Goal: Task Accomplishment & Management: Manage account settings

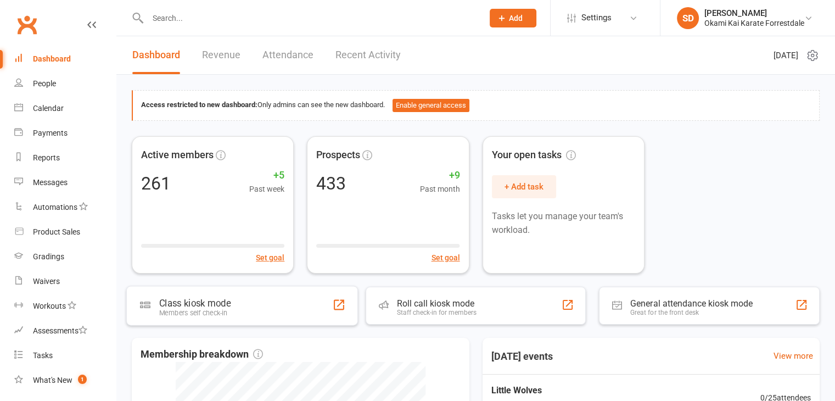
click at [254, 316] on div "Class kiosk mode Members self check-in" at bounding box center [242, 306] width 232 height 40
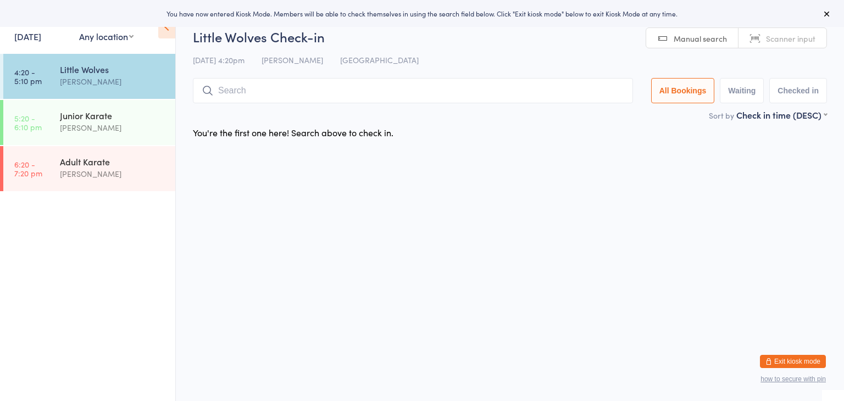
click at [303, 91] on input "search" at bounding box center [413, 90] width 440 height 25
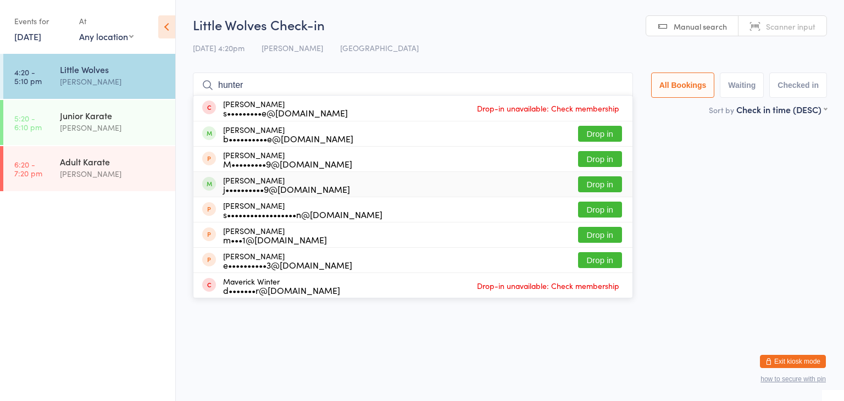
type input "hunter"
click at [588, 184] on button "Drop in" at bounding box center [600, 184] width 44 height 16
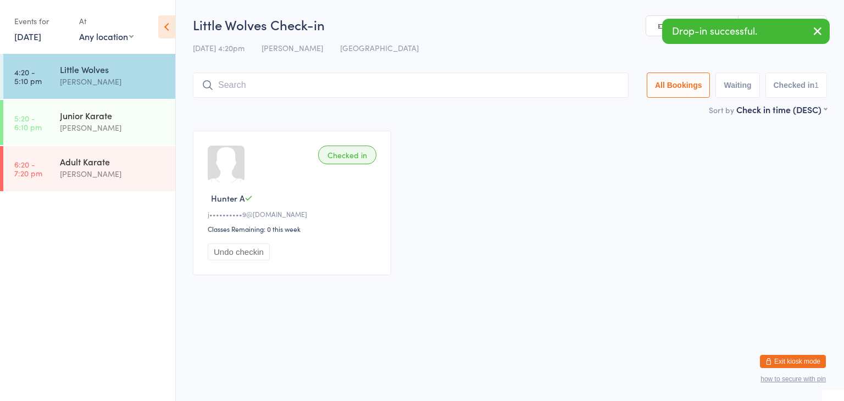
click at [503, 87] on input "search" at bounding box center [411, 84] width 436 height 25
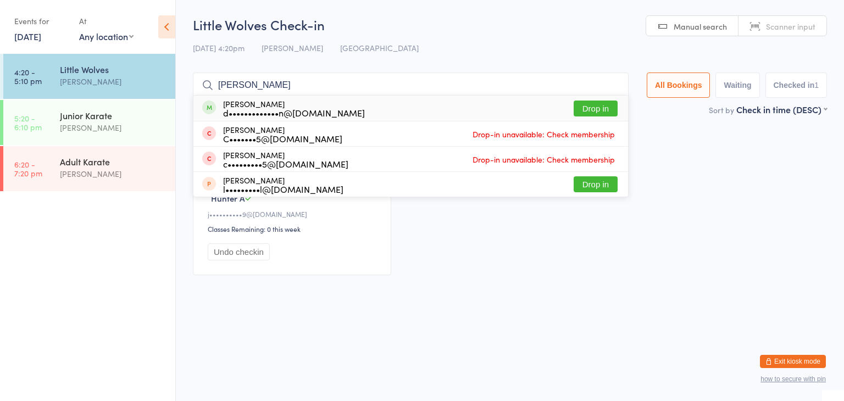
type input "gracie"
click at [592, 107] on button "Drop in" at bounding box center [595, 109] width 44 height 16
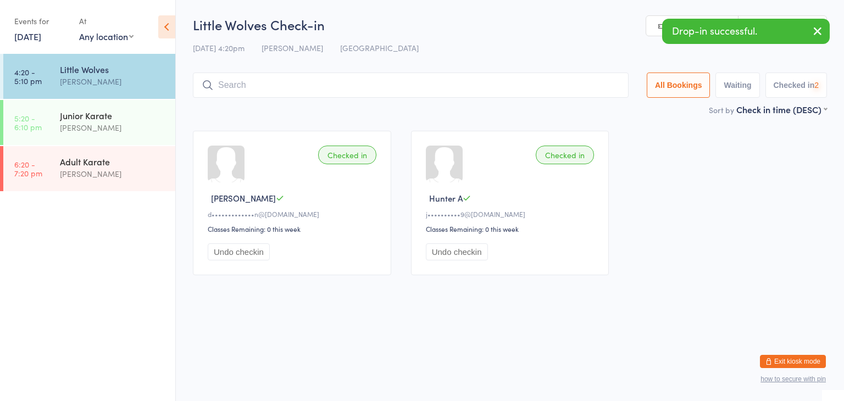
click at [573, 86] on input "search" at bounding box center [411, 84] width 436 height 25
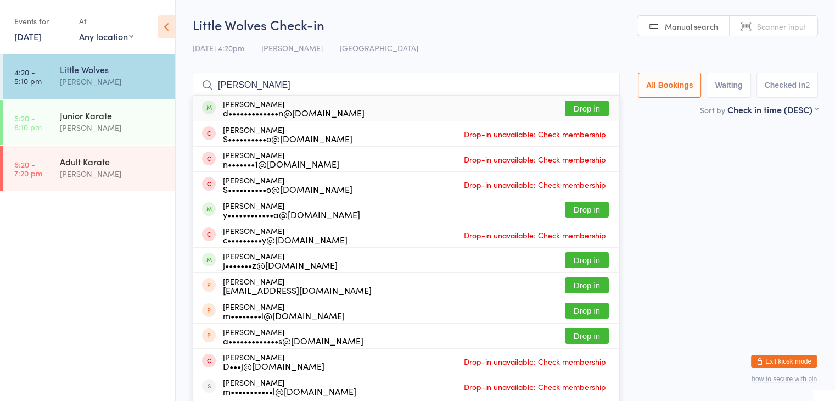
type input "marianna"
click at [573, 109] on button "Drop in" at bounding box center [587, 109] width 44 height 16
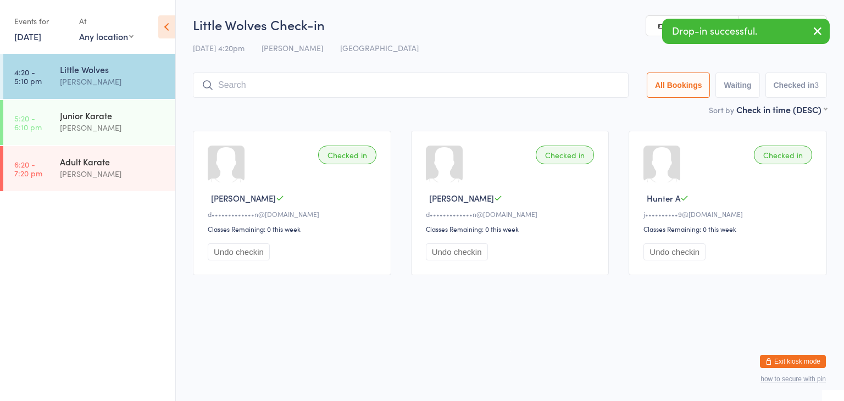
click at [554, 88] on input "search" at bounding box center [411, 84] width 436 height 25
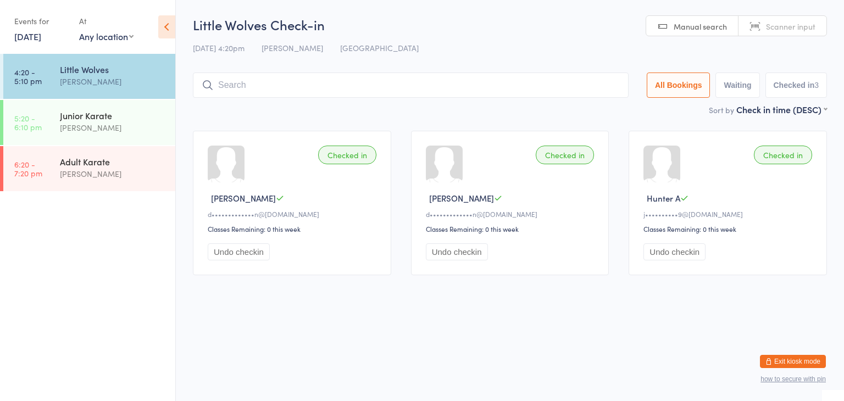
click at [793, 361] on button "Exit kiosk mode" at bounding box center [793, 361] width 66 height 13
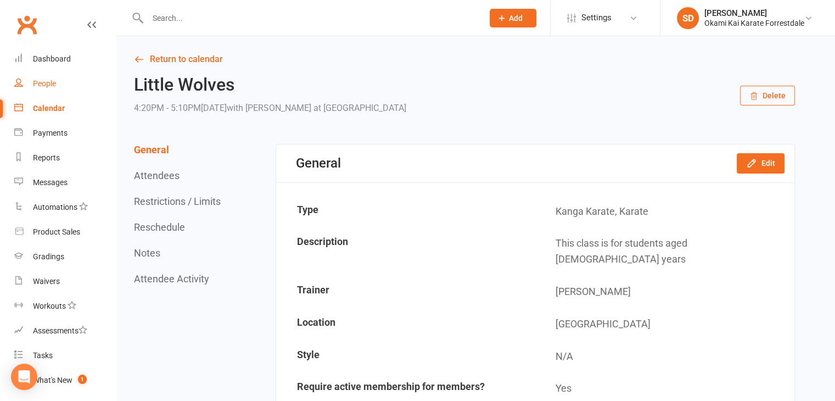
click at [49, 88] on link "People" at bounding box center [65, 83] width 102 height 25
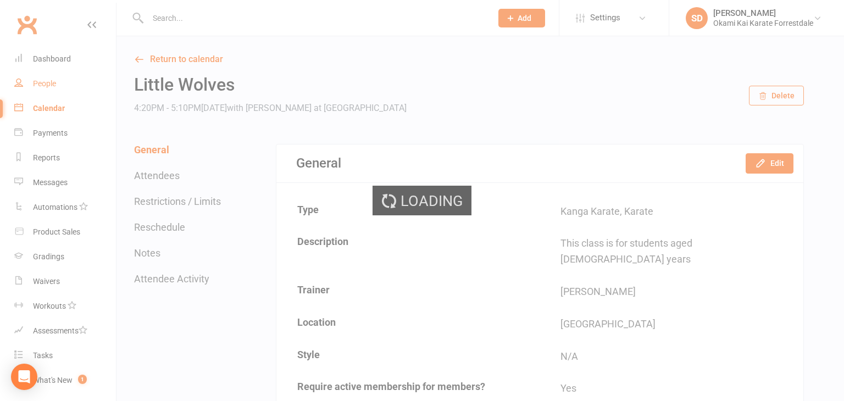
select select "100"
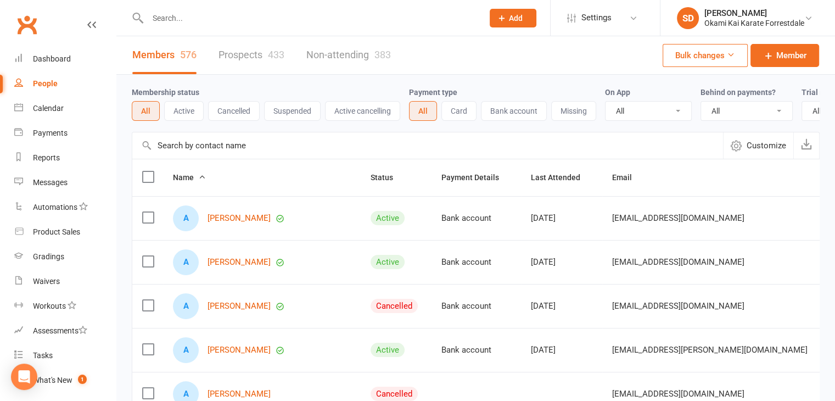
click at [506, 18] on icon at bounding box center [502, 18] width 10 height 10
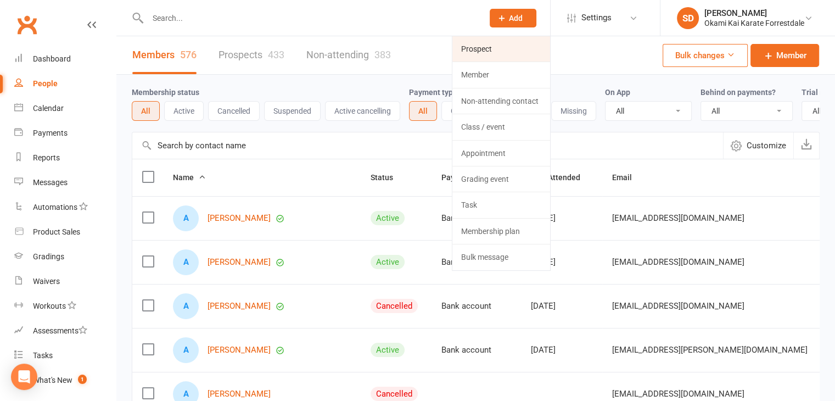
click at [479, 44] on link "Prospect" at bounding box center [502, 48] width 98 height 25
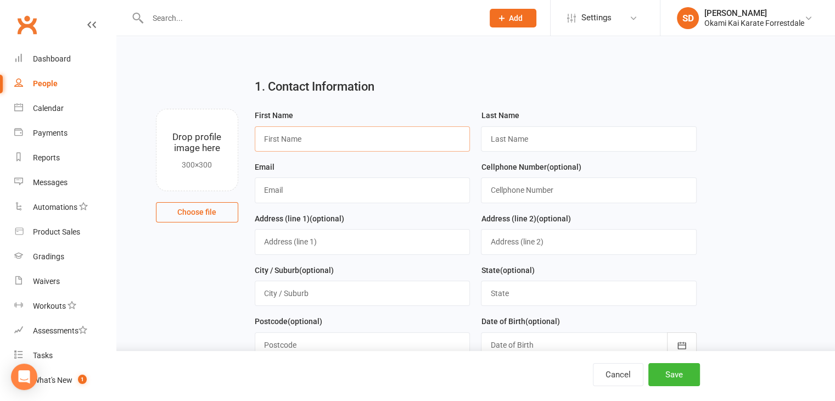
click at [430, 140] on input "text" at bounding box center [363, 138] width 216 height 25
type input "Mia"
type input "Frohawk"
type input "chaniece_sullivan@hotmail.com"
type input "0421320410"
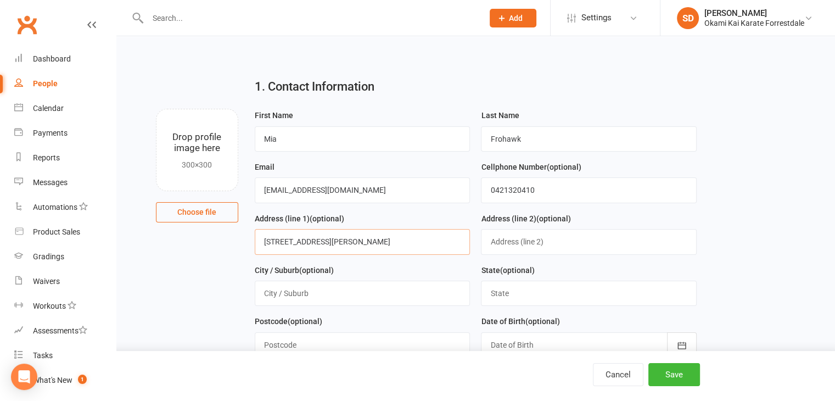
type input "12 Kieley st"
type input "Hilbert"
click at [506, 291] on input "text" at bounding box center [589, 293] width 216 height 25
type input "Western Australia"
click at [391, 346] on input "text" at bounding box center [363, 344] width 216 height 25
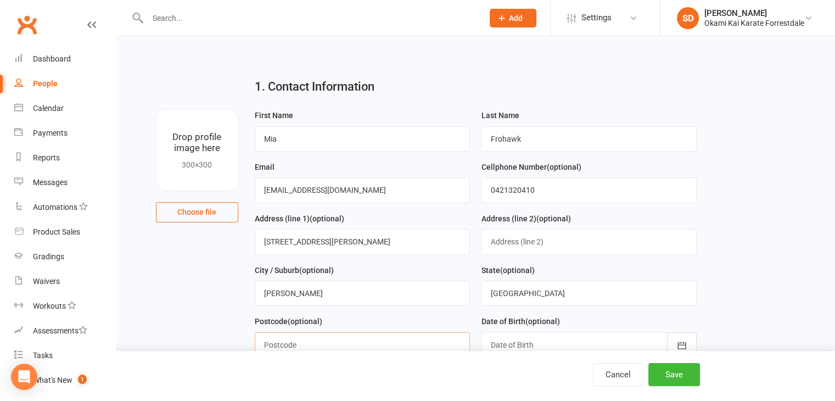
type input "6112"
click at [678, 340] on icon "button" at bounding box center [682, 345] width 11 height 11
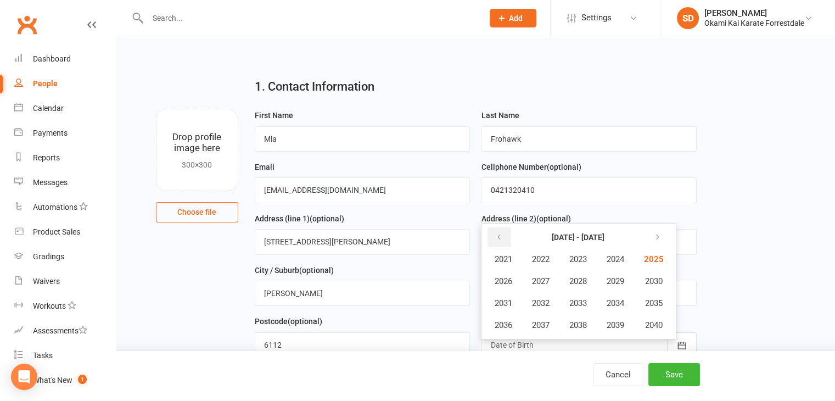
click at [495, 233] on icon "button" at bounding box center [499, 237] width 8 height 9
click at [655, 324] on span "2020" at bounding box center [653, 325] width 18 height 10
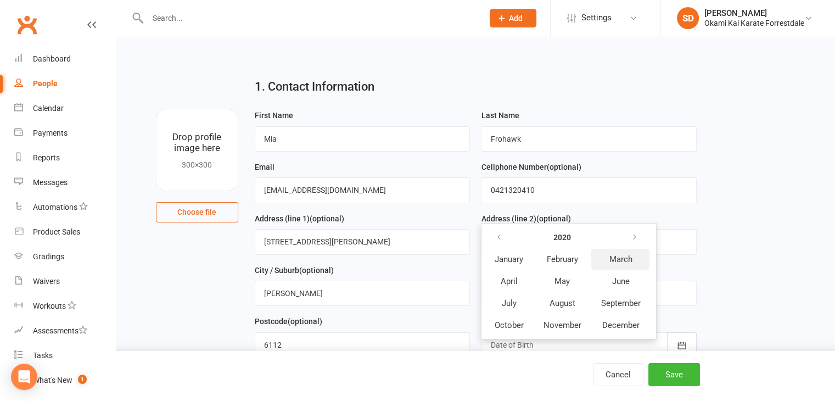
click at [616, 257] on span "March" at bounding box center [620, 259] width 23 height 10
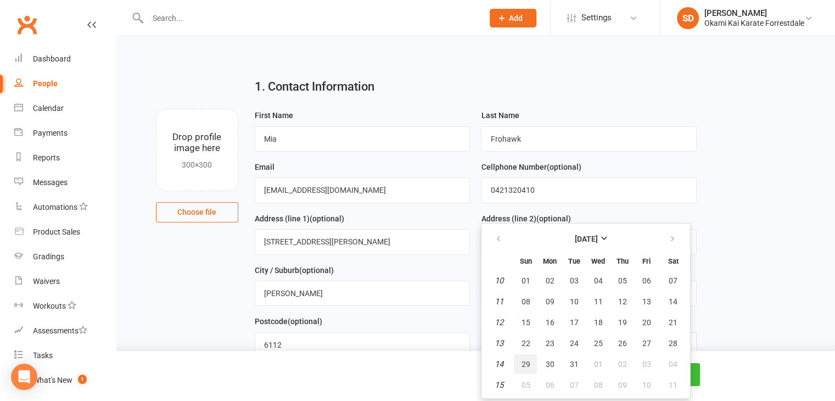
click at [528, 360] on span "29" at bounding box center [525, 364] width 9 height 9
type input "29 Mar 2020"
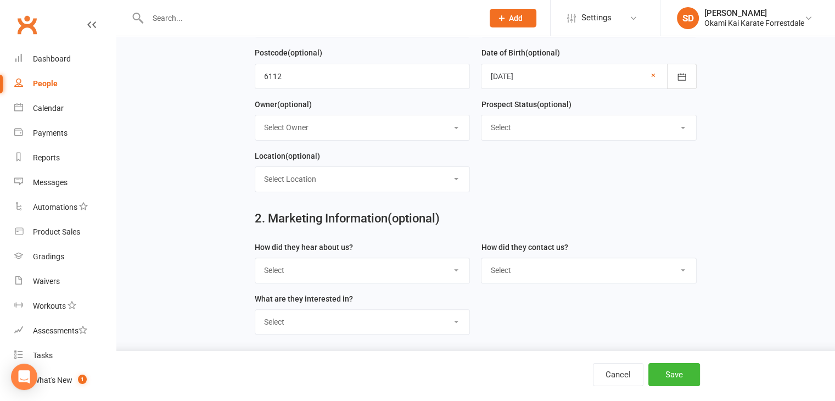
scroll to position [286, 0]
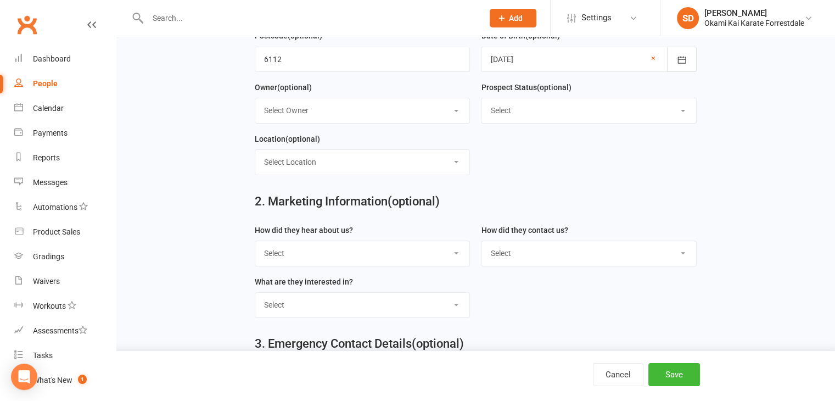
click at [458, 106] on select "Select Owner Sonya Del Carlo" at bounding box center [362, 110] width 215 height 24
select select "0"
click at [255, 98] on select "Select Owner [PERSON_NAME]" at bounding box center [362, 110] width 215 height 24
click at [456, 155] on select "Select Location [GEOGRAPHIC_DATA]" at bounding box center [362, 162] width 215 height 24
select select "0"
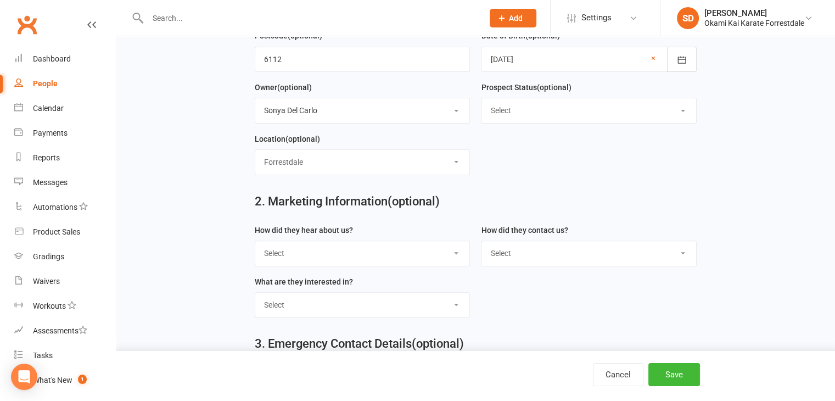
click at [255, 150] on select "Select Location [GEOGRAPHIC_DATA]" at bounding box center [362, 162] width 215 height 24
click at [458, 250] on select "Select Google Through A Friend Poster Magazine Walk by Letter Box Drop Facebook" at bounding box center [362, 253] width 215 height 24
select select "Facebook"
click at [255, 241] on select "Select Google Through A Friend Poster Magazine Walk by Letter Box Drop Facebook" at bounding box center [362, 253] width 215 height 24
click at [687, 249] on select "Select Phone Email In-Facility" at bounding box center [589, 253] width 215 height 24
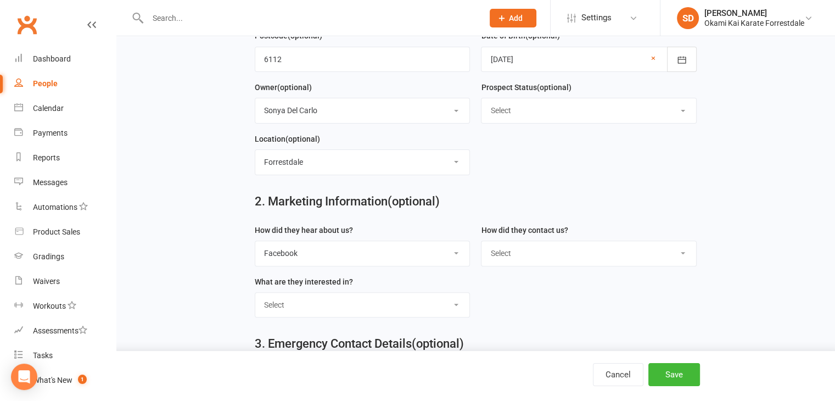
select select "In-Facility"
click at [482, 241] on select "Select Phone Email In-Facility" at bounding box center [589, 253] width 215 height 24
click at [459, 304] on select "Select Classes Personal Training Weight Loss Body Building De-Stressing Diet/Fo…" at bounding box center [362, 305] width 215 height 24
select select "Classes"
click at [255, 293] on select "Select Classes Personal Training Weight Loss Body Building De-Stressing Diet/Fo…" at bounding box center [362, 305] width 215 height 24
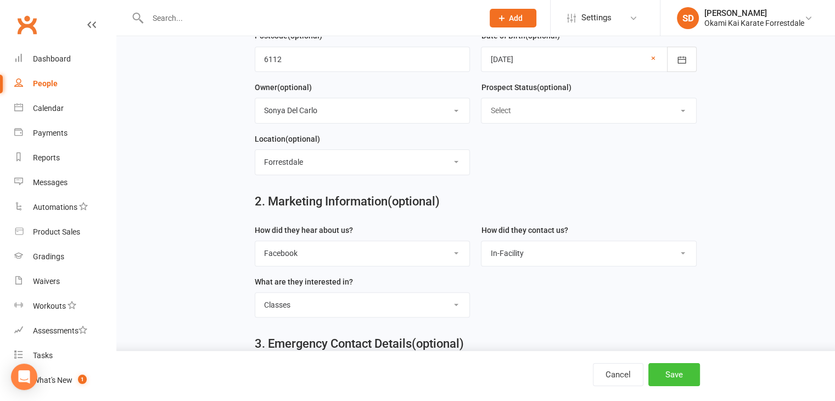
click at [677, 376] on button "Save" at bounding box center [675, 374] width 52 height 23
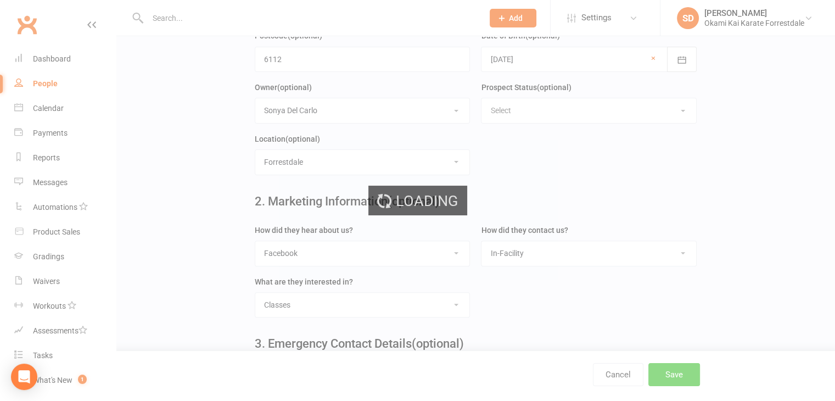
scroll to position [0, 0]
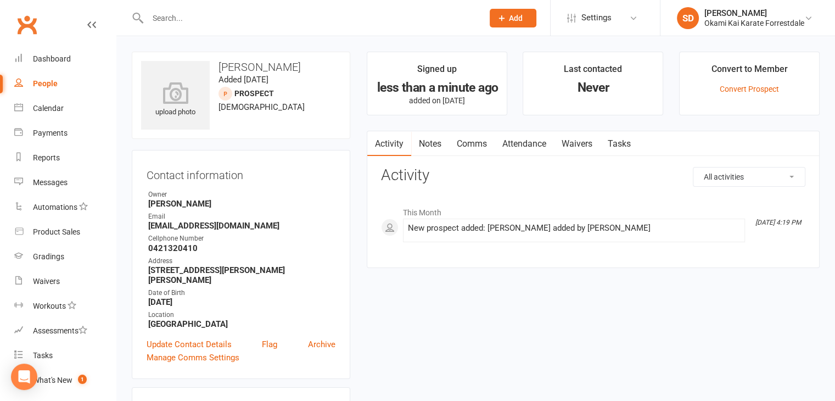
click at [523, 20] on button "Add" at bounding box center [513, 18] width 47 height 19
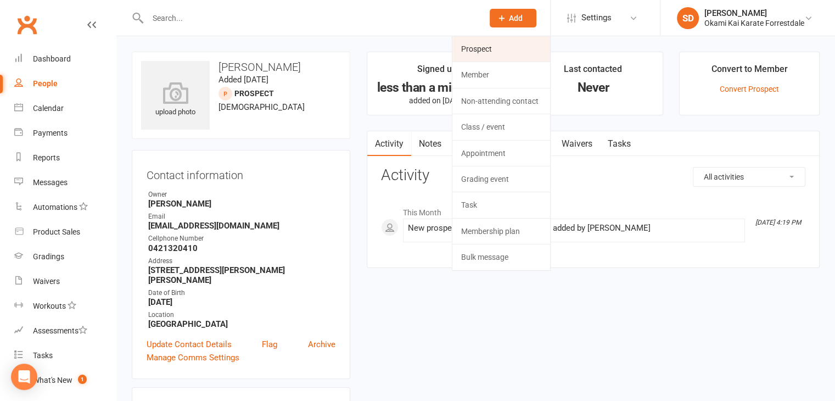
click at [501, 47] on link "Prospect" at bounding box center [502, 48] width 98 height 25
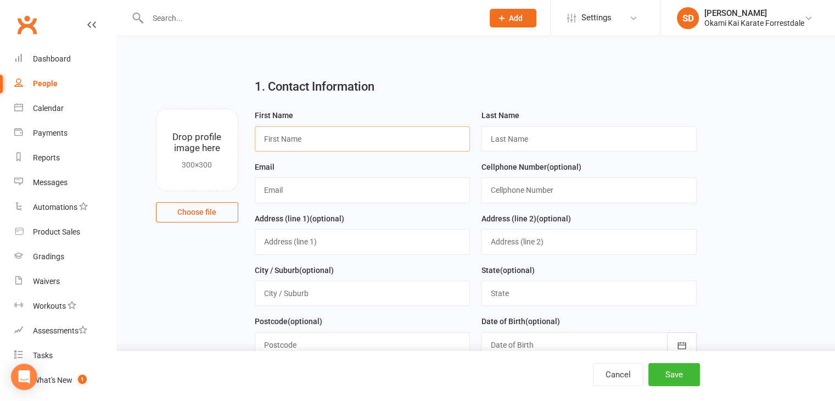
click at [353, 138] on input "text" at bounding box center [363, 138] width 216 height 25
type input "Aubrey"
type input "Wegner"
type input "stuart@velmjor.com"
type input "0433205144"
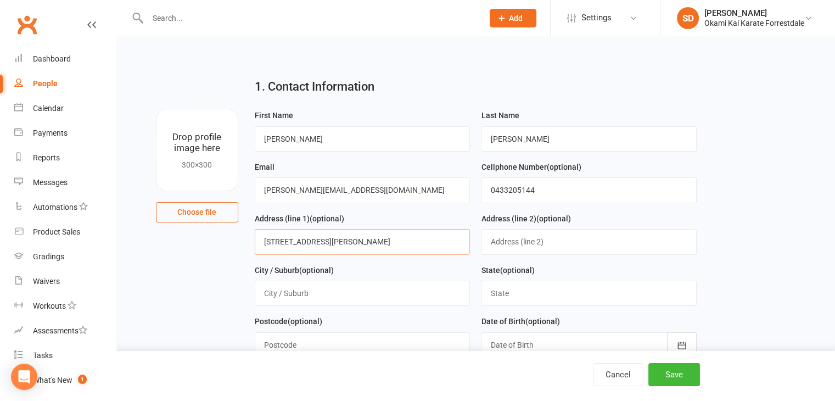
type input "22 Archer st"
type input "Byford"
type input "[GEOGRAPHIC_DATA]"
click at [450, 343] on input "text" at bounding box center [363, 344] width 216 height 25
type input "6122"
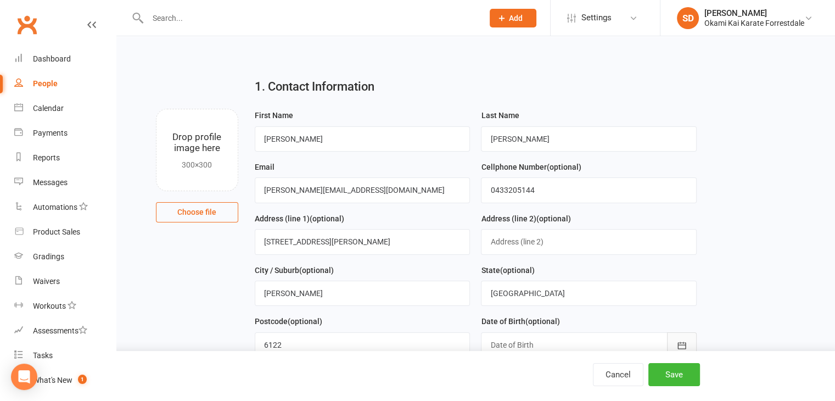
click at [688, 343] on icon "button" at bounding box center [682, 345] width 11 height 11
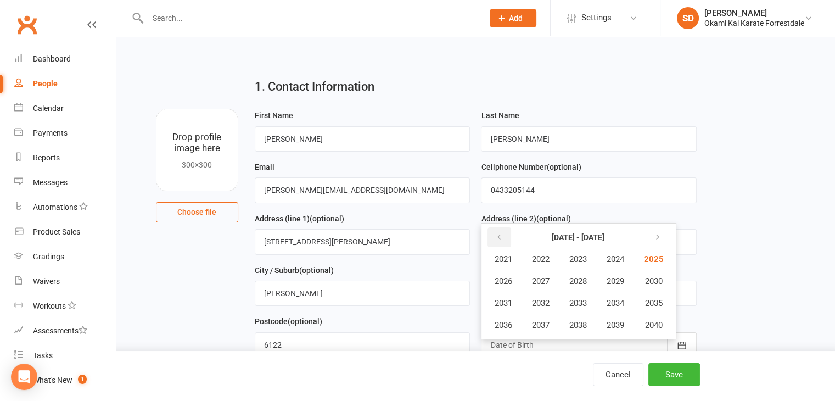
click at [497, 229] on button "button" at bounding box center [500, 237] width 24 height 20
click at [650, 324] on span "2020" at bounding box center [653, 325] width 18 height 10
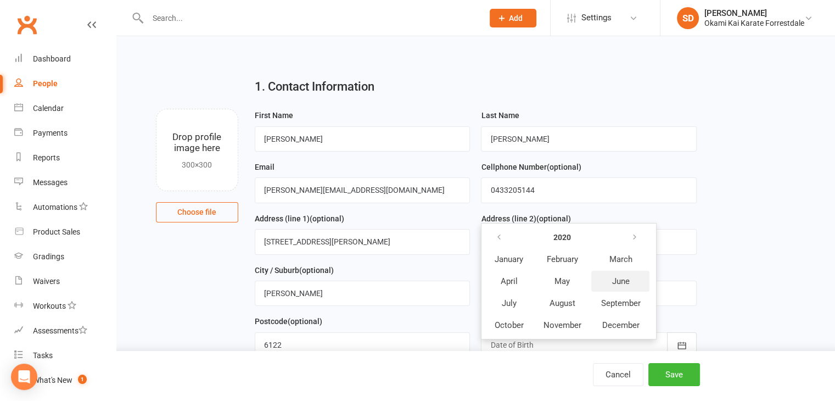
click at [620, 276] on span "June" at bounding box center [621, 281] width 18 height 10
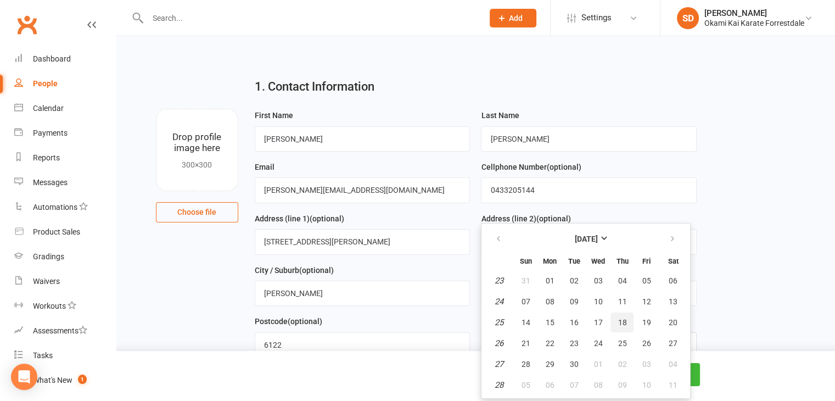
click at [618, 319] on span "18" at bounding box center [622, 322] width 9 height 9
type input "18 Jun 2020"
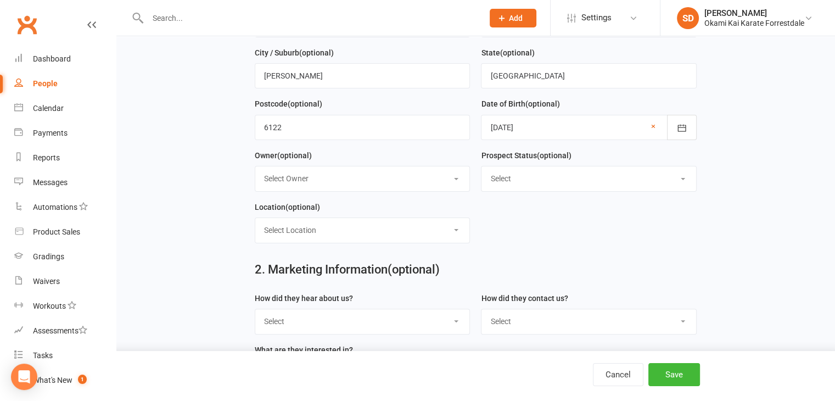
scroll to position [220, 0]
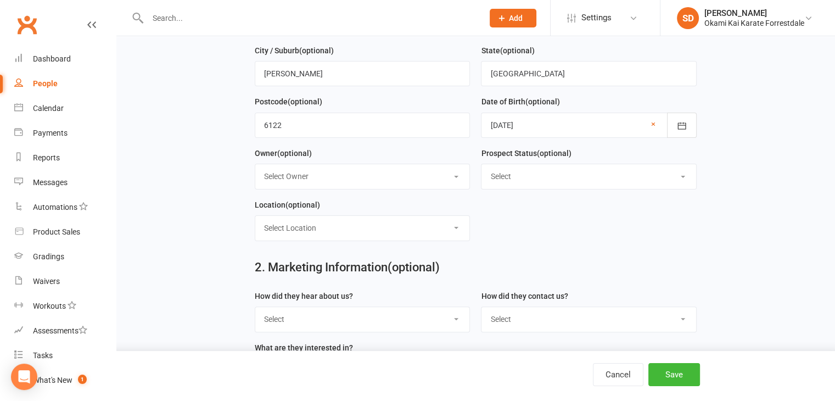
click at [453, 172] on select "Select Owner [PERSON_NAME]" at bounding box center [362, 176] width 215 height 24
select select "0"
click at [255, 164] on select "Select Owner [PERSON_NAME]" at bounding box center [362, 176] width 215 height 24
click at [457, 223] on select "Select Location [GEOGRAPHIC_DATA]" at bounding box center [362, 228] width 215 height 24
select select "0"
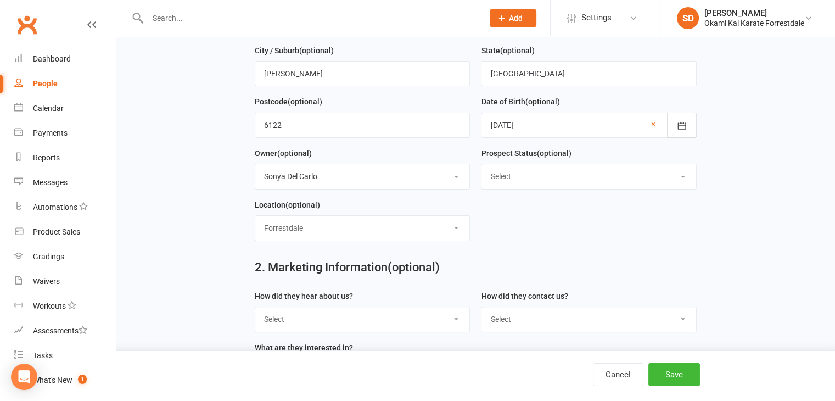
click at [255, 216] on select "Select Location [GEOGRAPHIC_DATA]" at bounding box center [362, 228] width 215 height 24
click at [455, 315] on select "Select Google Through A Friend Poster Magazine Walk by Letter Box Drop Facebook" at bounding box center [362, 319] width 215 height 24
select select "Facebook"
click at [255, 307] on select "Select Google Through A Friend Poster Magazine Walk by Letter Box Drop Facebook" at bounding box center [362, 319] width 215 height 24
click at [685, 313] on select "Select Phone Email In-Facility" at bounding box center [589, 319] width 215 height 24
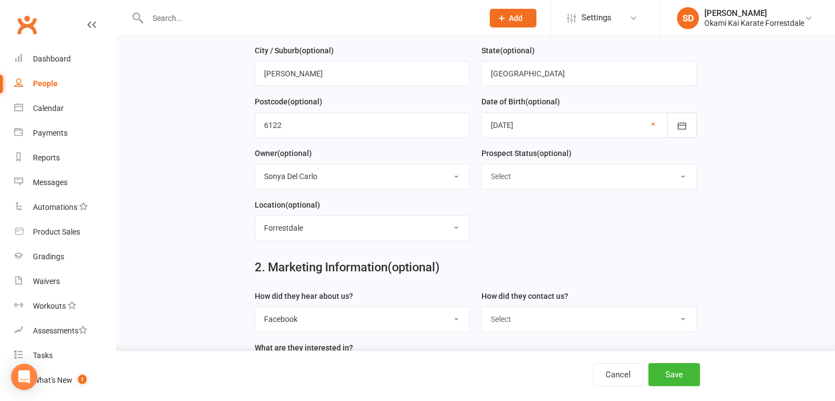
select select "Phone"
click at [482, 307] on select "Select Phone Email In-Facility" at bounding box center [589, 319] width 215 height 24
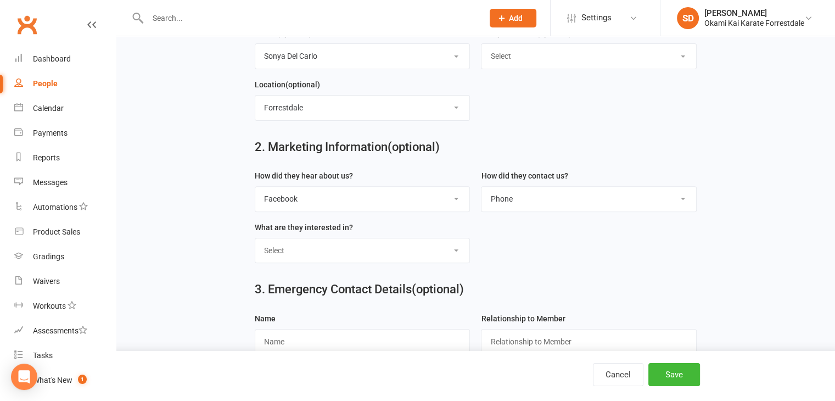
scroll to position [352, 0]
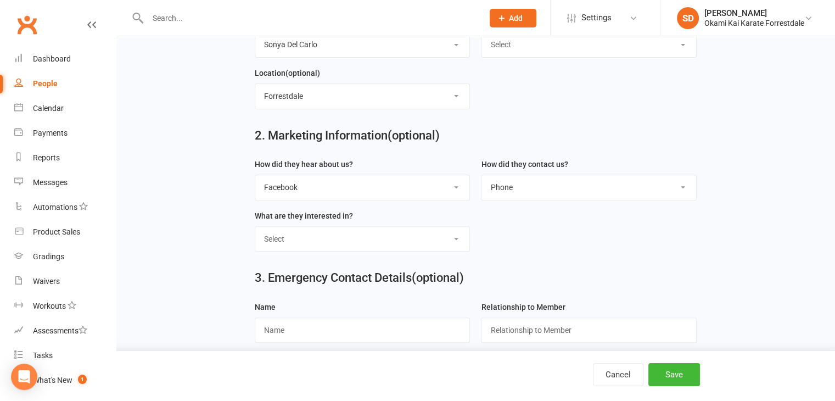
click at [457, 233] on select "Select Classes Personal Training Weight Loss Body Building De-Stressing Diet/Fo…" at bounding box center [362, 239] width 215 height 24
select select "Classes"
click at [255, 227] on select "Select Classes Personal Training Weight Loss Body Building De-Stressing Diet/Fo…" at bounding box center [362, 239] width 215 height 24
click at [683, 376] on button "Save" at bounding box center [675, 374] width 52 height 23
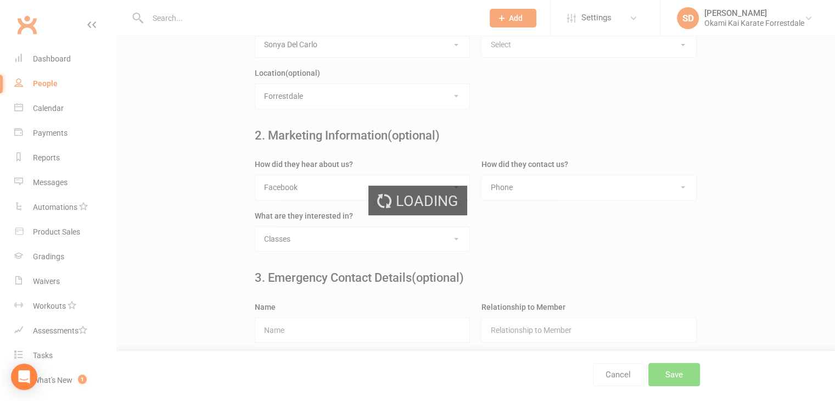
scroll to position [0, 0]
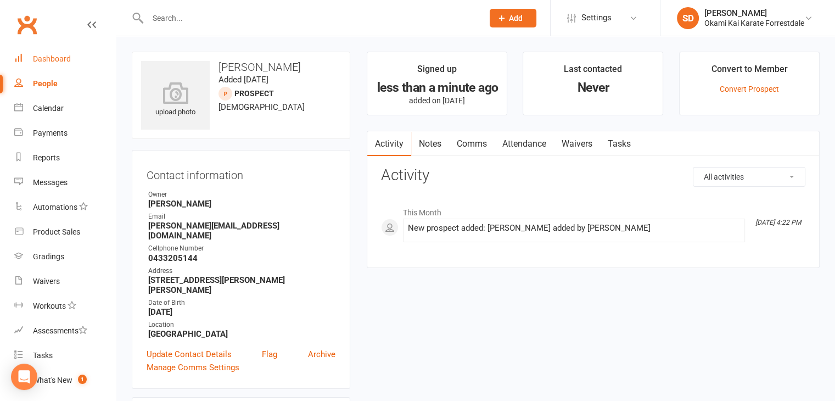
click at [49, 55] on div "Dashboard" at bounding box center [52, 58] width 38 height 9
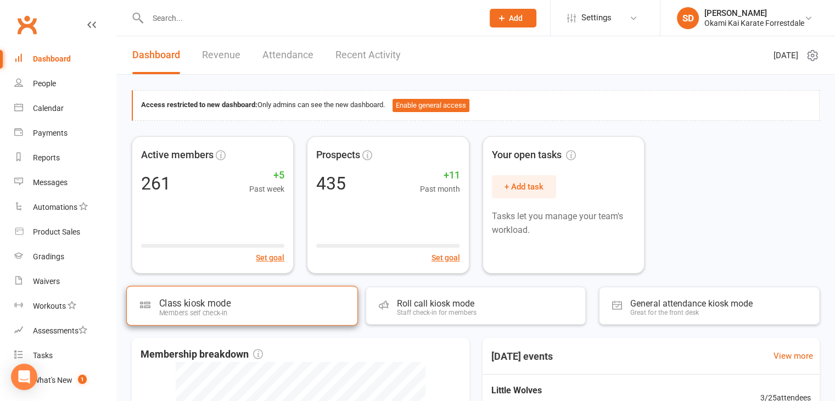
click at [272, 322] on div "Class kiosk mode Members self check-in" at bounding box center [242, 306] width 232 height 40
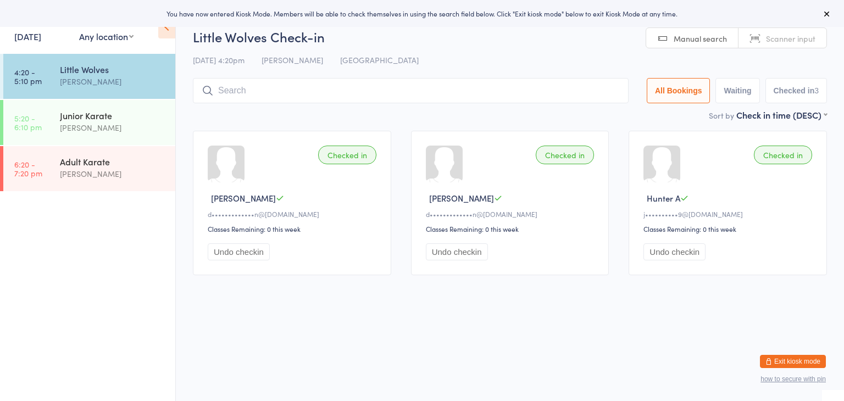
click at [377, 92] on input "search" at bounding box center [411, 90] width 436 height 25
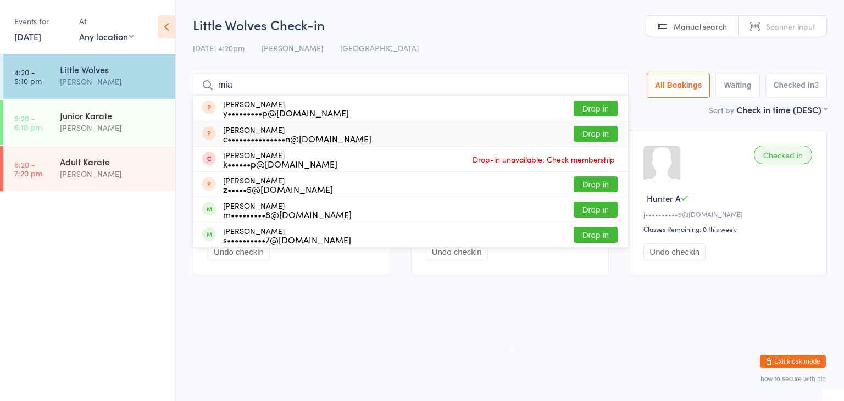
type input "mia"
click at [589, 135] on button "Drop in" at bounding box center [595, 134] width 44 height 16
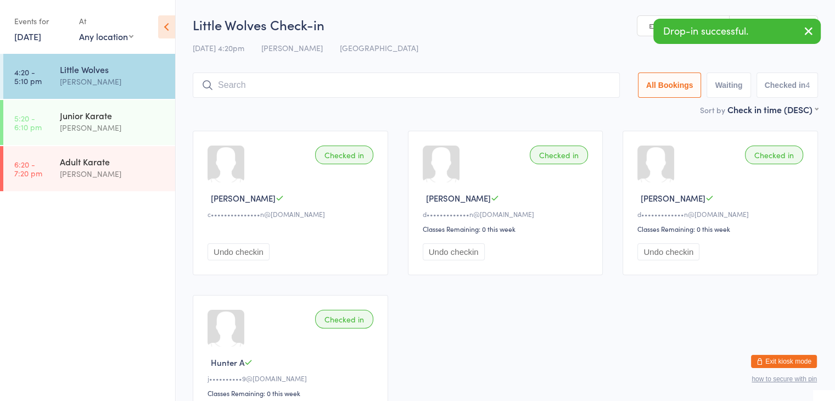
click at [532, 86] on input "search" at bounding box center [406, 84] width 427 height 25
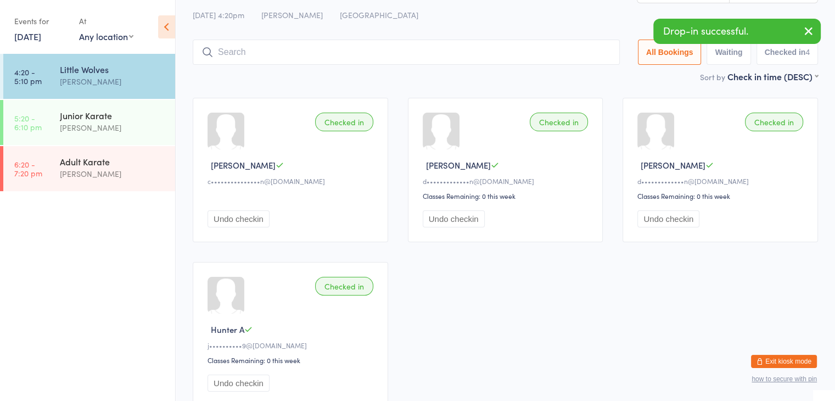
scroll to position [70, 0]
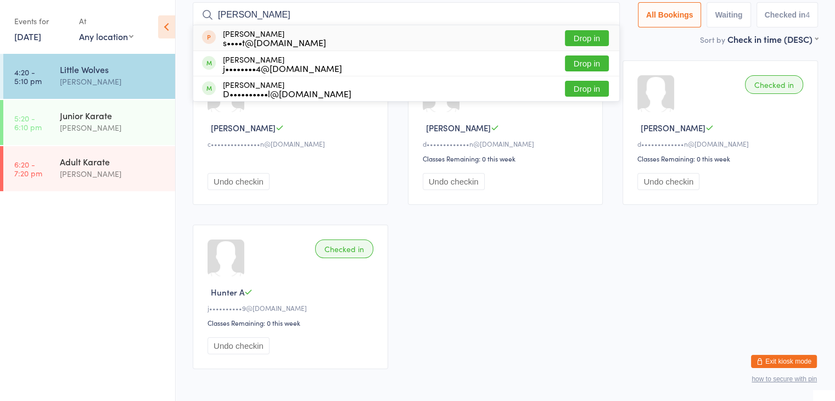
type input "aubrey"
click at [589, 36] on button "Drop in" at bounding box center [587, 38] width 44 height 16
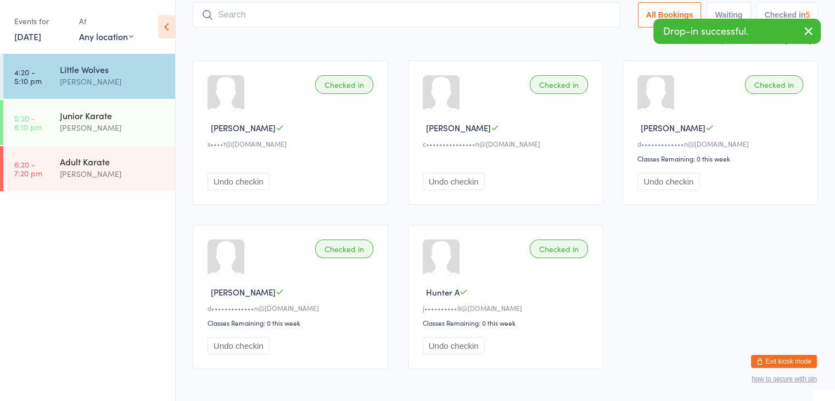
click at [575, 13] on input "search" at bounding box center [406, 14] width 427 height 25
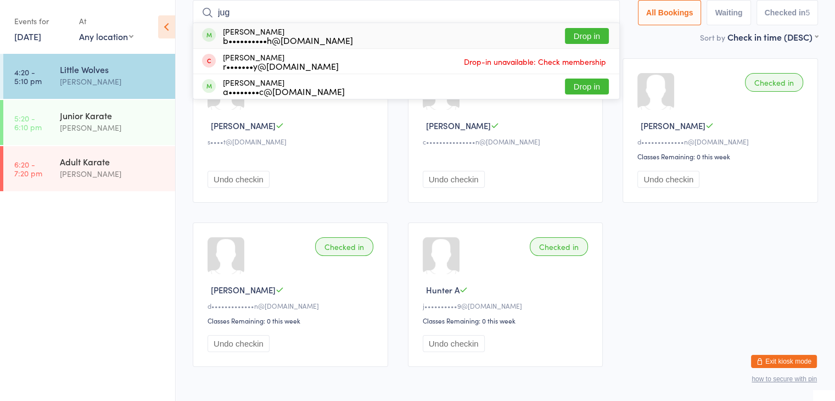
type input "jug"
click at [589, 34] on button "Drop in" at bounding box center [587, 36] width 44 height 16
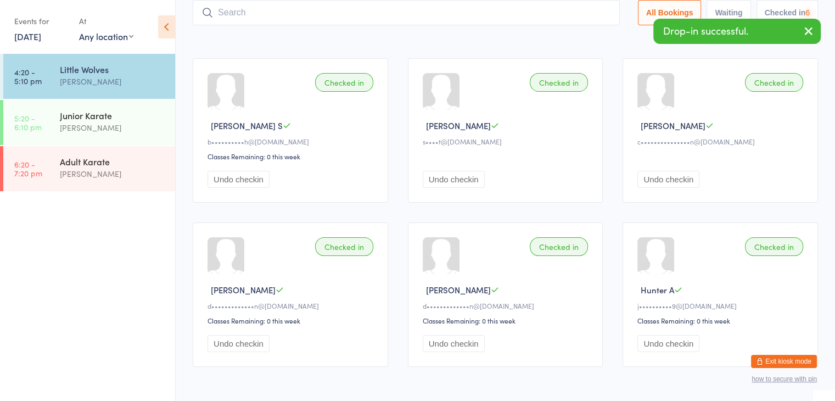
click at [581, 7] on input "search" at bounding box center [406, 12] width 427 height 25
type input "e"
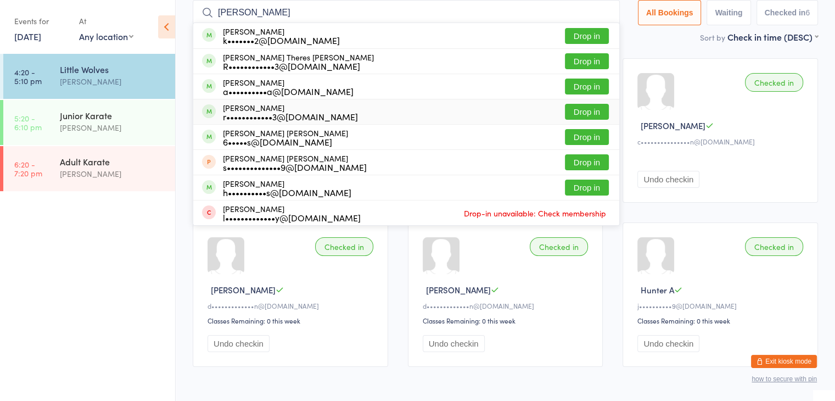
type input "james"
click at [572, 110] on button "Drop in" at bounding box center [587, 112] width 44 height 16
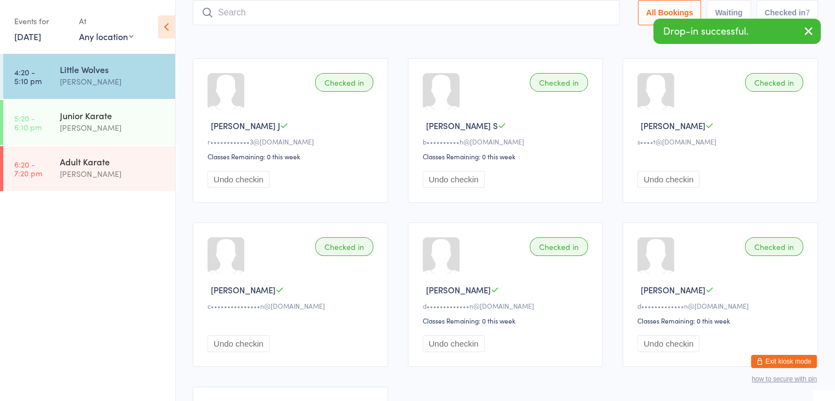
click at [517, 18] on input "search" at bounding box center [406, 12] width 427 height 25
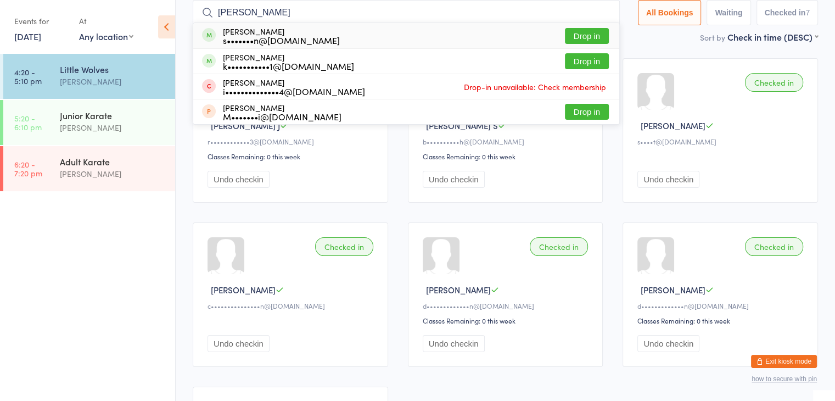
type input "dhyani"
click at [573, 34] on button "Drop in" at bounding box center [587, 36] width 44 height 16
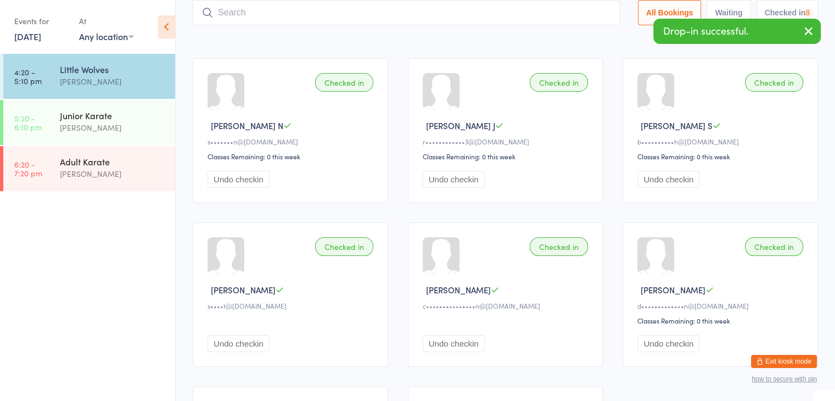
click at [562, 13] on input "search" at bounding box center [406, 12] width 427 height 25
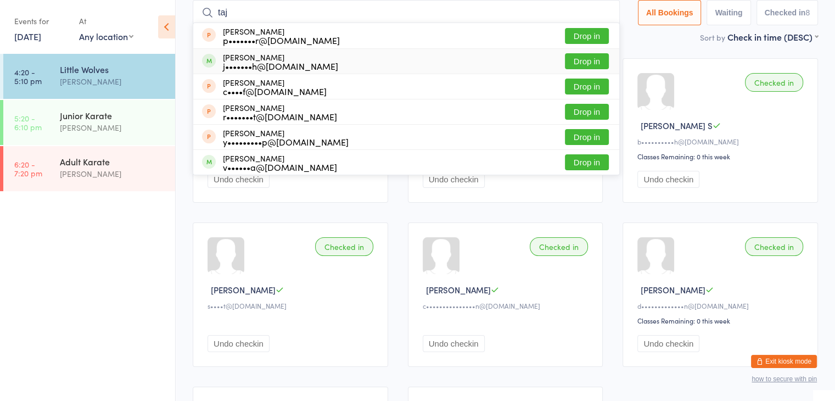
type input "taj"
click at [580, 60] on button "Drop in" at bounding box center [587, 61] width 44 height 16
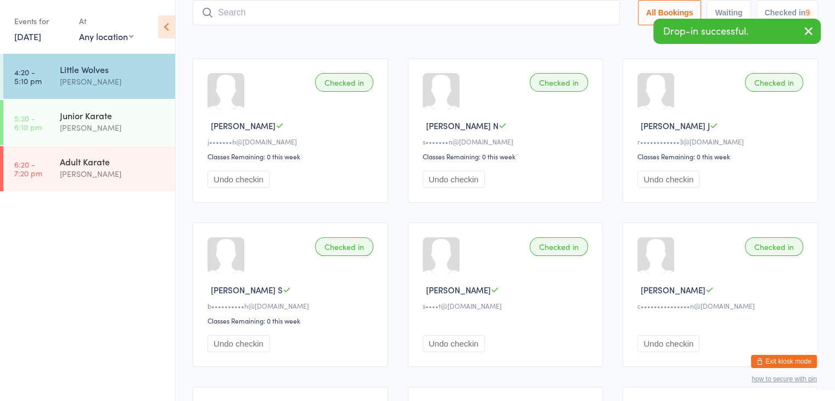
click at [565, 14] on input "search" at bounding box center [406, 12] width 427 height 25
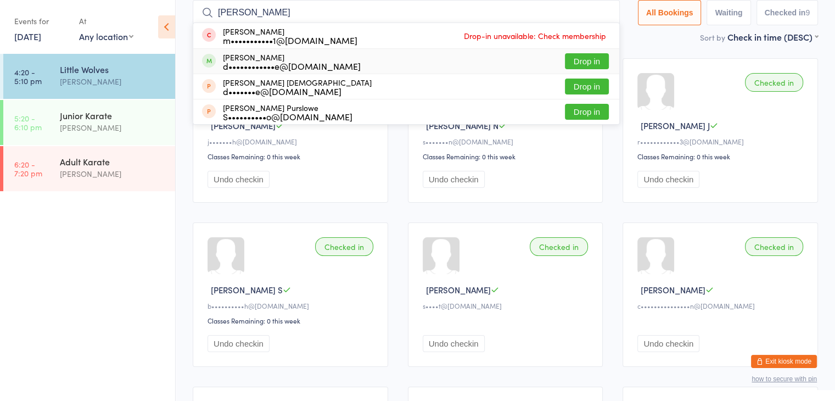
type input "archie"
click at [584, 61] on button "Drop in" at bounding box center [587, 61] width 44 height 16
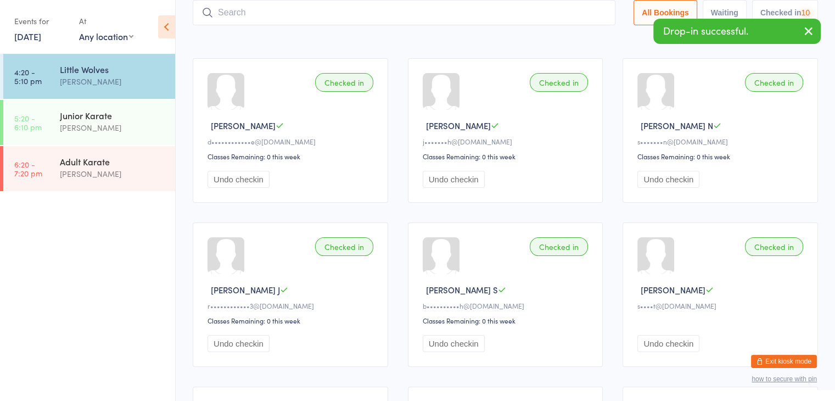
click at [571, 14] on input "search" at bounding box center [404, 12] width 423 height 25
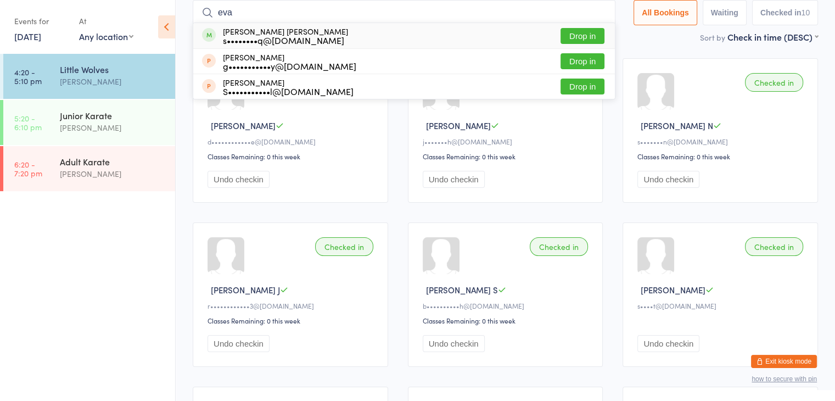
type input "eva"
click at [578, 31] on button "Drop in" at bounding box center [583, 36] width 44 height 16
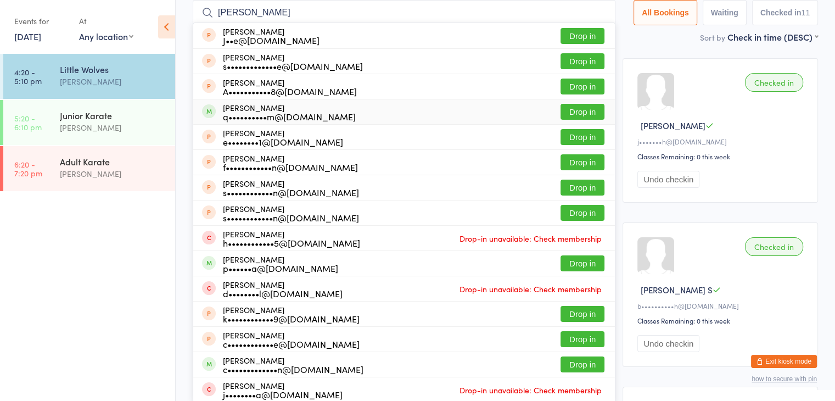
type input "harrison"
click at [584, 109] on button "Drop in" at bounding box center [583, 112] width 44 height 16
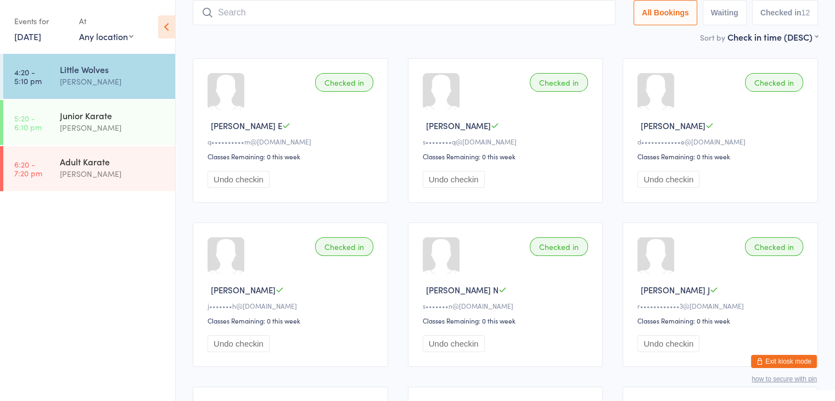
click at [553, 14] on input "search" at bounding box center [404, 12] width 423 height 25
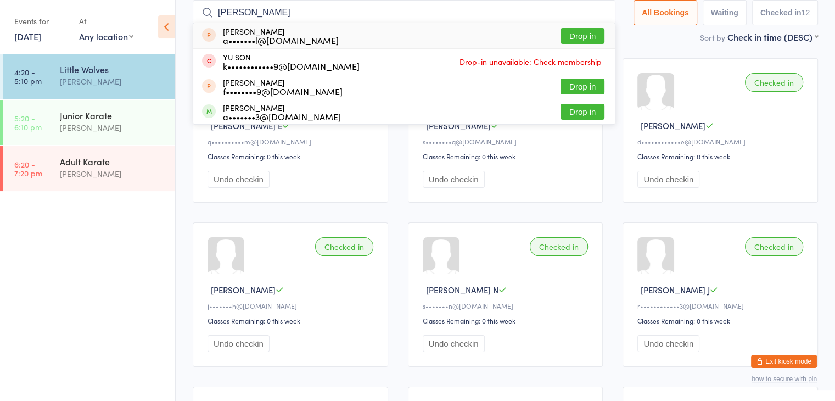
type input "yusef"
click at [569, 32] on button "Drop in" at bounding box center [583, 36] width 44 height 16
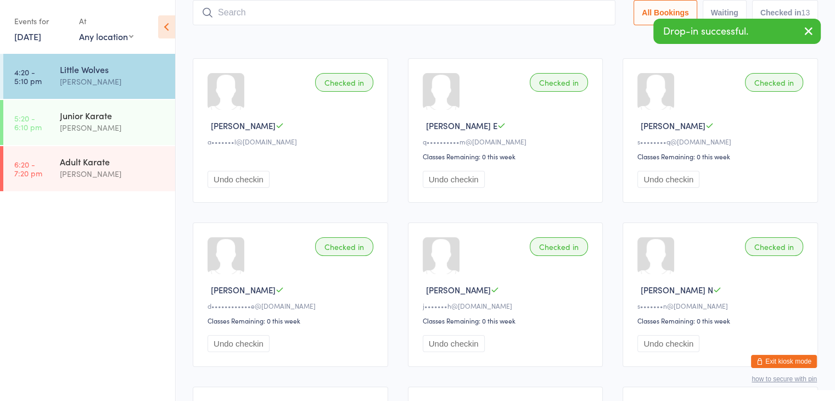
click at [558, 11] on input "search" at bounding box center [404, 12] width 423 height 25
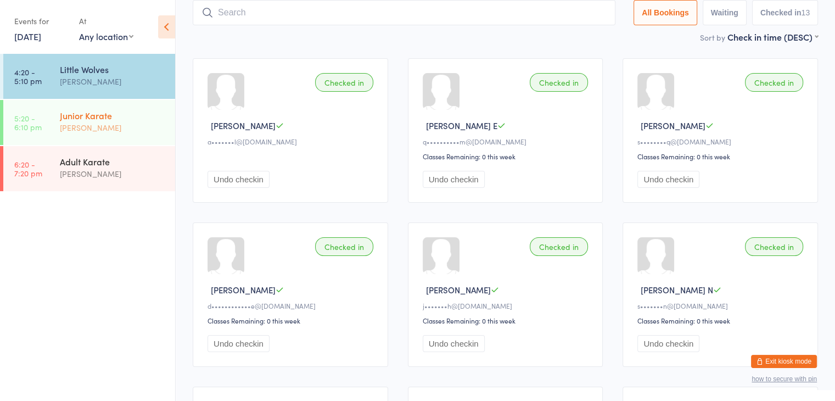
click at [127, 127] on div "[PERSON_NAME]" at bounding box center [113, 127] width 106 height 13
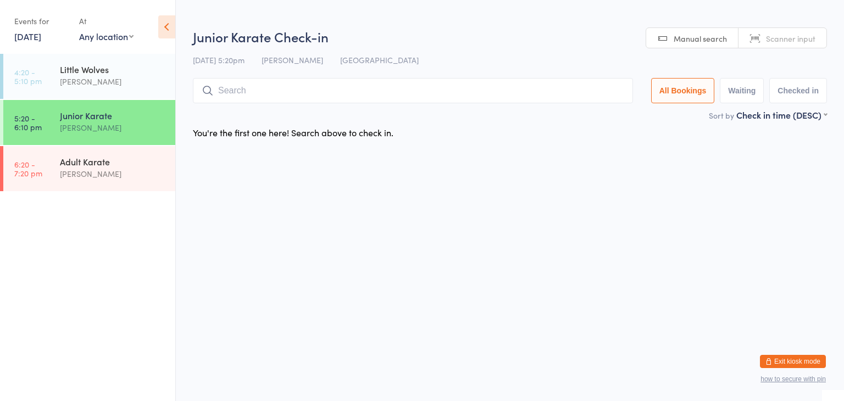
click at [231, 92] on input "search" at bounding box center [413, 90] width 440 height 25
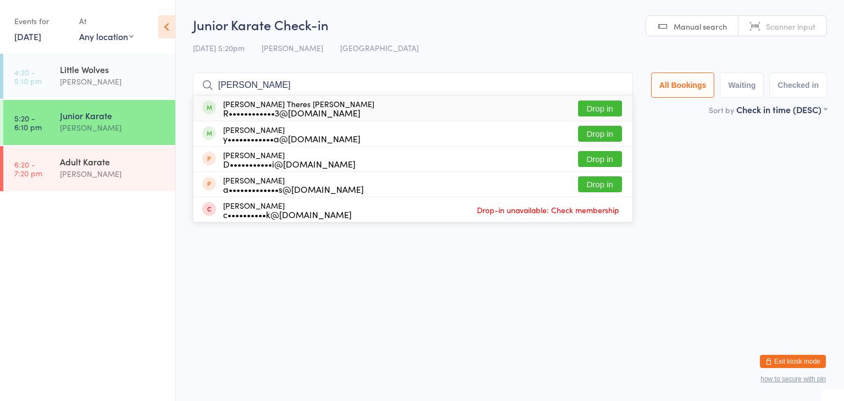
type input "Joanna"
click at [598, 107] on button "Drop in" at bounding box center [600, 109] width 44 height 16
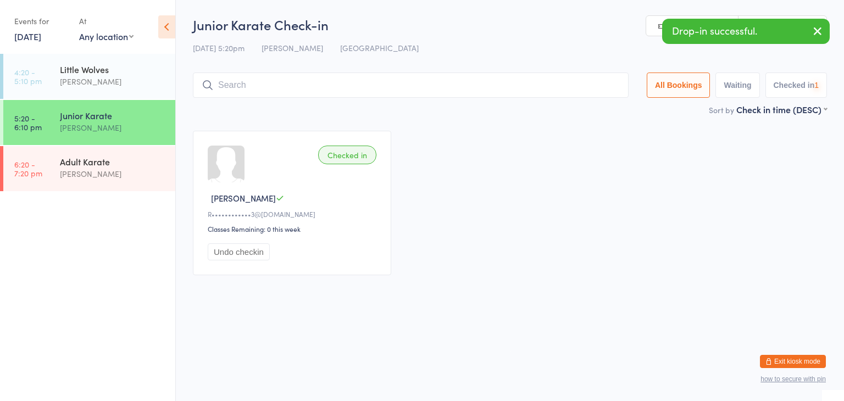
click at [584, 88] on input "search" at bounding box center [411, 84] width 436 height 25
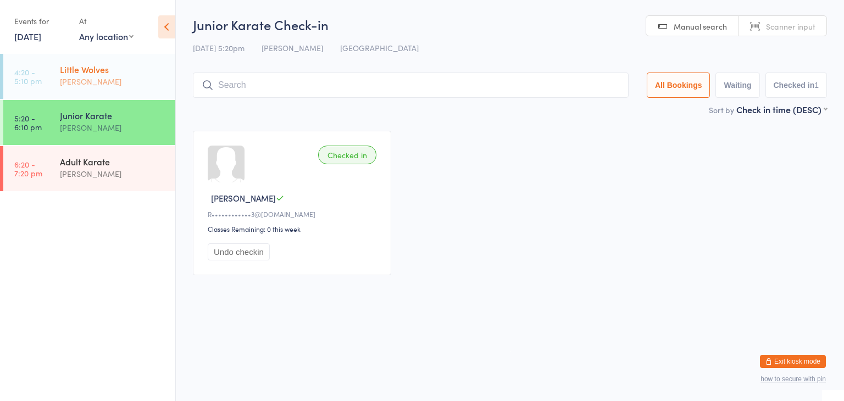
click at [130, 71] on div "Little Wolves" at bounding box center [113, 69] width 106 height 12
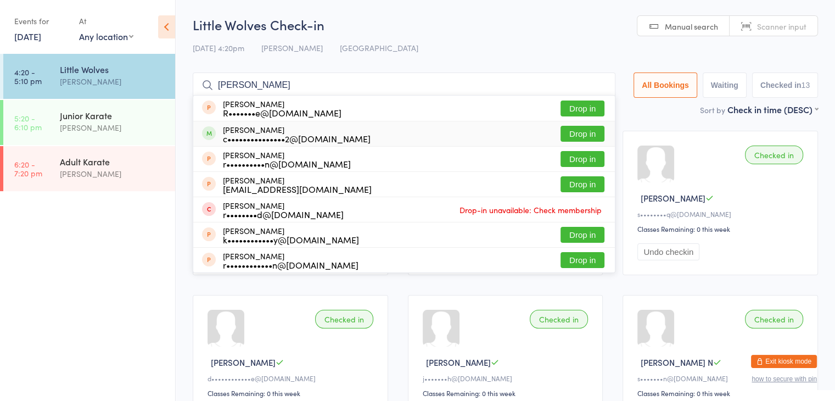
type input "riley"
click at [577, 132] on button "Drop in" at bounding box center [583, 134] width 44 height 16
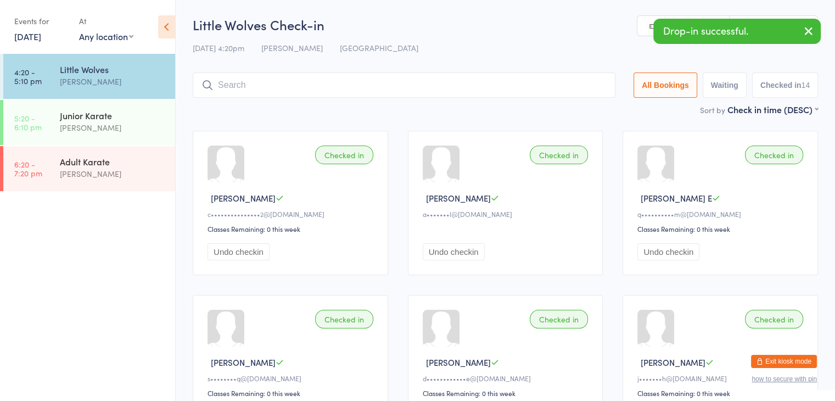
click at [510, 85] on input "search" at bounding box center [404, 84] width 423 height 25
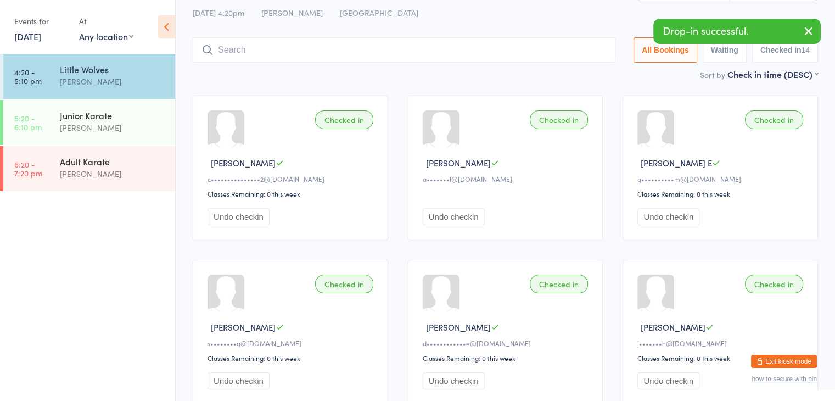
scroll to position [72, 0]
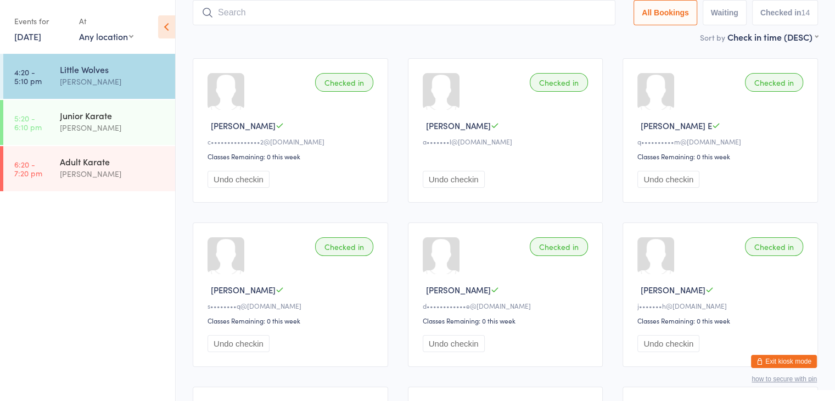
click at [260, 16] on input "search" at bounding box center [404, 12] width 423 height 25
click at [130, 123] on div "[PERSON_NAME]" at bounding box center [113, 127] width 106 height 13
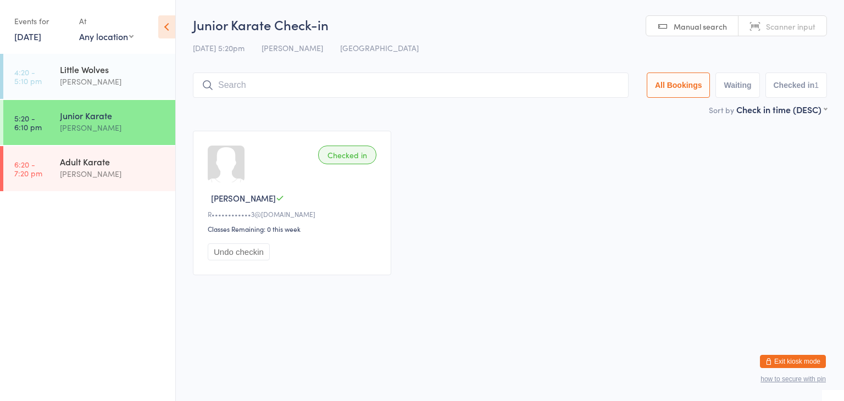
click at [781, 361] on button "Exit kiosk mode" at bounding box center [793, 361] width 66 height 13
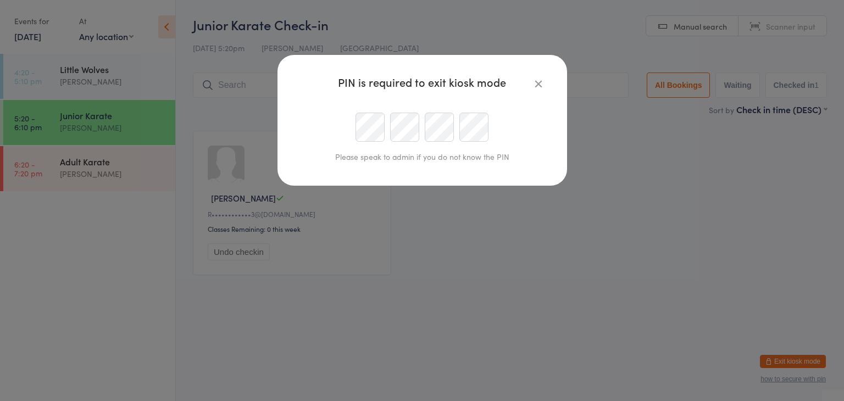
type input "Sonya@okamikai.au"
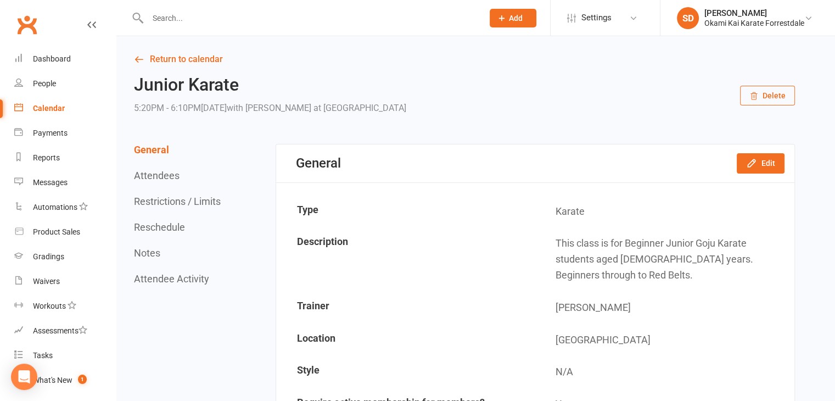
click at [338, 16] on input "text" at bounding box center [309, 17] width 331 height 15
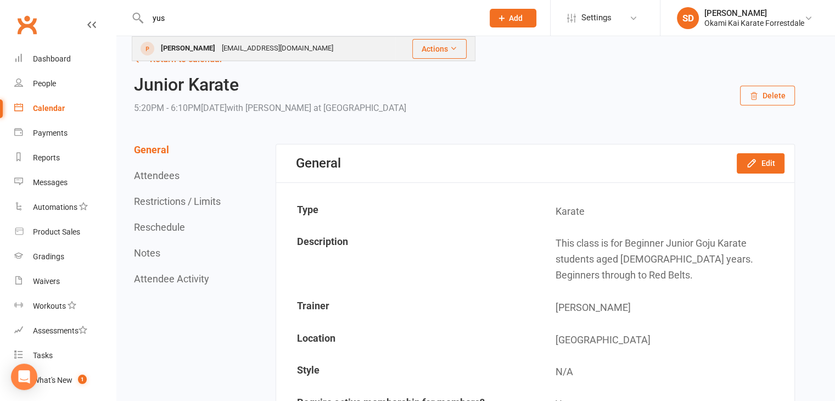
type input "yus"
click at [219, 49] on div "[EMAIL_ADDRESS][DOMAIN_NAME]" at bounding box center [278, 49] width 118 height 16
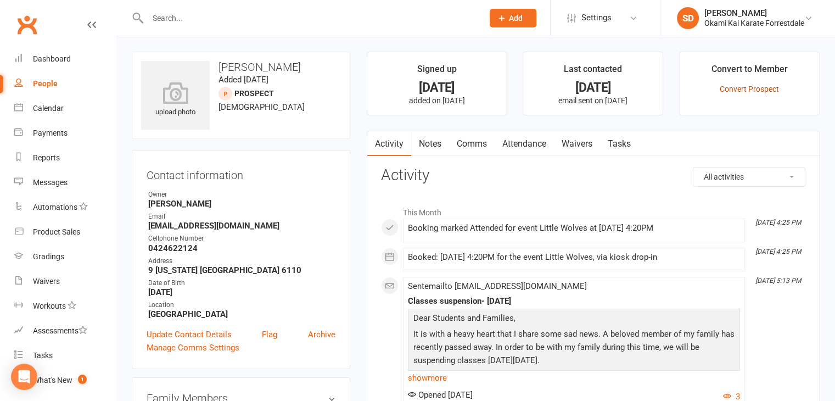
click at [742, 90] on link "Convert Prospect" at bounding box center [749, 89] width 59 height 9
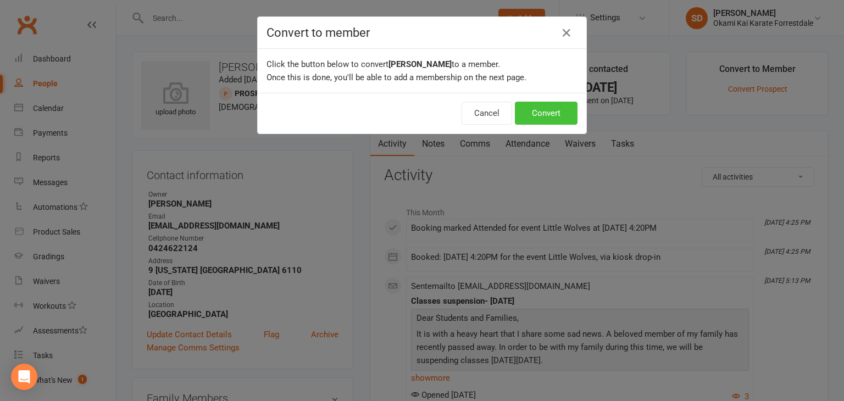
click at [551, 108] on button "Convert" at bounding box center [546, 113] width 63 height 23
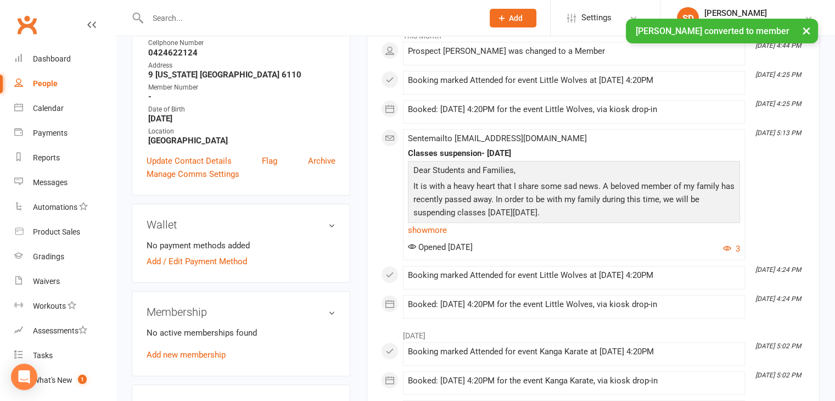
scroll to position [216, 0]
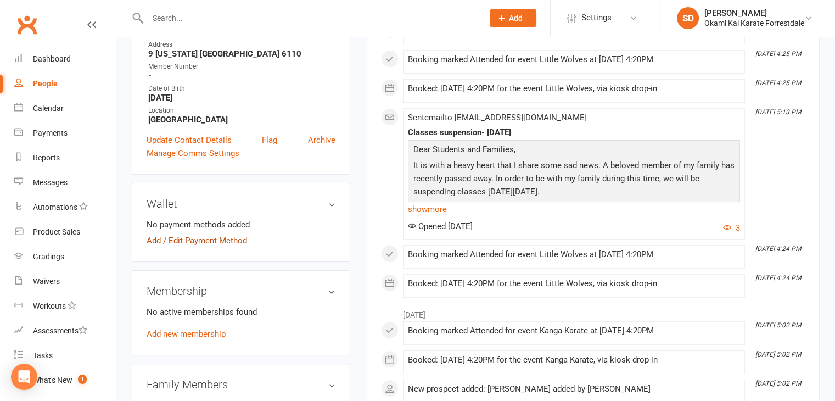
click at [208, 247] on link "Add / Edit Payment Method" at bounding box center [197, 240] width 101 height 13
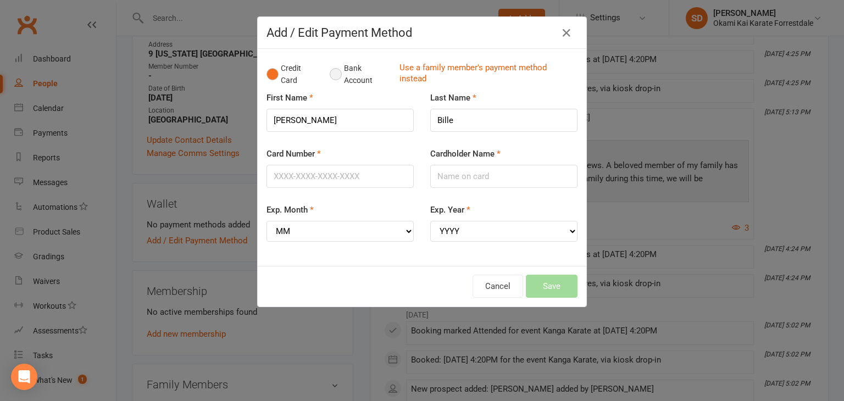
click at [332, 75] on button "Bank Account" at bounding box center [360, 75] width 61 height 34
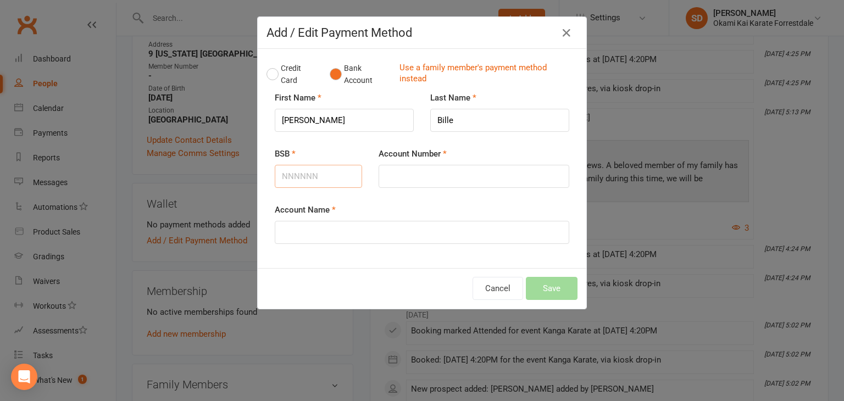
click at [345, 179] on input "BSB" at bounding box center [318, 176] width 87 height 23
type input "736067"
type input "847283"
type input "Mohamed B Ibrahim"
click at [550, 288] on button "Save" at bounding box center [552, 288] width 52 height 23
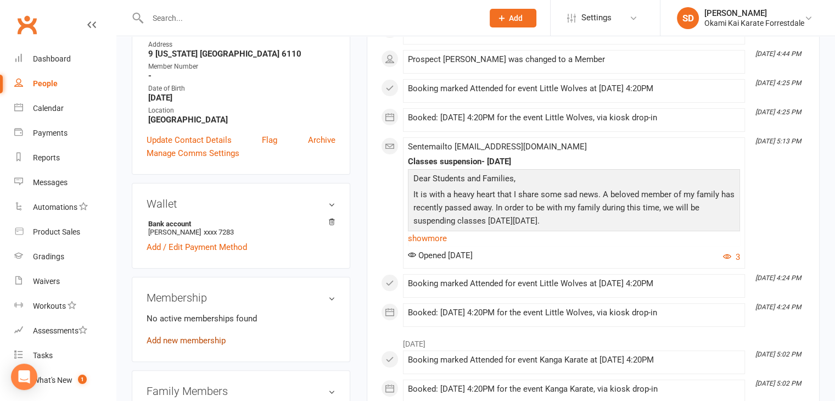
click at [212, 345] on link "Add new membership" at bounding box center [186, 341] width 79 height 10
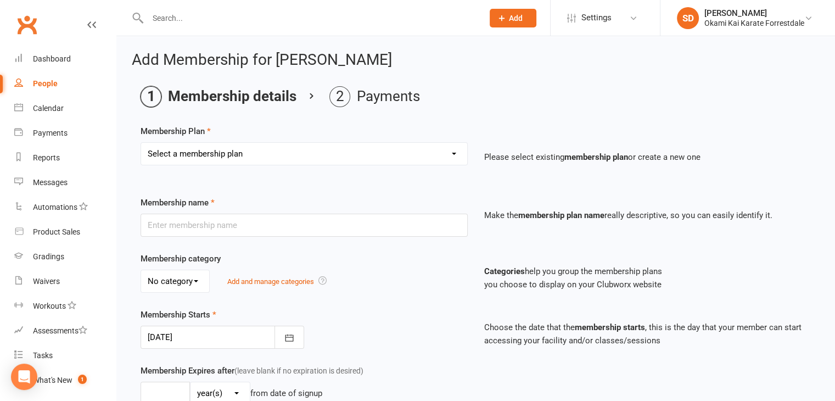
click at [454, 154] on select "Select a membership plan Create new Membership Plan Unlimited Training - fortni…" at bounding box center [304, 154] width 326 height 22
select select "2"
click at [141, 143] on select "Select a membership plan Create new Membership Plan Unlimited Training - fortni…" at bounding box center [304, 154] width 326 height 22
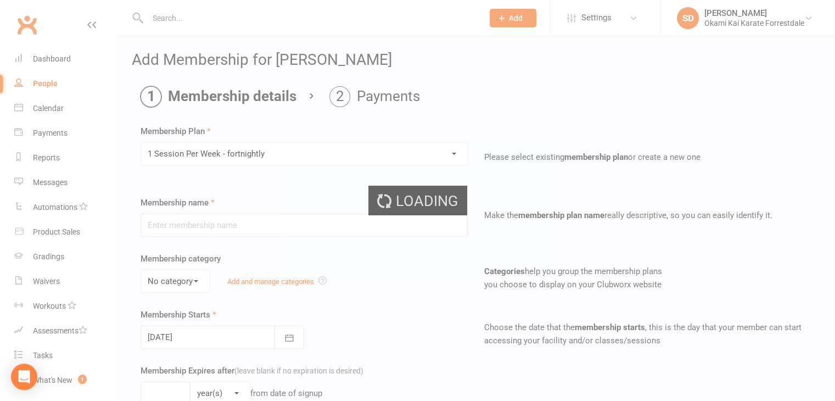
type input "1 Session Per Week - fortnightly"
select select "0"
type input "0"
type input "1"
select select "?"
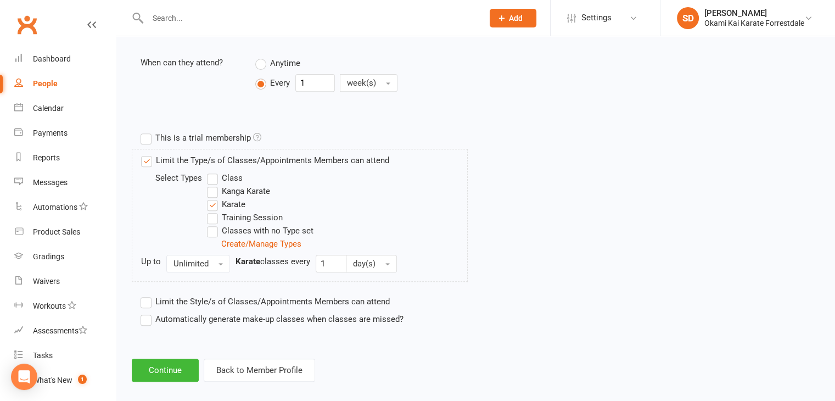
scroll to position [451, 0]
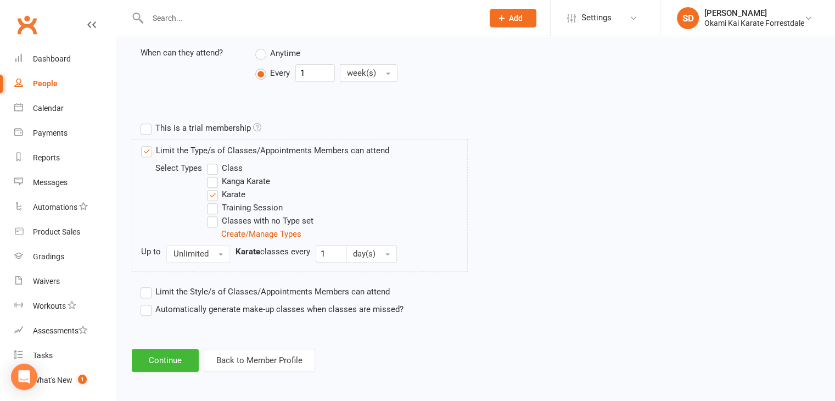
click at [146, 306] on label "Automatically generate make-up classes when classes are missed?" at bounding box center [272, 309] width 263 height 13
click at [146, 303] on input "Automatically generate make-up classes when classes are missed?" at bounding box center [144, 303] width 7 height 0
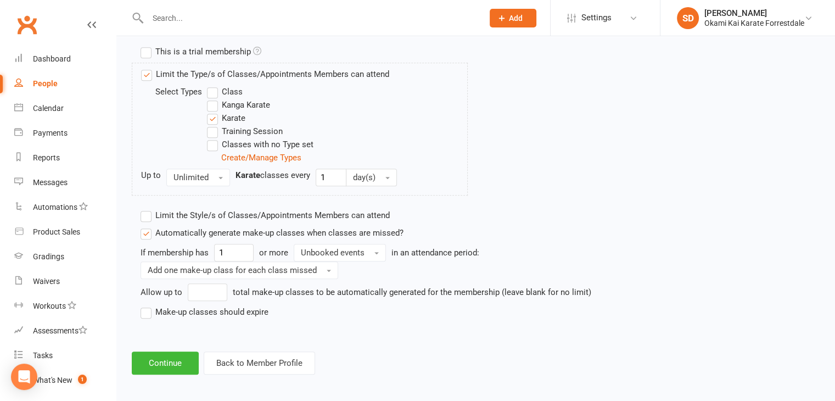
scroll to position [531, 0]
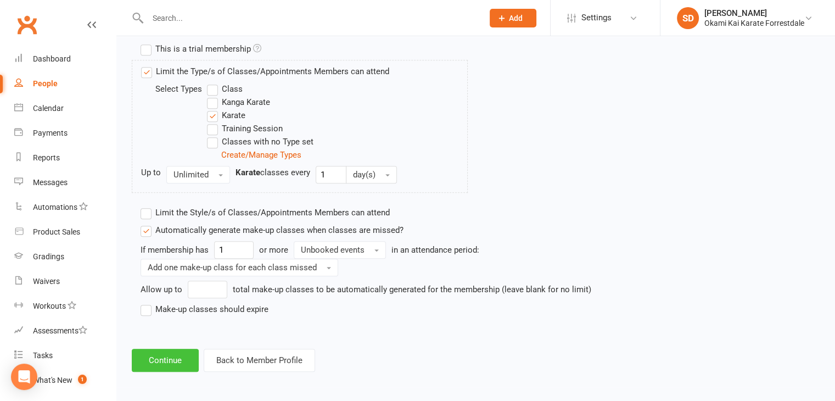
click at [182, 359] on button "Continue" at bounding box center [165, 360] width 67 height 23
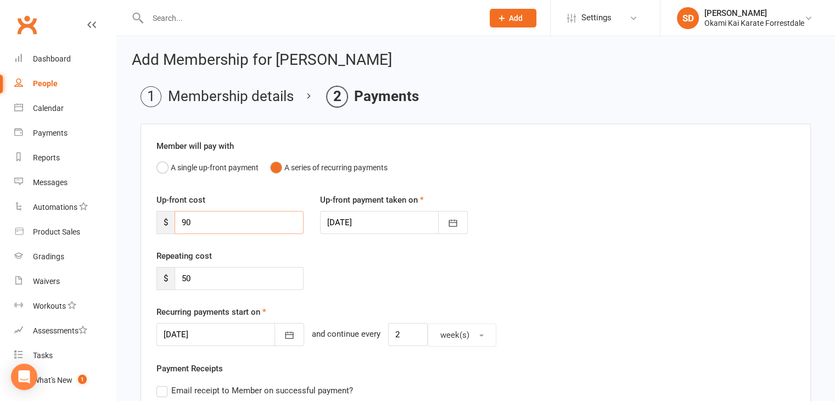
click at [207, 225] on input "90" at bounding box center [239, 222] width 129 height 23
type input "9"
click at [284, 336] on icon "button" at bounding box center [289, 335] width 11 height 11
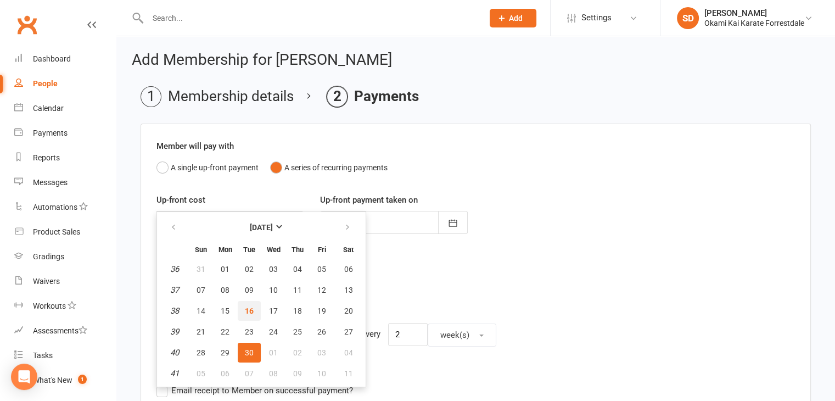
click at [245, 312] on span "16" at bounding box center [249, 310] width 9 height 9
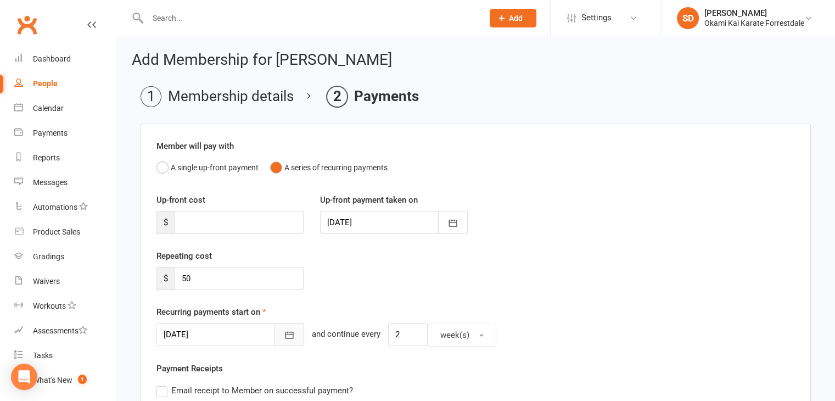
click at [277, 341] on button "button" at bounding box center [290, 334] width 30 height 23
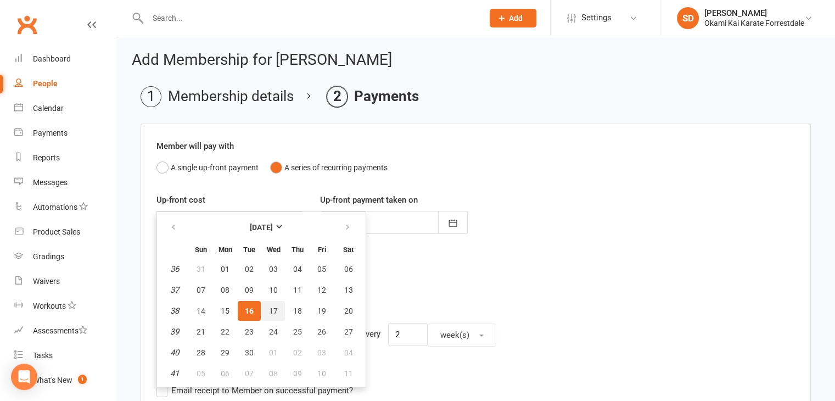
click at [279, 312] on button "17" at bounding box center [273, 311] width 23 height 20
type input "17 Sep 2025"
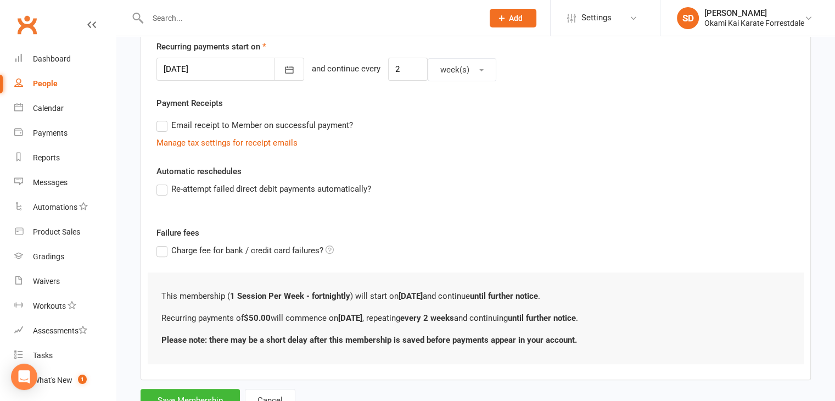
scroll to position [299, 0]
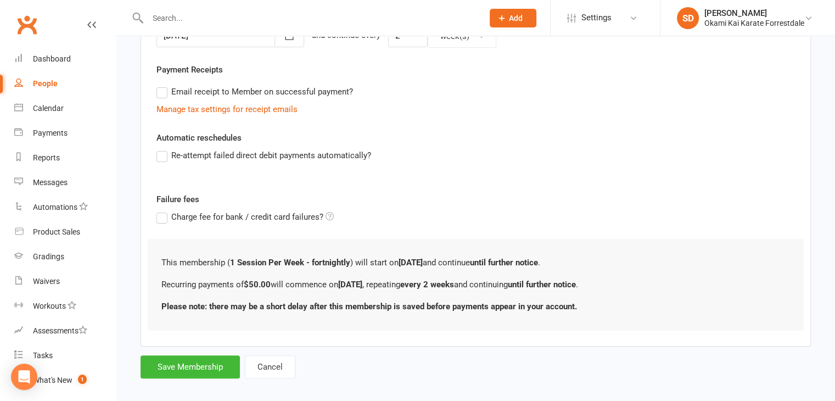
click at [161, 156] on label "Re-attempt failed direct debit payments automatically?" at bounding box center [264, 155] width 215 height 13
click at [161, 149] on input "Re-attempt failed direct debit payments automatically?" at bounding box center [160, 149] width 7 height 0
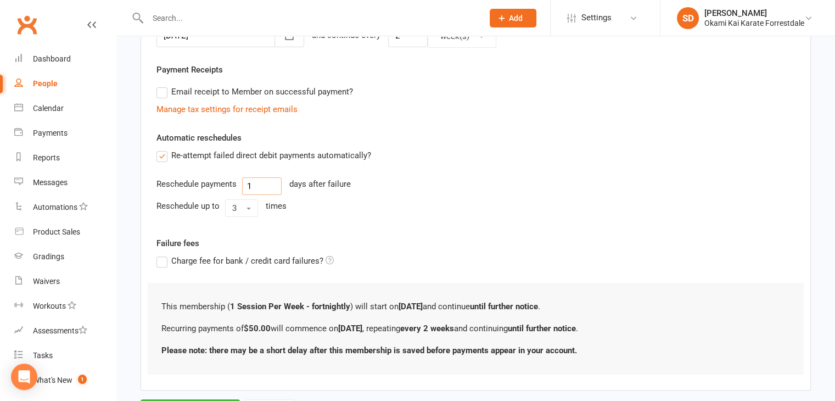
click at [255, 186] on input "1" at bounding box center [262, 186] width 40 height 18
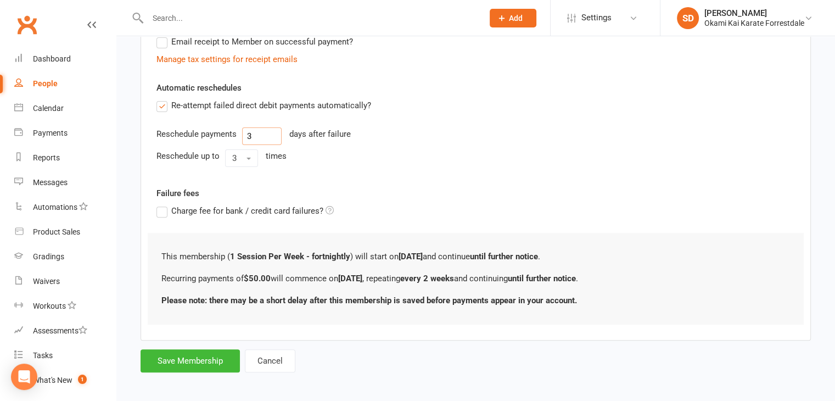
scroll to position [352, 0]
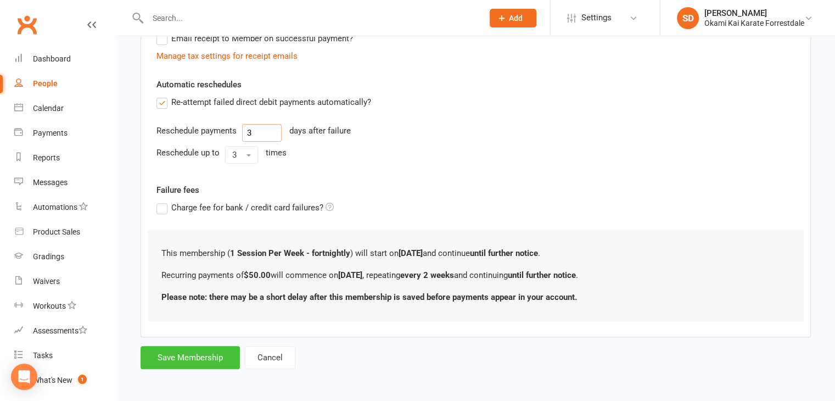
type input "3"
click at [224, 354] on button "Save Membership" at bounding box center [190, 357] width 99 height 23
type input "0"
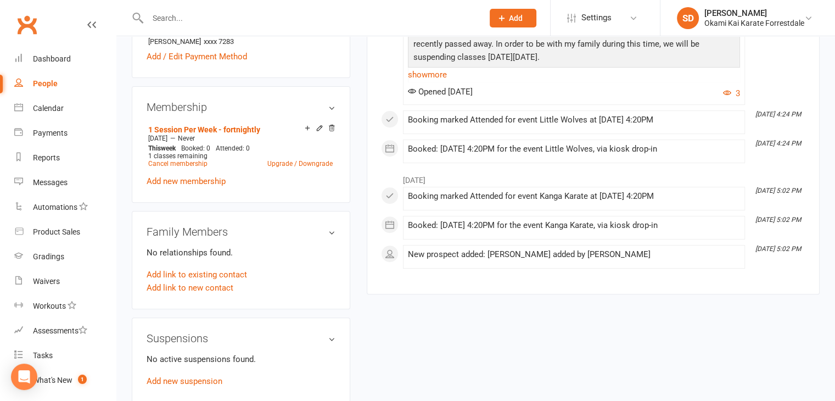
scroll to position [420, 0]
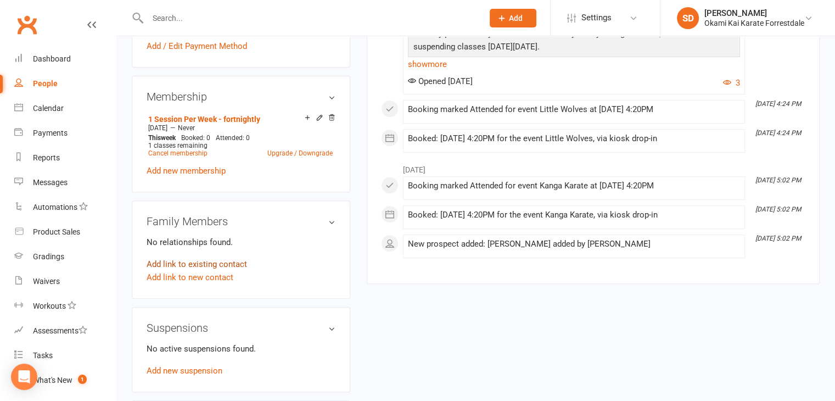
click at [221, 271] on link "Add link to existing contact" at bounding box center [197, 264] width 101 height 13
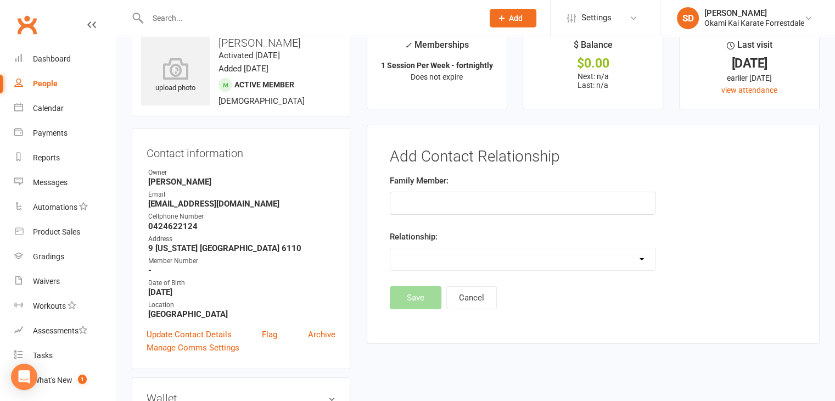
click at [450, 200] on input "text" at bounding box center [523, 203] width 266 height 23
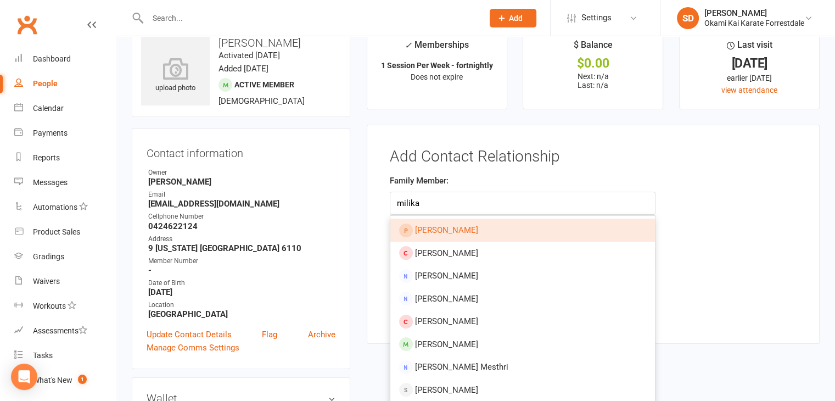
type input "milika"
click at [431, 230] on span "Malika Bille" at bounding box center [446, 230] width 63 height 10
type input "Malika Bille"
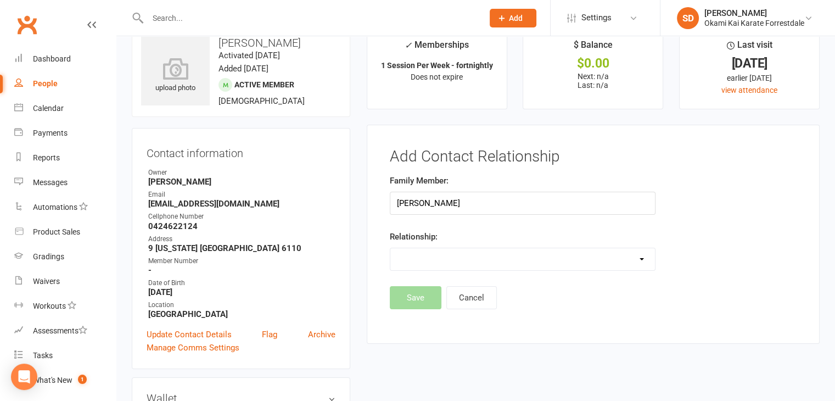
click at [641, 261] on select "Parent / Guardian Child Sibling (parent not in system) Spouse / Partner Cousin …" at bounding box center [523, 259] width 265 height 22
select select "2"
click at [391, 248] on select "Parent / Guardian Child Sibling (parent not in system) Spouse / Partner Cousin …" at bounding box center [523, 259] width 265 height 22
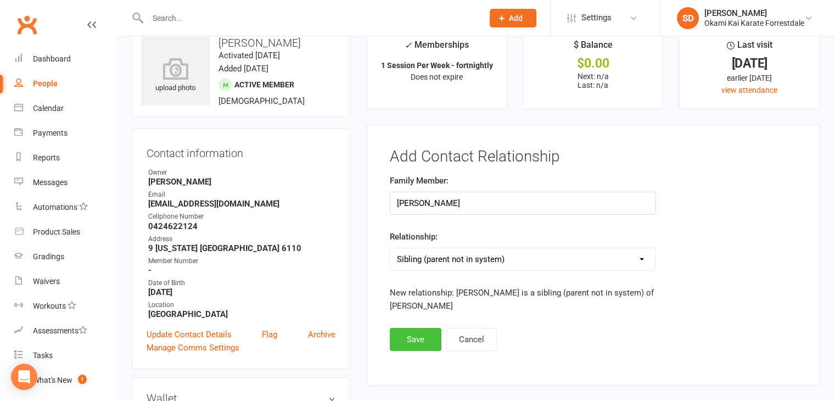
click at [426, 339] on button "Save" at bounding box center [416, 339] width 52 height 23
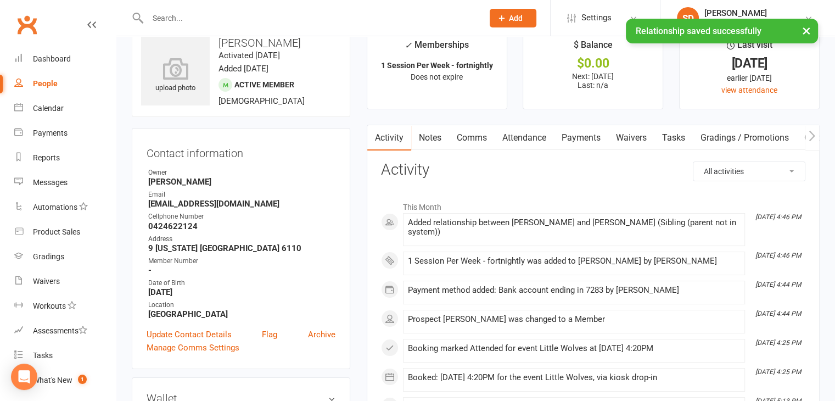
click at [259, 18] on input "text" at bounding box center [309, 17] width 331 height 15
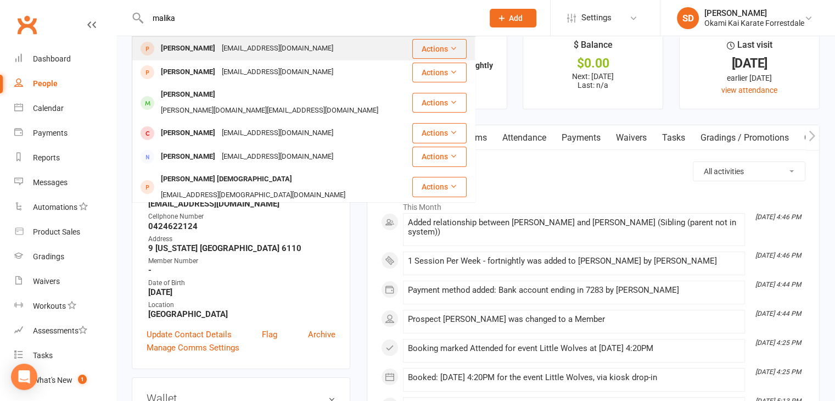
type input "malika"
click at [188, 46] on div "Malika Bille" at bounding box center [188, 49] width 61 height 16
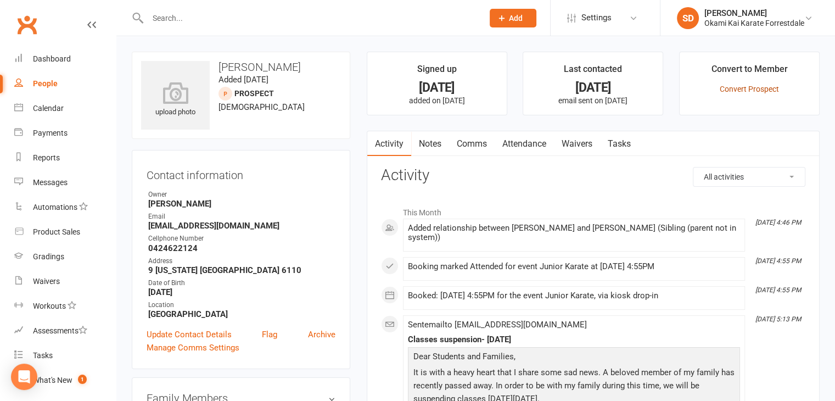
click at [739, 88] on link "Convert Prospect" at bounding box center [749, 89] width 59 height 9
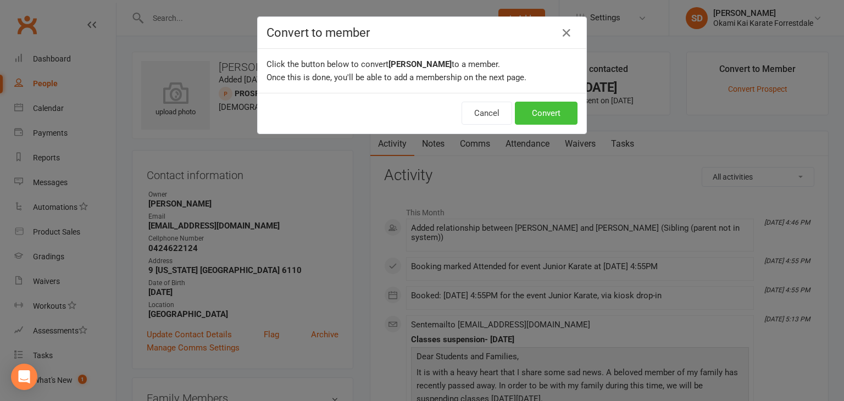
click at [551, 113] on button "Convert" at bounding box center [546, 113] width 63 height 23
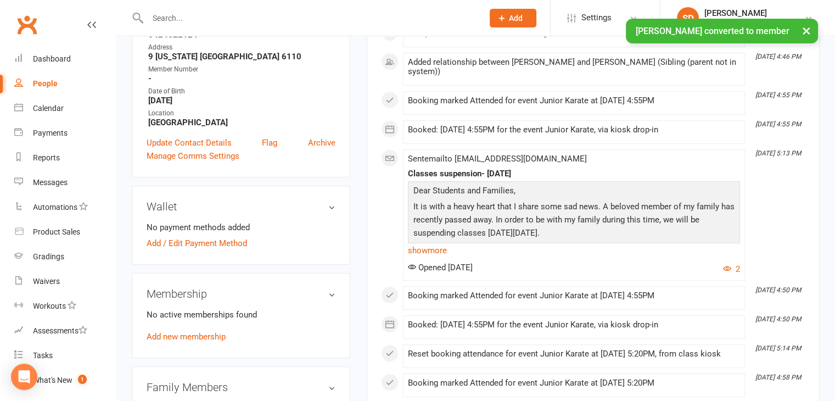
scroll to position [244, 0]
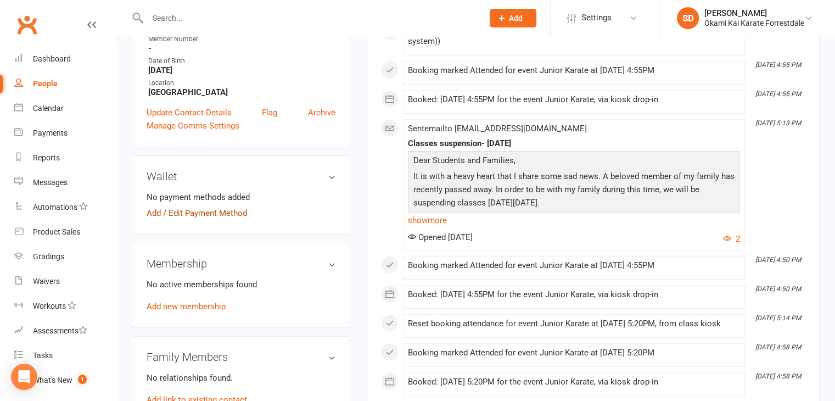
click at [172, 220] on link "Add / Edit Payment Method" at bounding box center [197, 213] width 101 height 13
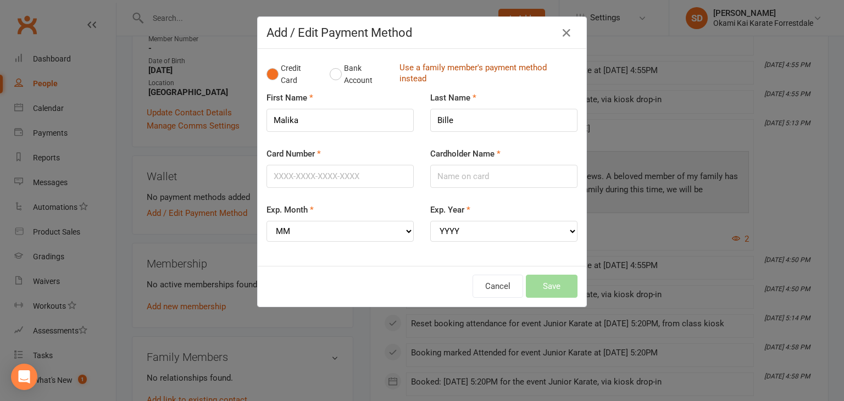
click at [410, 71] on link "Use a family member's payment method instead" at bounding box center [485, 74] width 172 height 25
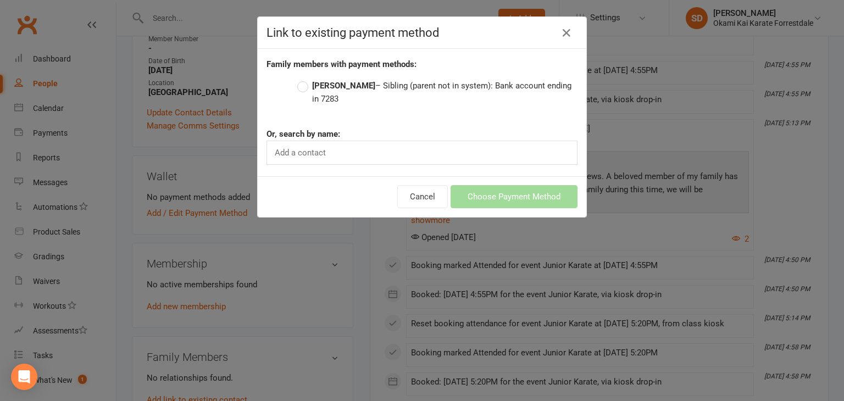
click at [298, 85] on label "Yusuf Bille – Sibling (parent not in system): Bank account ending in 7283" at bounding box center [437, 92] width 280 height 26
click at [298, 79] on input "Yusuf Bille – Sibling (parent not in system): Bank account ending in 7283" at bounding box center [300, 79] width 7 height 0
click at [471, 194] on button "Choose Payment Method" at bounding box center [513, 196] width 127 height 23
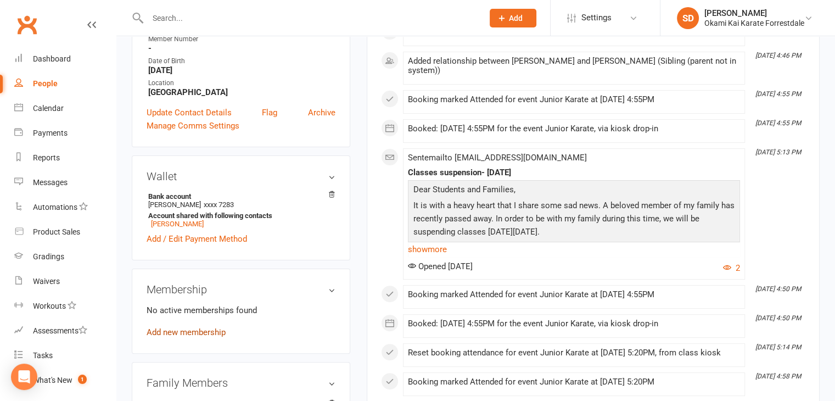
click at [200, 337] on link "Add new membership" at bounding box center [186, 332] width 79 height 10
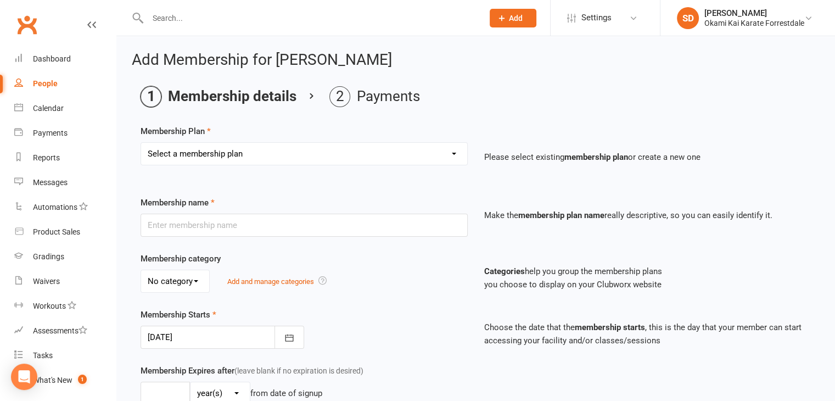
click at [454, 155] on select "Select a membership plan Create new Membership Plan Unlimited Training - fortni…" at bounding box center [304, 154] width 326 height 22
select select "2"
click at [141, 143] on select "Select a membership plan Create new Membership Plan Unlimited Training - fortni…" at bounding box center [304, 154] width 326 height 22
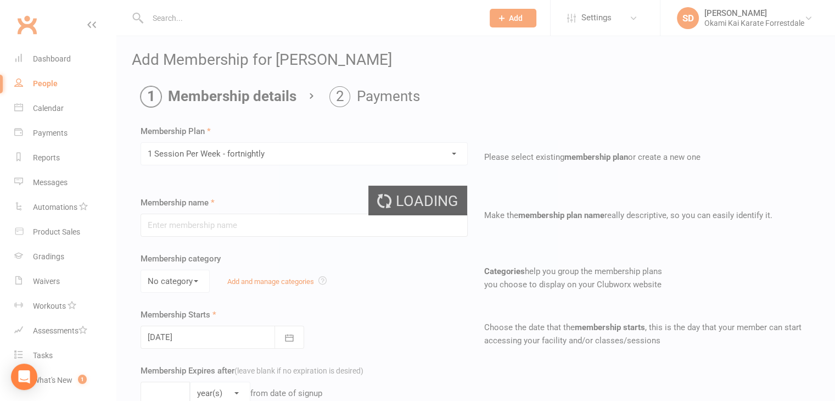
type input "1 Session Per Week - fortnightly"
select select "0"
type input "0"
type input "1"
select select "?"
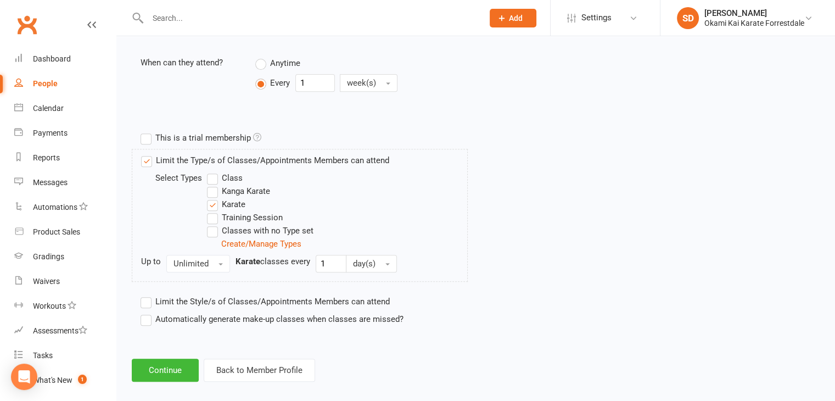
scroll to position [451, 0]
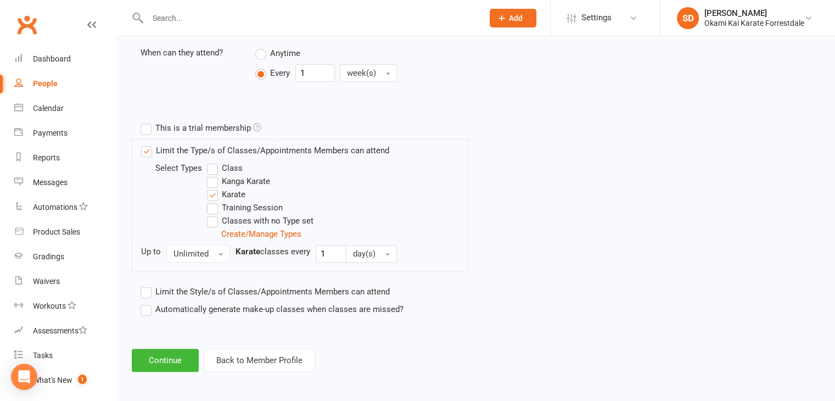
click at [147, 306] on label "Automatically generate make-up classes when classes are missed?" at bounding box center [272, 309] width 263 height 13
click at [147, 303] on input "Automatically generate make-up classes when classes are missed?" at bounding box center [144, 303] width 7 height 0
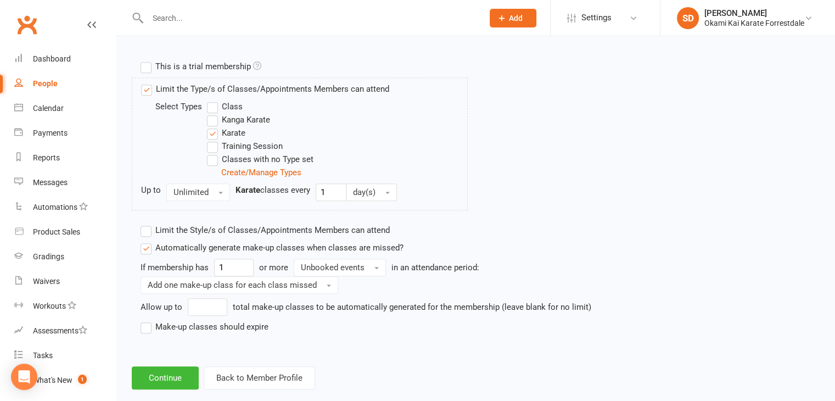
scroll to position [531, 0]
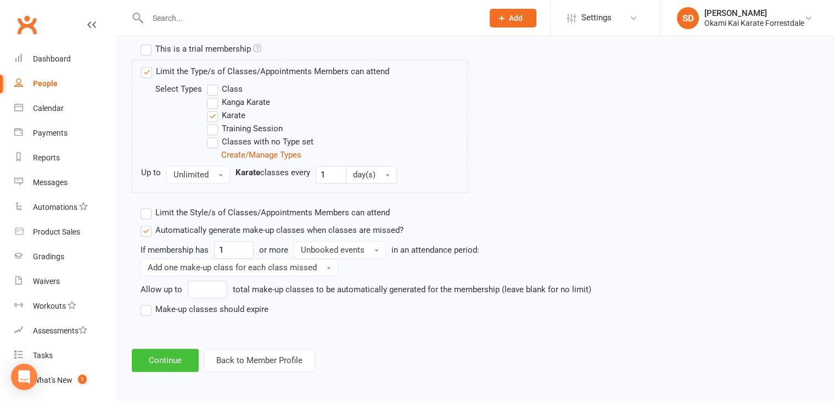
click at [168, 364] on button "Continue" at bounding box center [165, 360] width 67 height 23
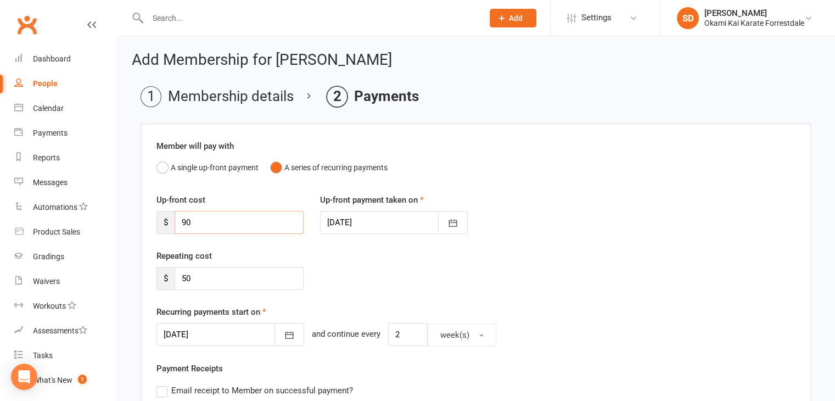
click at [209, 220] on input "90" at bounding box center [239, 222] width 129 height 23
type input "9"
click at [284, 332] on icon "button" at bounding box center [289, 335] width 11 height 11
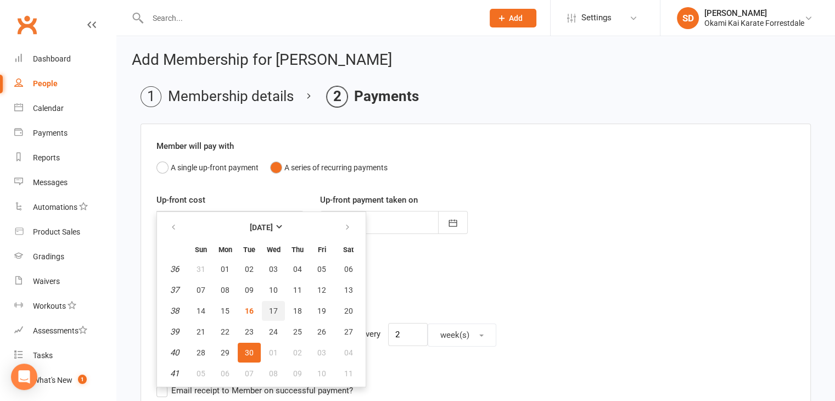
click at [275, 309] on span "17" at bounding box center [273, 310] width 9 height 9
type input "[DATE]"
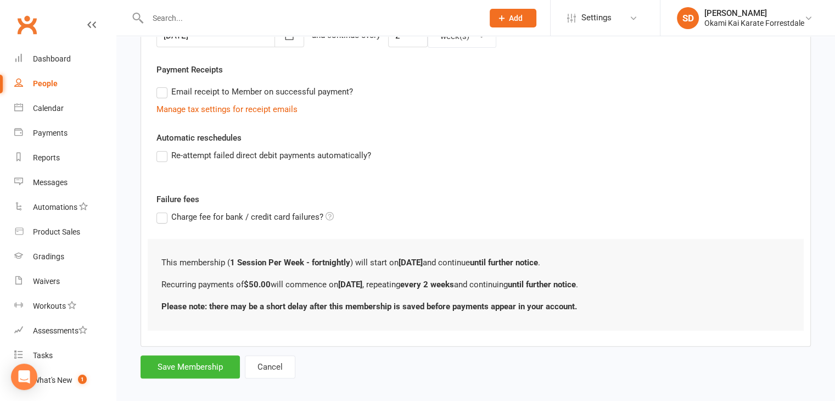
scroll to position [309, 0]
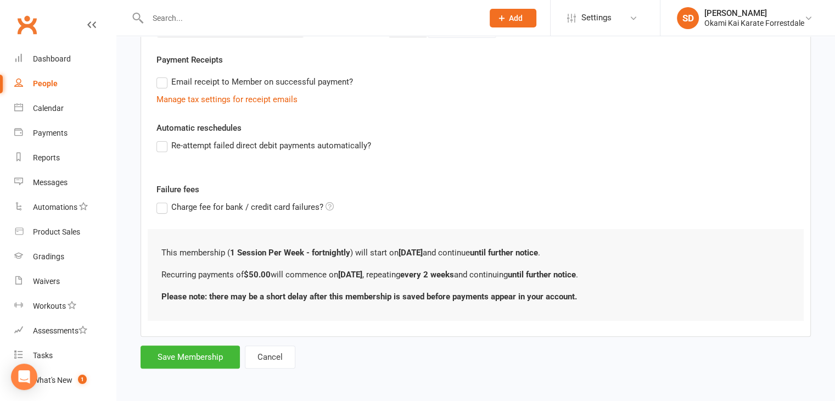
click at [163, 145] on label "Re-attempt failed direct debit payments automatically?" at bounding box center [264, 145] width 215 height 13
click at [163, 139] on input "Re-attempt failed direct debit payments automatically?" at bounding box center [160, 139] width 7 height 0
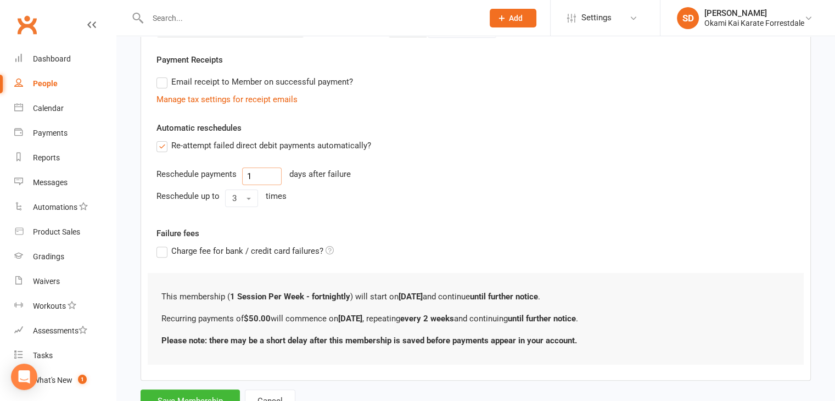
click at [254, 171] on input "1" at bounding box center [262, 177] width 40 height 18
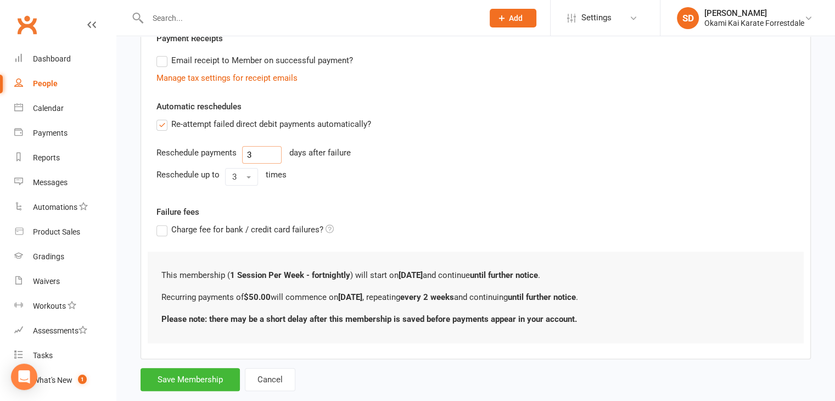
scroll to position [352, 0]
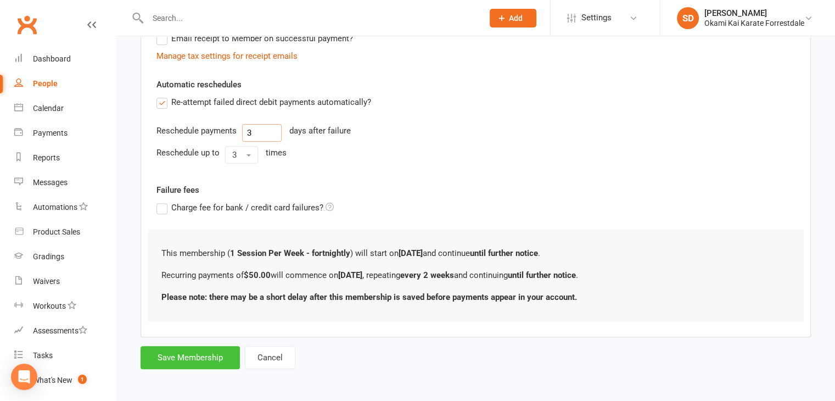
type input "3"
click at [191, 357] on button "Save Membership" at bounding box center [190, 357] width 99 height 23
type input "0"
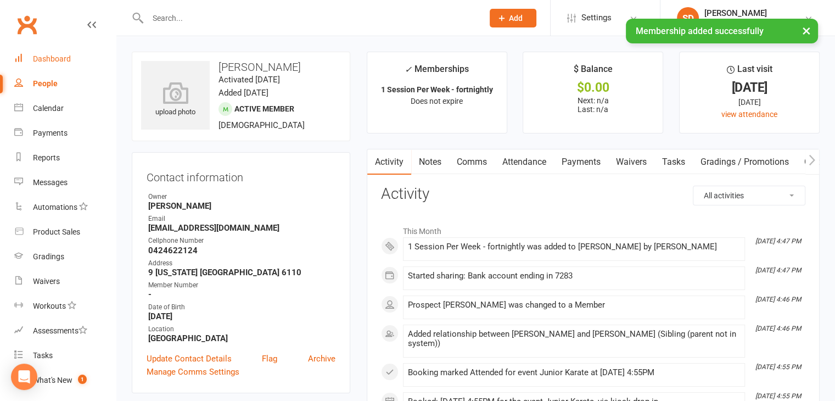
click at [60, 59] on div "Dashboard" at bounding box center [52, 58] width 38 height 9
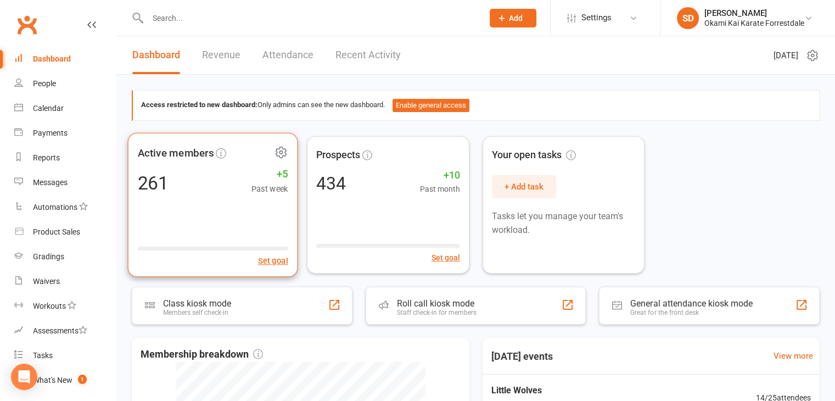
click at [280, 153] on icon at bounding box center [282, 152] width 14 height 14
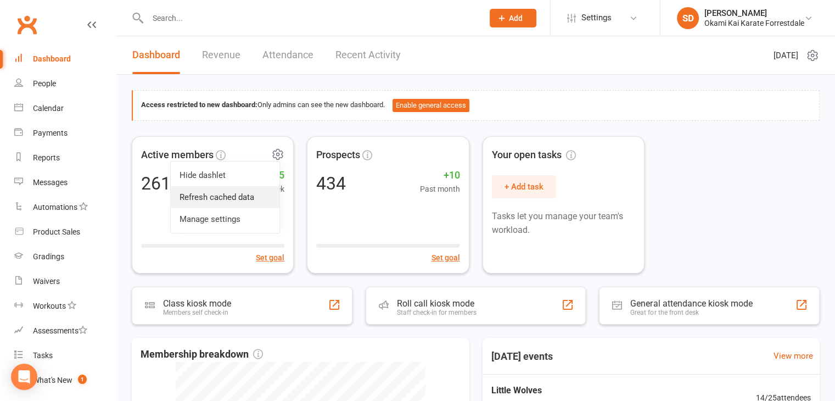
click at [231, 196] on link "Refresh cached data" at bounding box center [225, 197] width 109 height 22
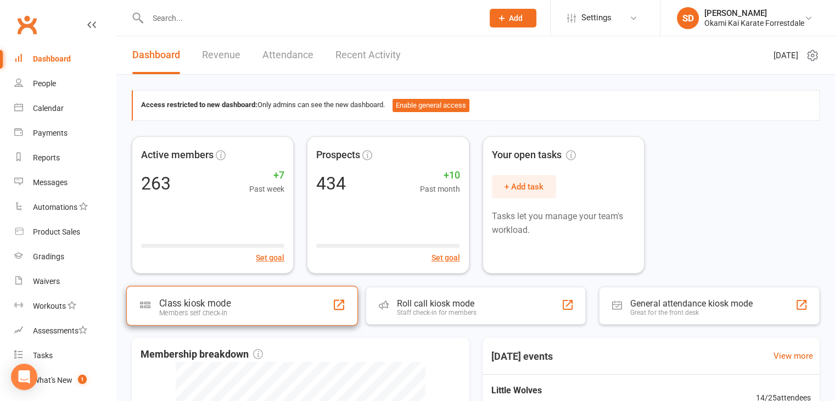
click at [260, 302] on div "Class kiosk mode Members self check-in" at bounding box center [242, 306] width 232 height 40
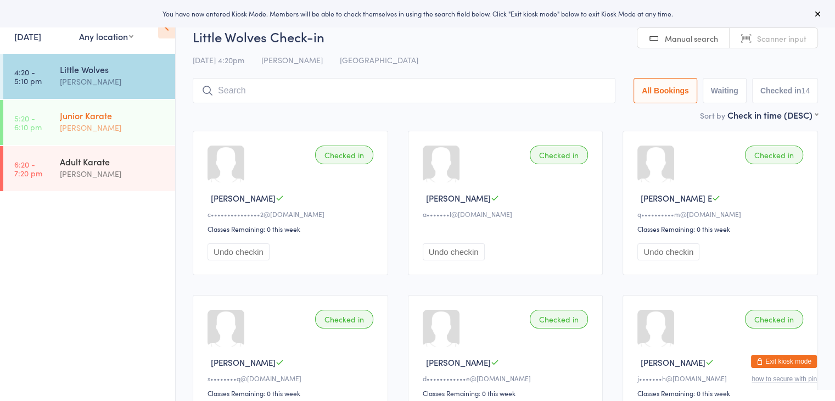
click at [139, 110] on div "Junior Karate" at bounding box center [113, 115] width 106 height 12
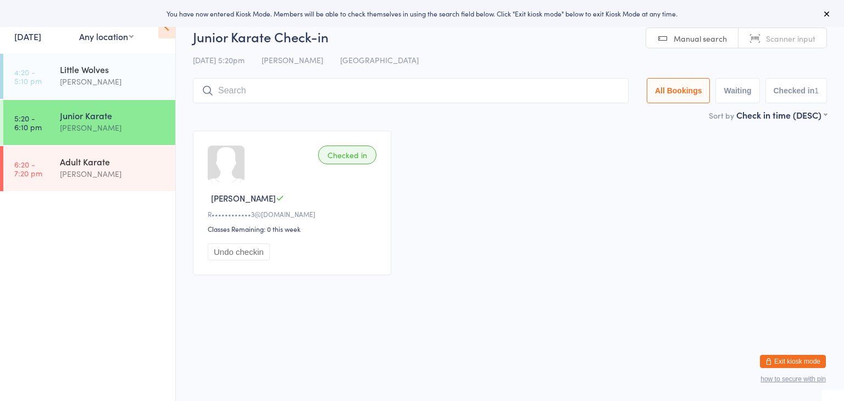
click at [233, 88] on input "search" at bounding box center [411, 90] width 436 height 25
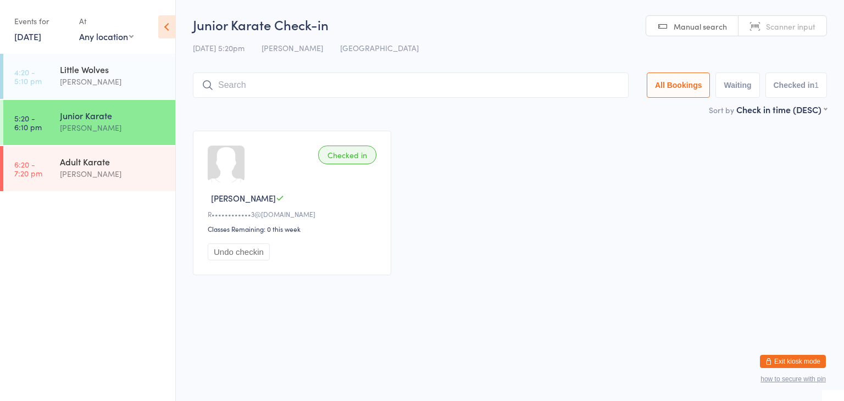
click at [510, 86] on input "search" at bounding box center [411, 84] width 436 height 25
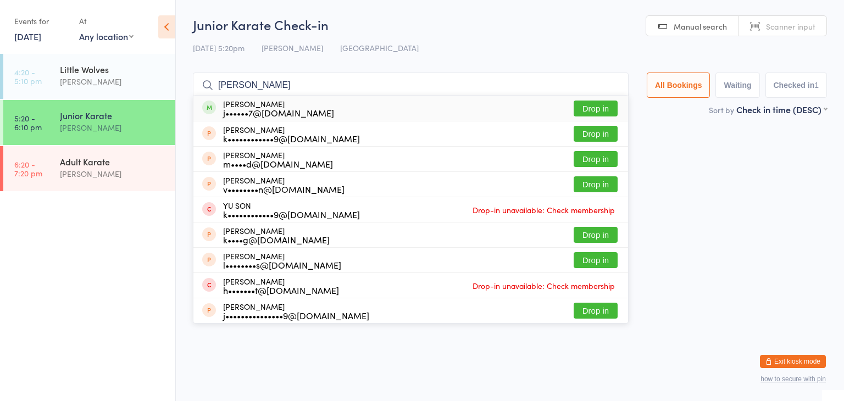
type input "[PERSON_NAME]"
click at [593, 105] on button "Drop in" at bounding box center [595, 109] width 44 height 16
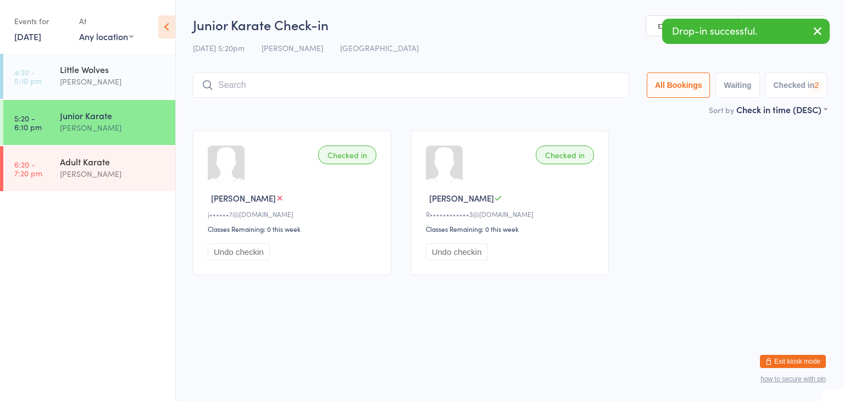
click at [569, 88] on input "search" at bounding box center [411, 84] width 436 height 25
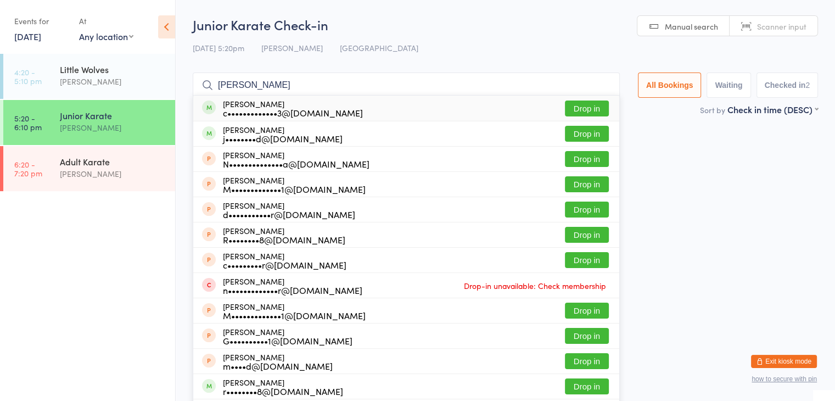
type input "[PERSON_NAME]"
click at [581, 106] on button "Drop in" at bounding box center [587, 109] width 44 height 16
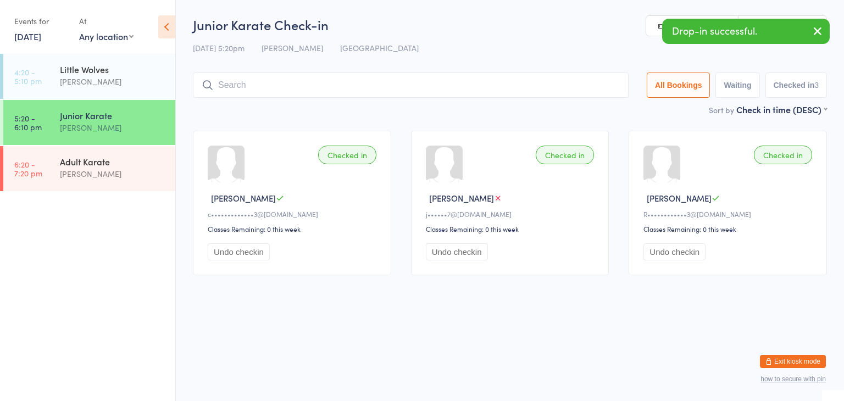
click at [547, 87] on input "search" at bounding box center [411, 84] width 436 height 25
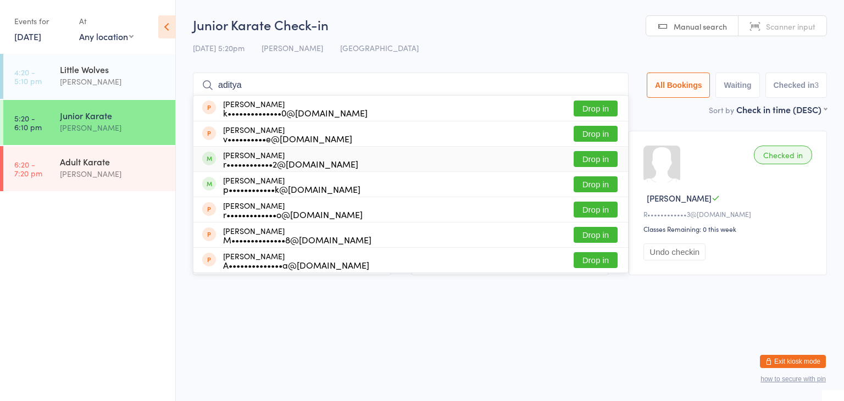
type input "aditya"
click at [578, 160] on button "Drop in" at bounding box center [595, 159] width 44 height 16
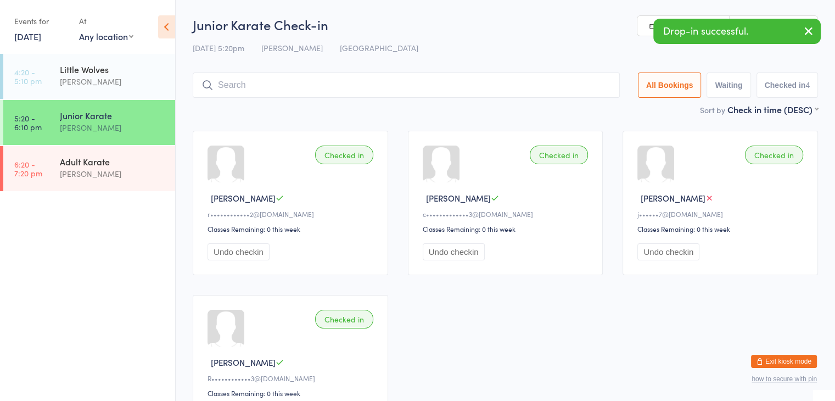
click at [496, 89] on input "search" at bounding box center [406, 84] width 427 height 25
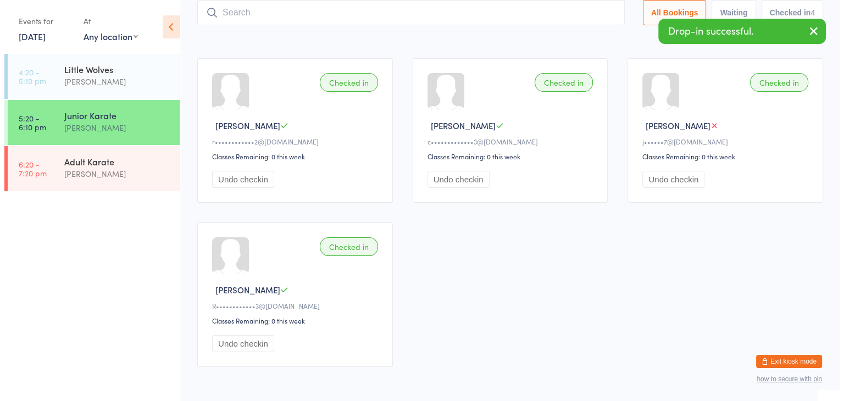
scroll to position [72, 0]
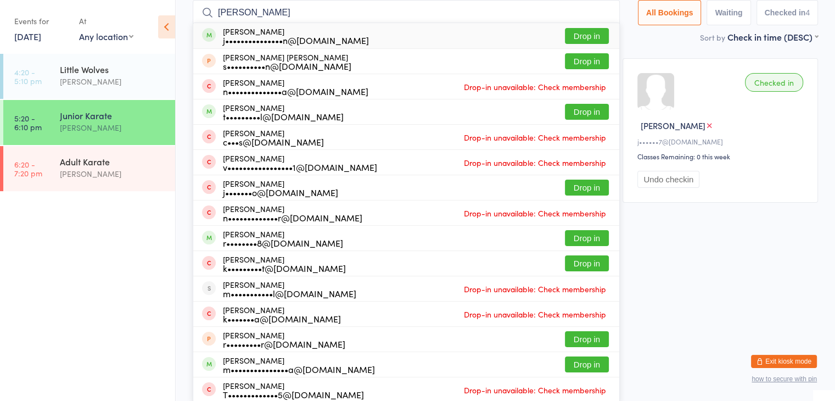
type input "[PERSON_NAME]"
click at [568, 36] on button "Drop in" at bounding box center [587, 36] width 44 height 16
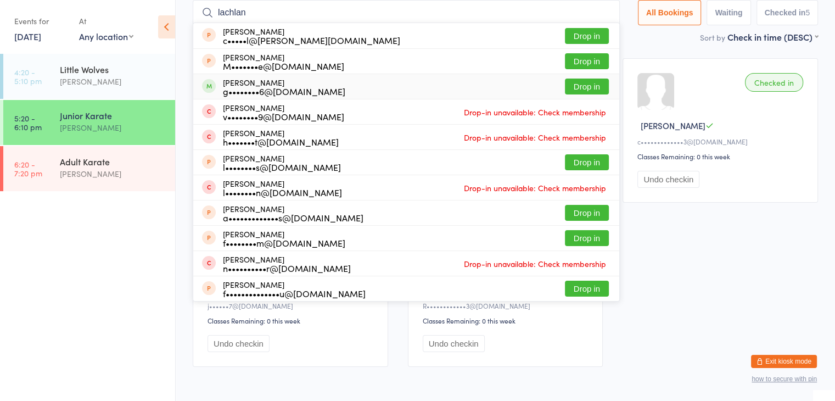
type input "lachlan"
click at [575, 86] on button "Drop in" at bounding box center [587, 87] width 44 height 16
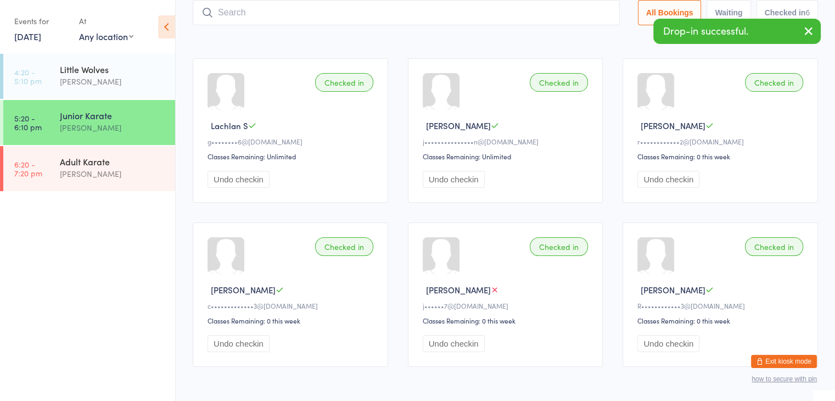
click at [546, 10] on input "search" at bounding box center [406, 12] width 427 height 25
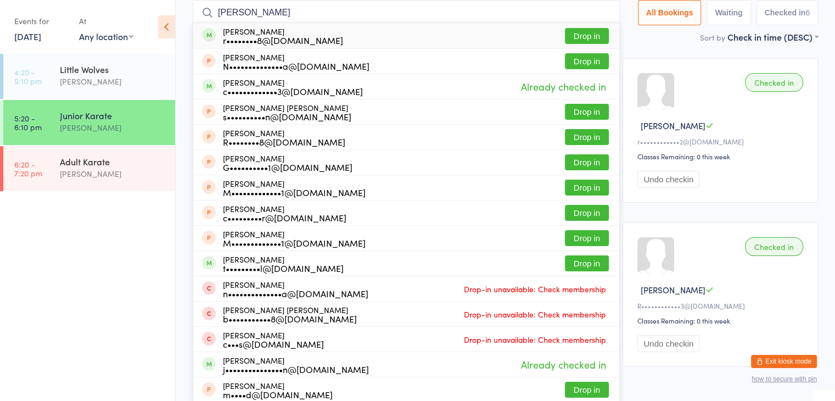
type input "[PERSON_NAME]"
click at [584, 36] on button "Drop in" at bounding box center [587, 36] width 44 height 16
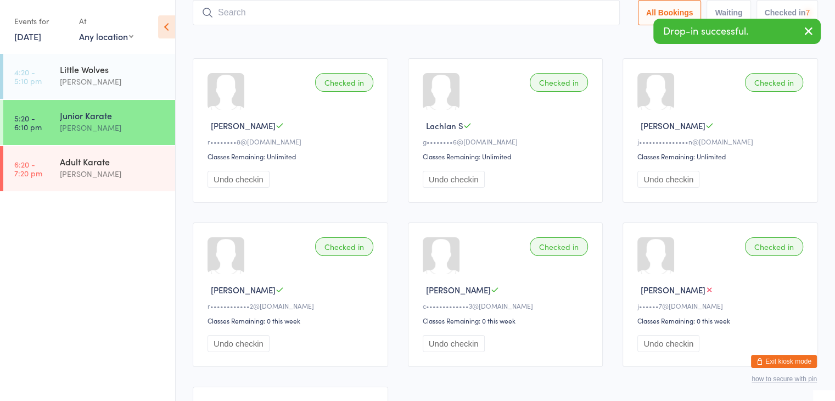
click at [582, 13] on input "search" at bounding box center [406, 12] width 427 height 25
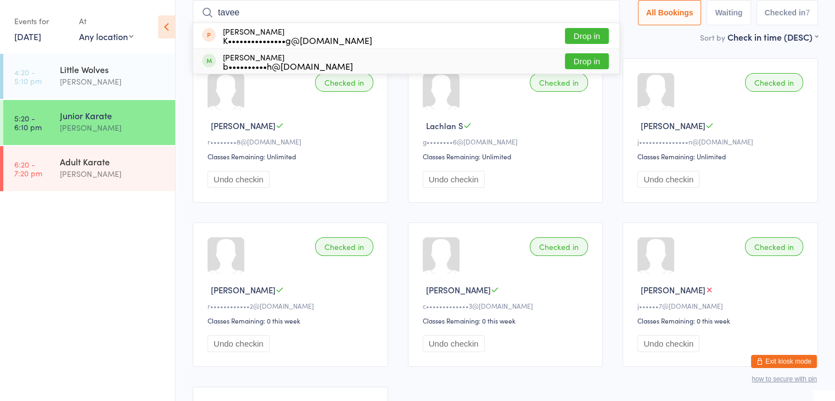
type input "tavee"
click at [598, 59] on button "Drop in" at bounding box center [587, 61] width 44 height 16
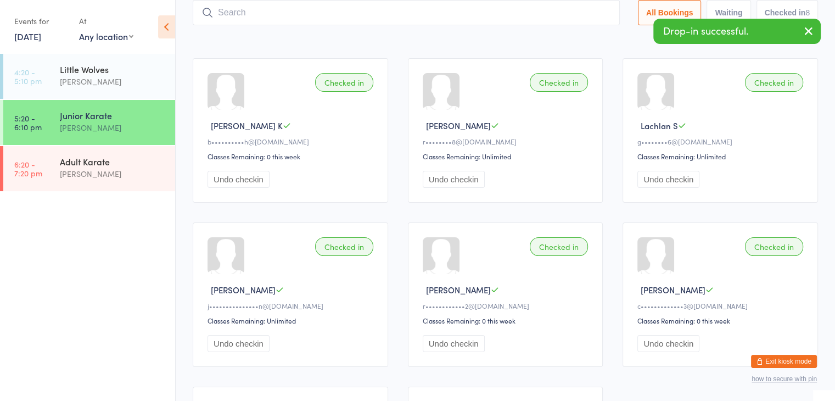
click at [576, 14] on input "search" at bounding box center [406, 12] width 427 height 25
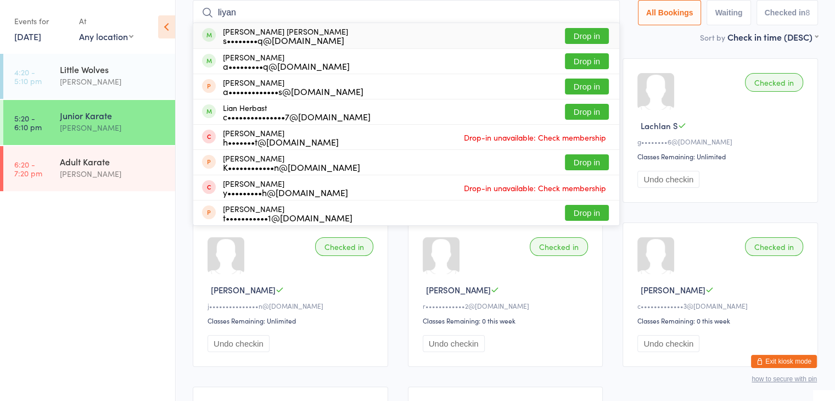
type input "liyan"
click at [588, 35] on button "Drop in" at bounding box center [587, 36] width 44 height 16
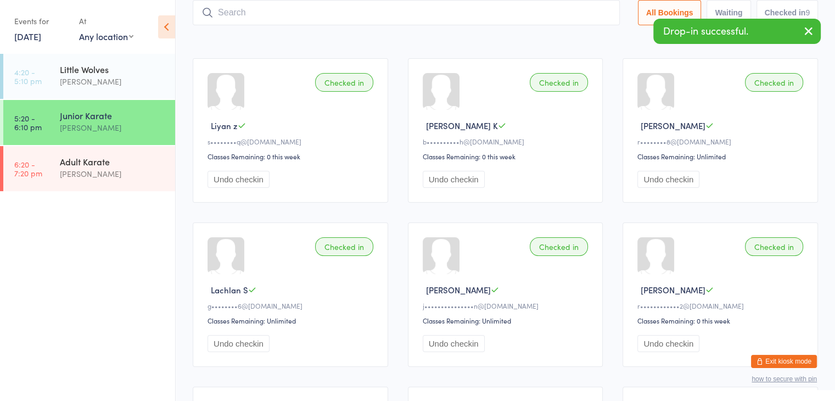
click at [576, 12] on input "search" at bounding box center [406, 12] width 427 height 25
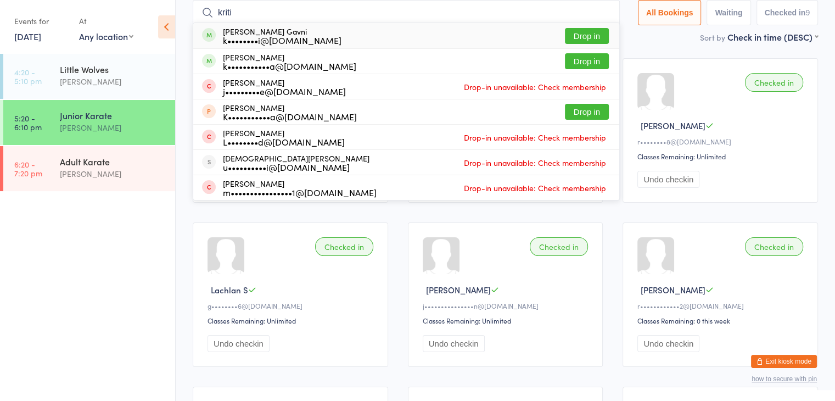
type input "kriti"
click at [585, 36] on button "Drop in" at bounding box center [587, 36] width 44 height 16
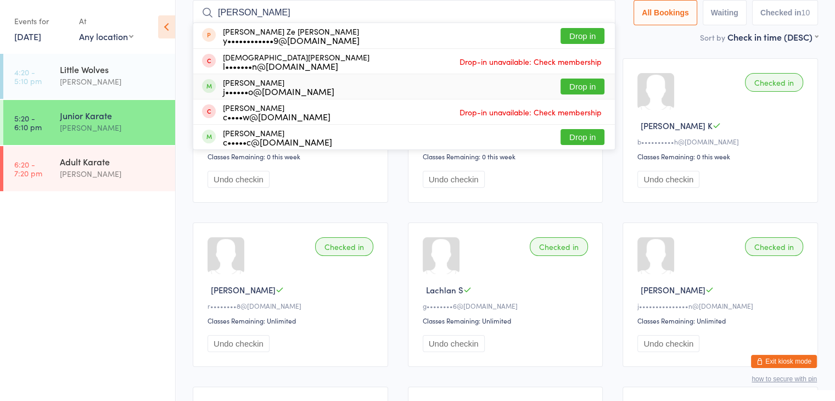
type input "[PERSON_NAME]"
click at [587, 92] on button "Drop in" at bounding box center [583, 87] width 44 height 16
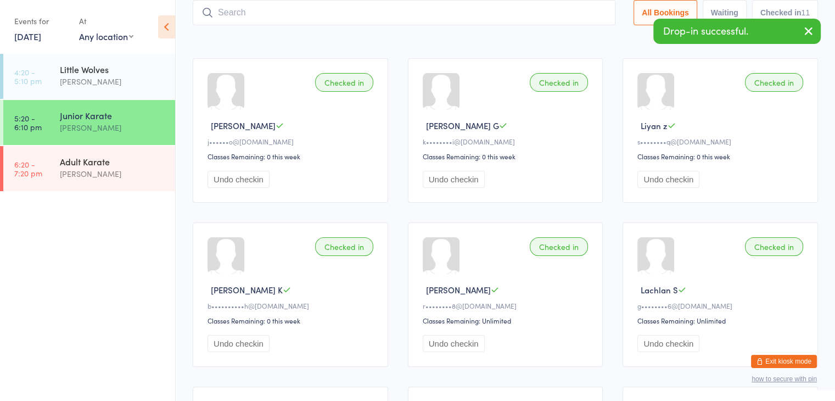
click at [568, 14] on input "search" at bounding box center [404, 12] width 423 height 25
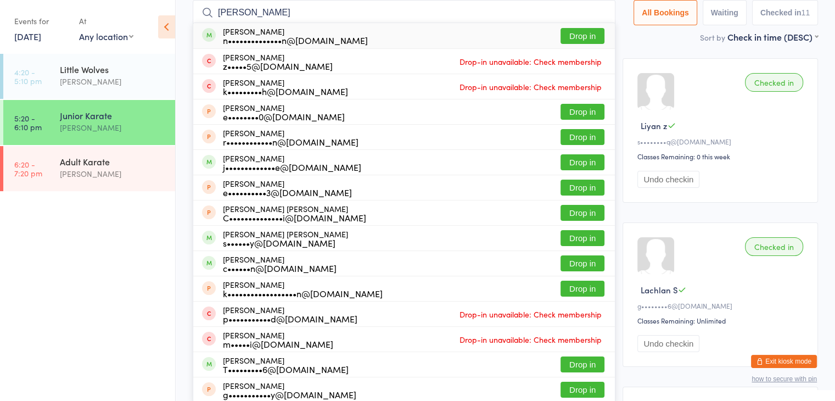
type input "[PERSON_NAME]"
click at [580, 32] on button "Drop in" at bounding box center [583, 36] width 44 height 16
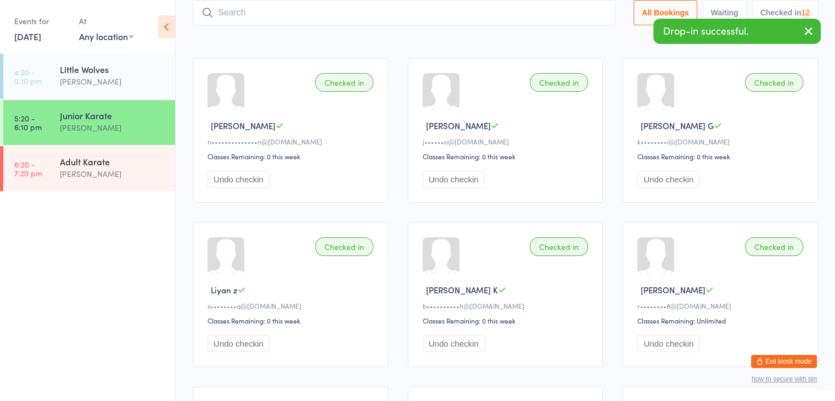
click at [570, 17] on input "search" at bounding box center [404, 12] width 423 height 25
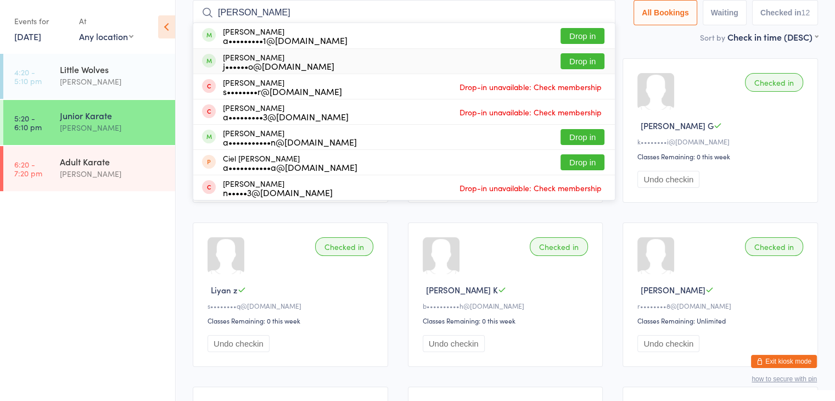
type input "[PERSON_NAME]"
click at [574, 61] on button "Drop in" at bounding box center [583, 61] width 44 height 16
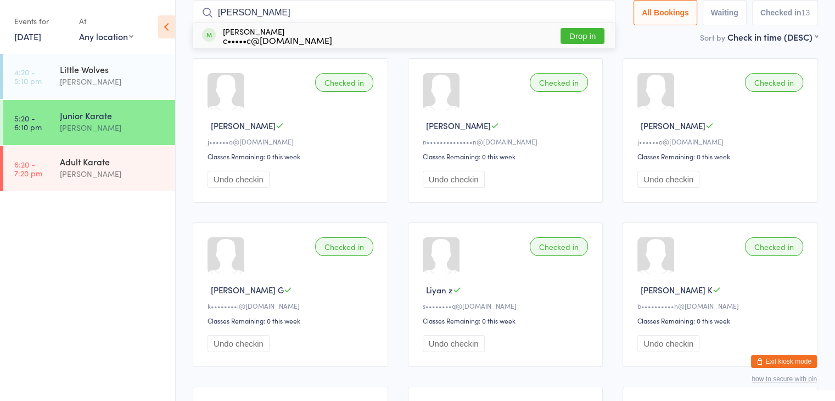
type input "[PERSON_NAME]"
click at [578, 36] on button "Drop in" at bounding box center [583, 36] width 44 height 16
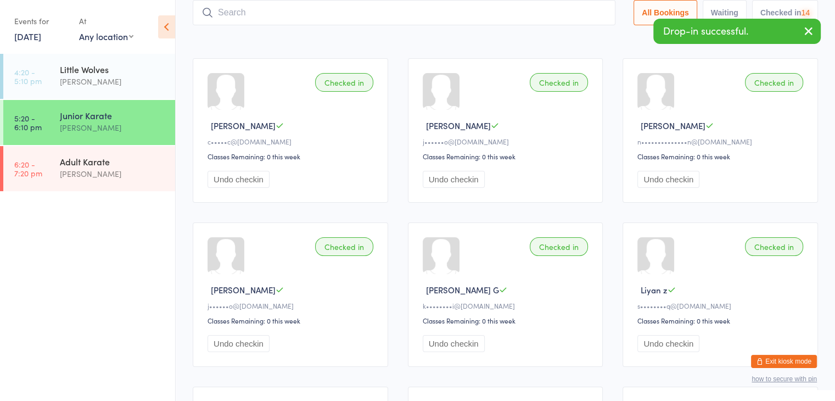
click at [563, 11] on input "search" at bounding box center [404, 12] width 423 height 25
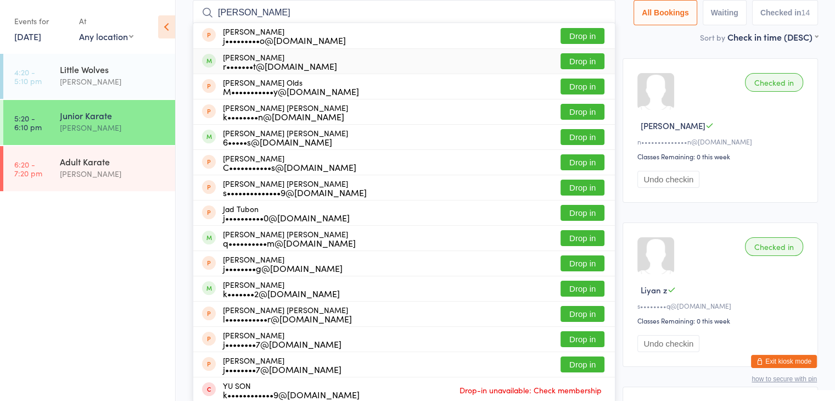
type input "[PERSON_NAME]"
click at [571, 62] on button "Drop in" at bounding box center [583, 61] width 44 height 16
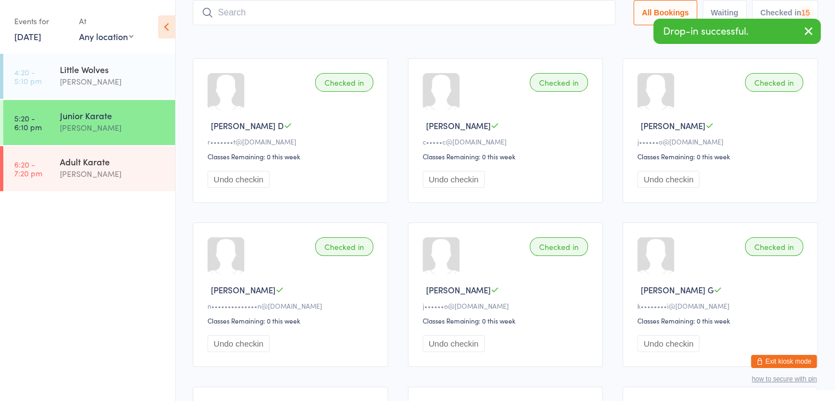
click at [557, 14] on input "search" at bounding box center [404, 12] width 423 height 25
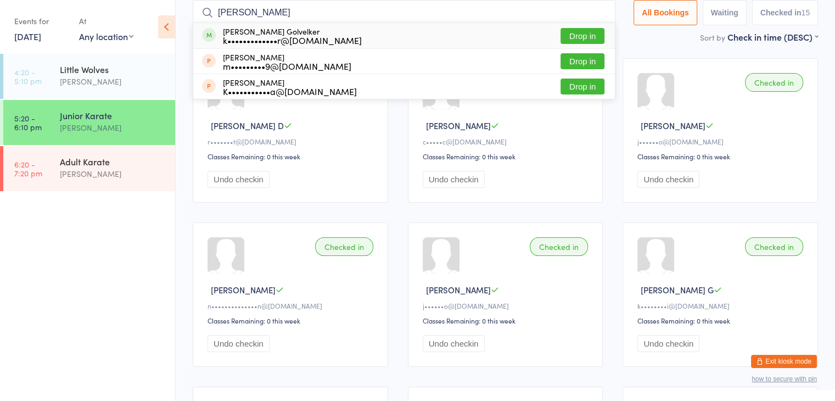
type input "[PERSON_NAME]"
click at [571, 31] on button "Drop in" at bounding box center [583, 36] width 44 height 16
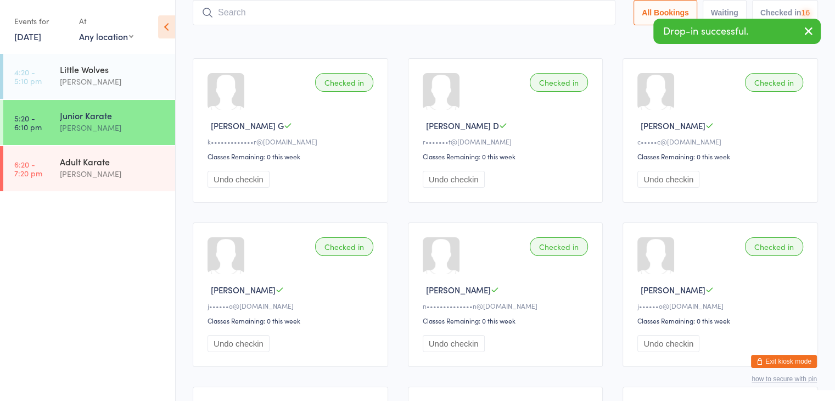
click at [568, 13] on input "search" at bounding box center [404, 12] width 423 height 25
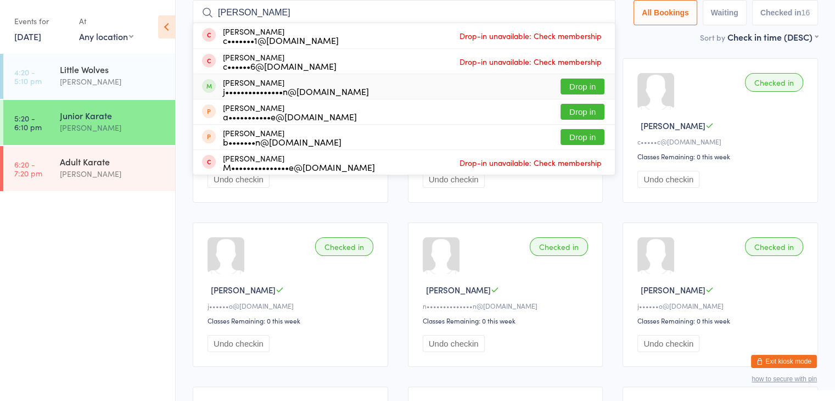
type input "[PERSON_NAME]"
click at [586, 86] on button "Drop in" at bounding box center [583, 87] width 44 height 16
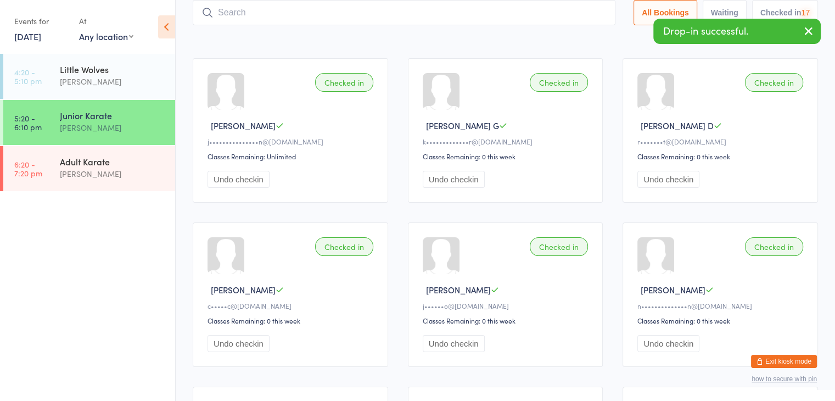
click at [566, 16] on input "search" at bounding box center [404, 12] width 423 height 25
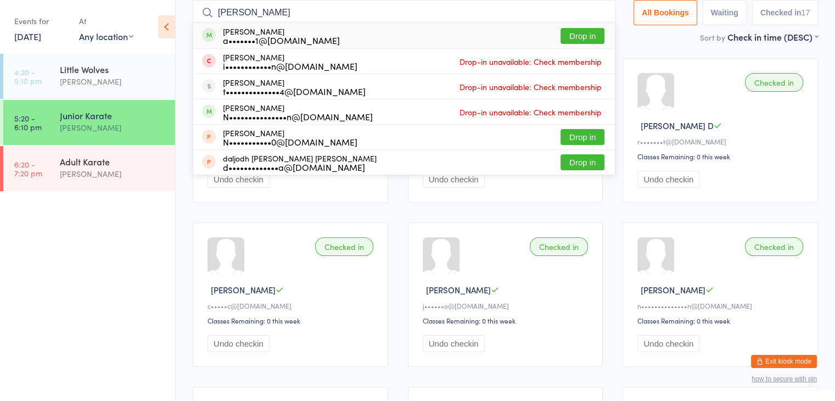
type input "[PERSON_NAME]"
click at [582, 34] on button "Drop in" at bounding box center [583, 36] width 44 height 16
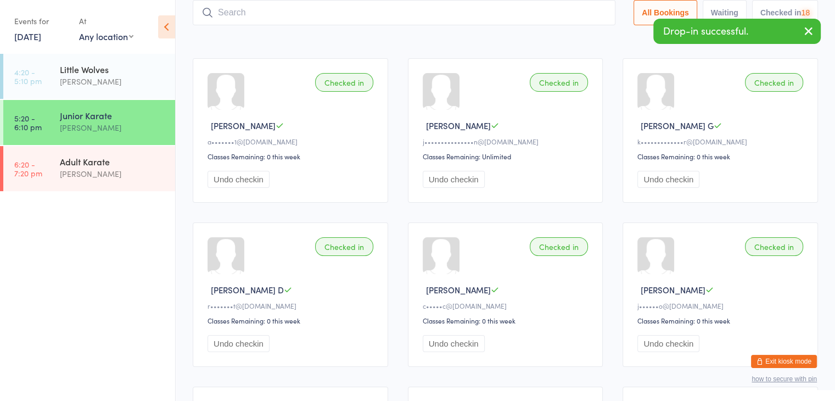
click at [567, 15] on input "search" at bounding box center [404, 12] width 423 height 25
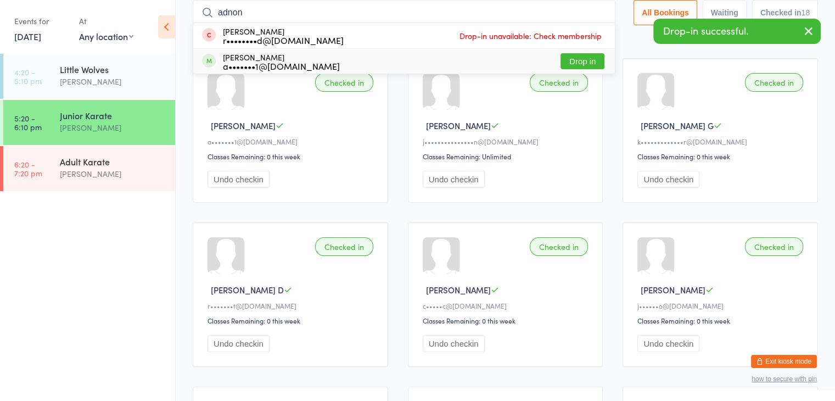
type input "adnon"
click at [578, 64] on button "Drop in" at bounding box center [583, 61] width 44 height 16
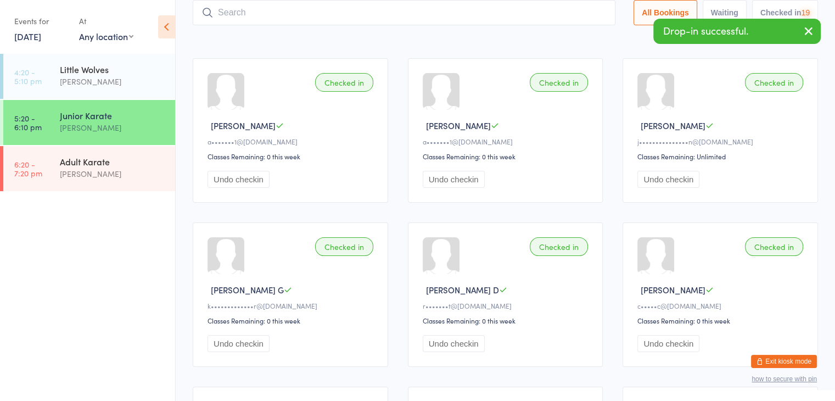
click at [560, 7] on input "search" at bounding box center [404, 12] width 423 height 25
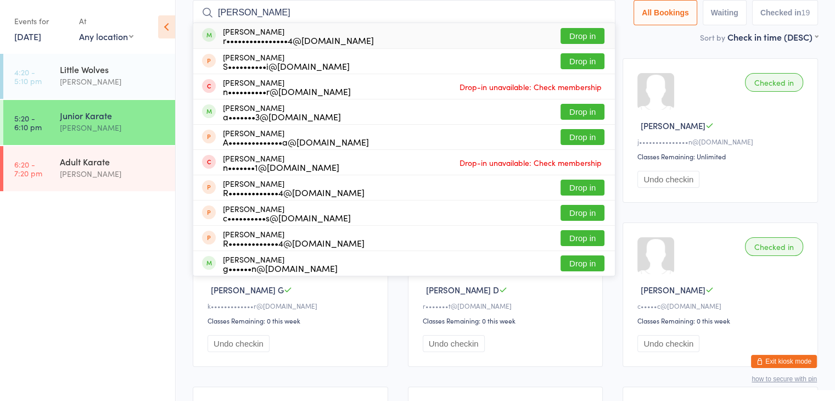
type input "[PERSON_NAME]"
click at [578, 34] on button "Drop in" at bounding box center [583, 36] width 44 height 16
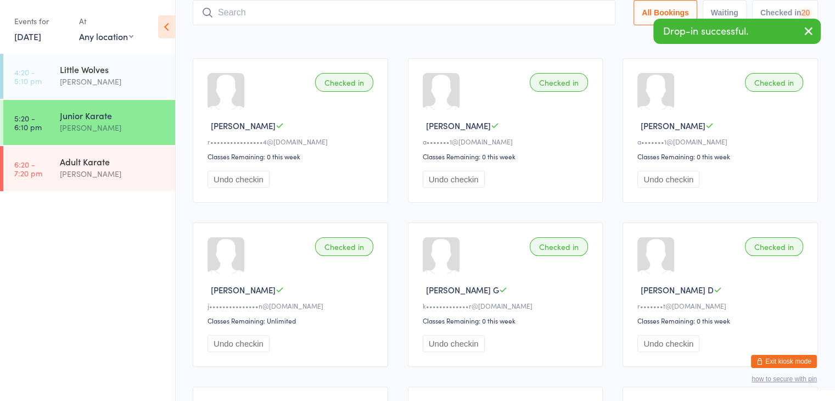
click at [562, 18] on input "search" at bounding box center [404, 12] width 423 height 25
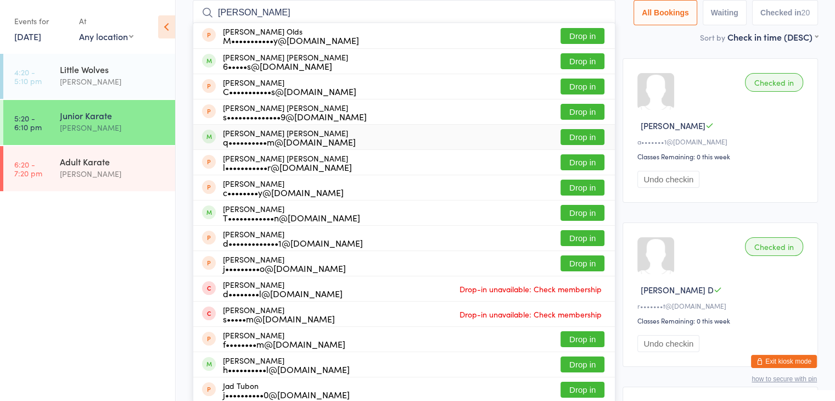
type input "[PERSON_NAME]"
click at [576, 137] on button "Drop in" at bounding box center [583, 137] width 44 height 16
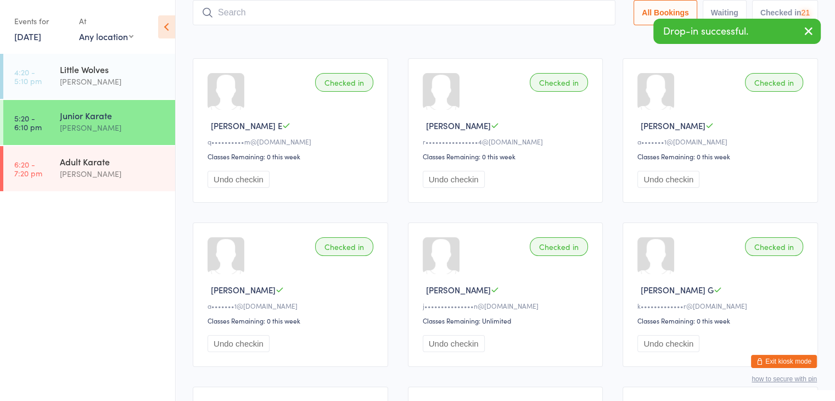
click at [543, 12] on input "search" at bounding box center [404, 12] width 423 height 25
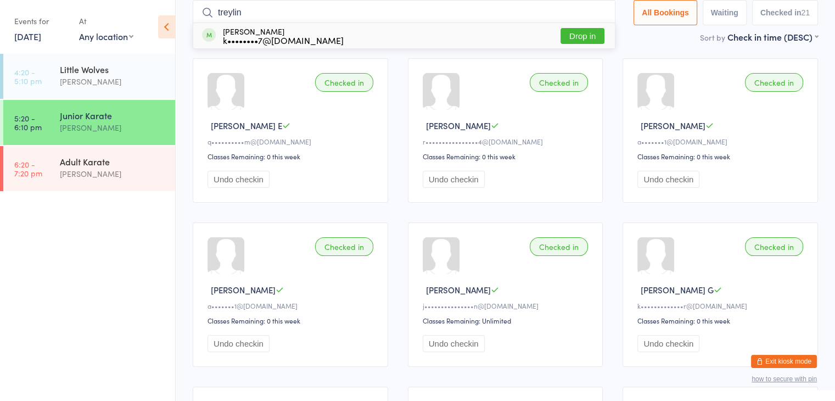
type input "treylin"
click at [579, 35] on button "Drop in" at bounding box center [583, 36] width 44 height 16
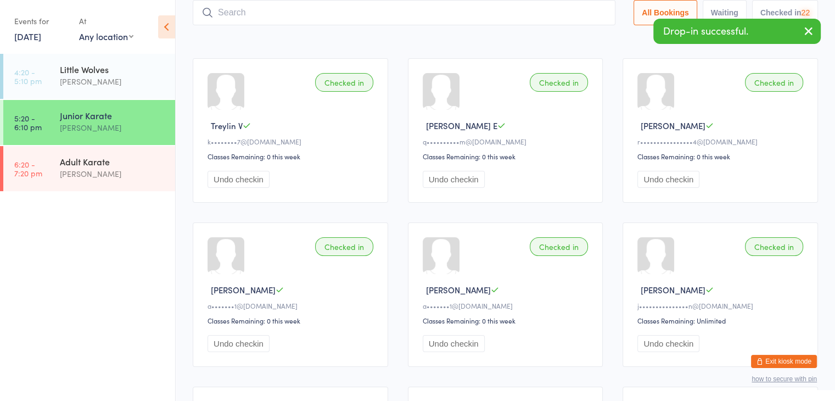
click at [572, 14] on input "search" at bounding box center [404, 12] width 423 height 25
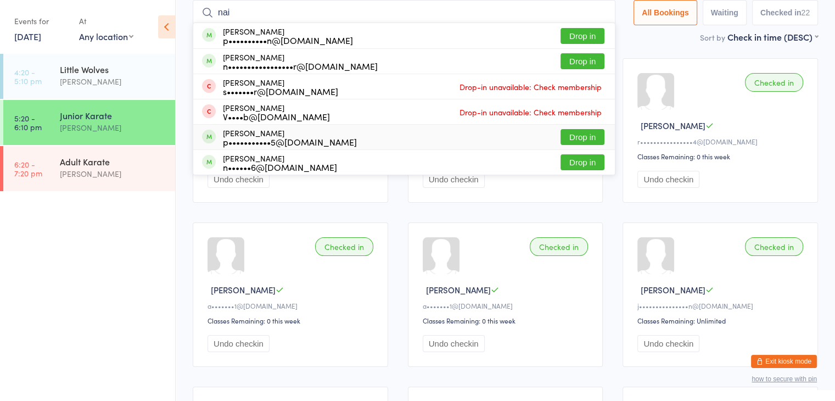
type input "nai"
click at [576, 137] on button "Drop in" at bounding box center [583, 137] width 44 height 16
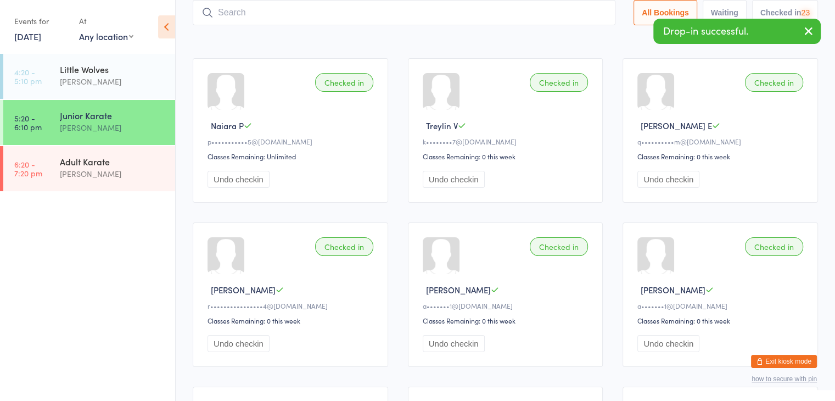
click at [539, 13] on input "search" at bounding box center [404, 12] width 423 height 25
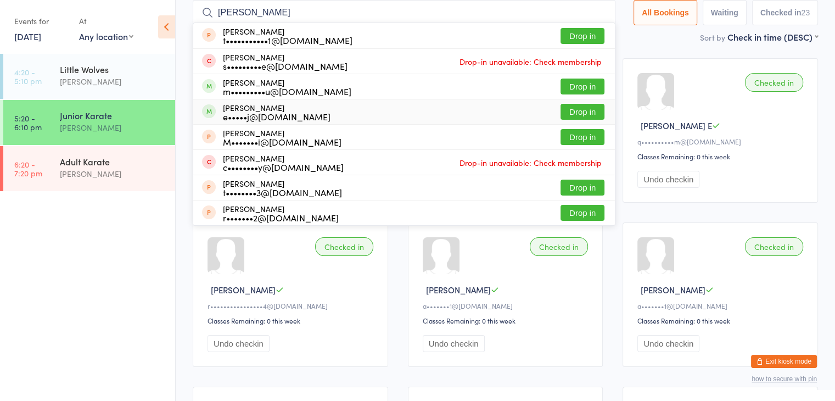
type input "[PERSON_NAME]"
click at [580, 109] on button "Drop in" at bounding box center [583, 112] width 44 height 16
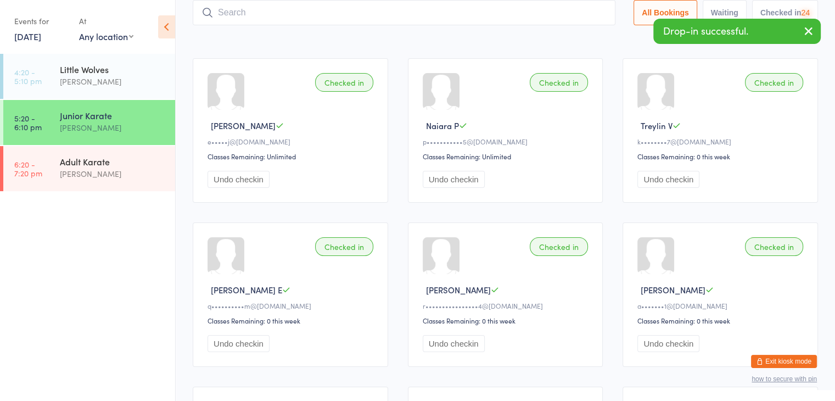
click at [565, 16] on input "search" at bounding box center [404, 12] width 423 height 25
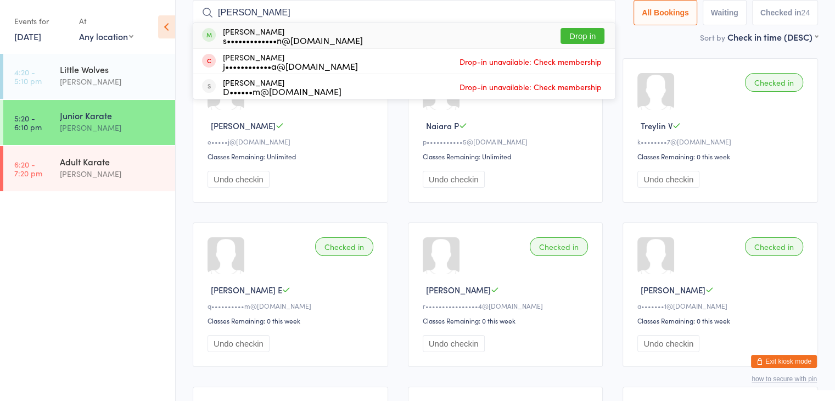
type input "[PERSON_NAME]"
click at [581, 36] on button "Drop in" at bounding box center [583, 36] width 44 height 16
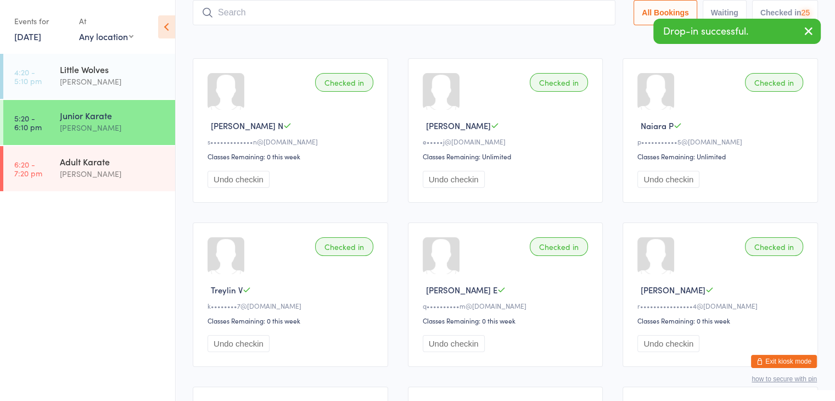
click at [571, 15] on input "search" at bounding box center [404, 12] width 423 height 25
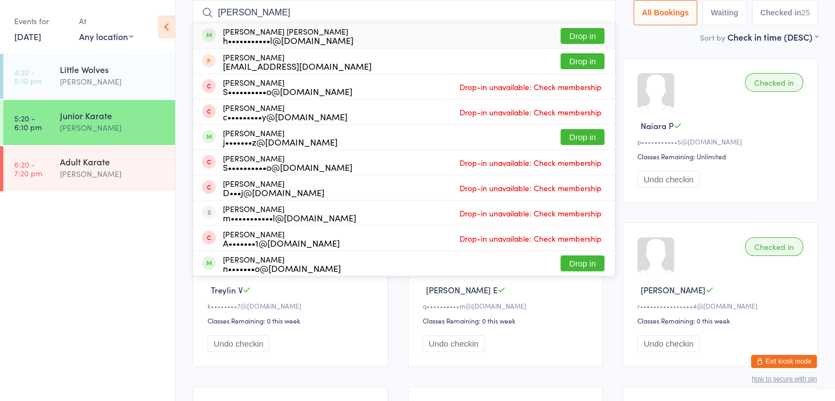
type input "[PERSON_NAME]"
click at [585, 31] on button "Drop in" at bounding box center [583, 36] width 44 height 16
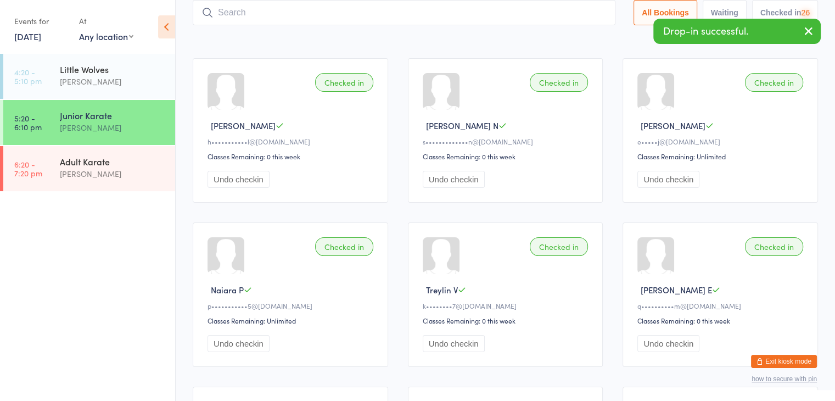
click at [575, 18] on input "search" at bounding box center [404, 12] width 423 height 25
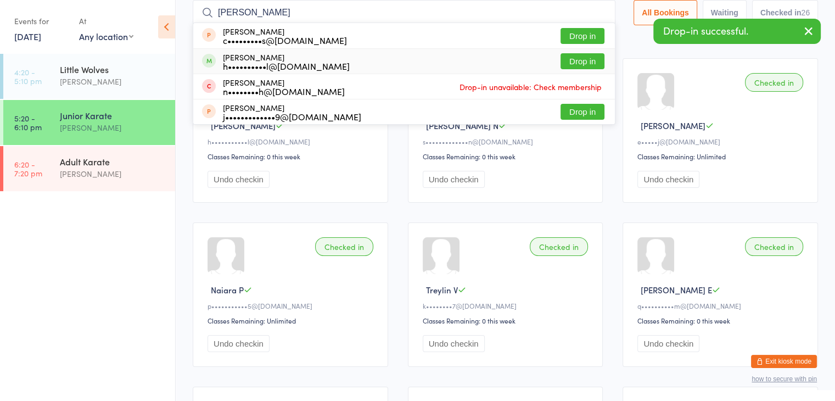
type input "[PERSON_NAME]"
click at [587, 62] on button "Drop in" at bounding box center [583, 61] width 44 height 16
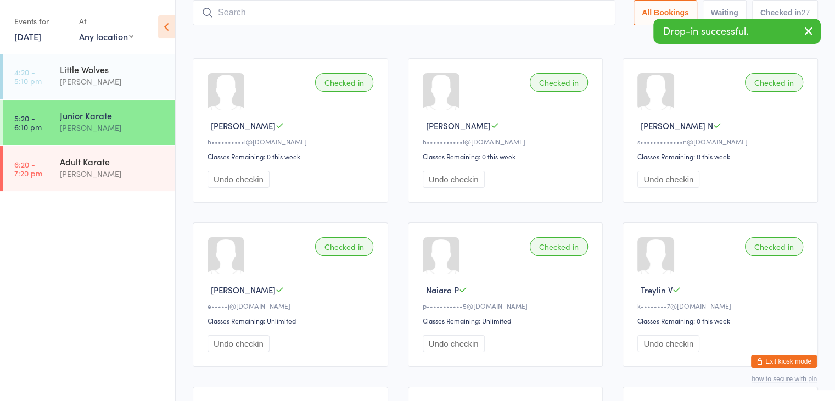
click at [568, 15] on input "search" at bounding box center [404, 12] width 423 height 25
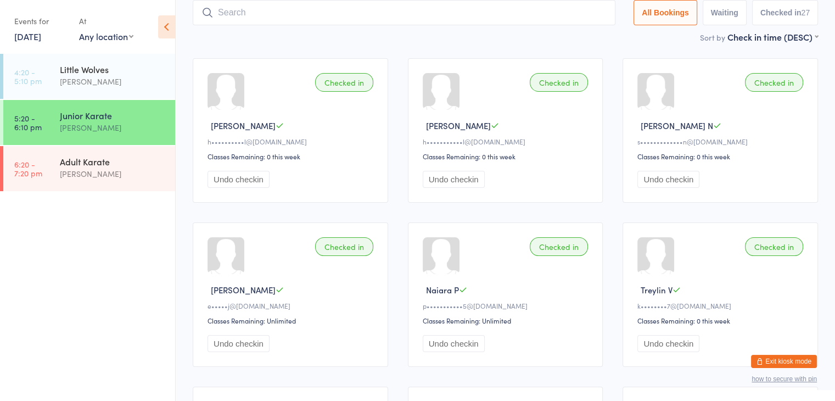
click at [789, 365] on button "Exit kiosk mode" at bounding box center [784, 361] width 66 height 13
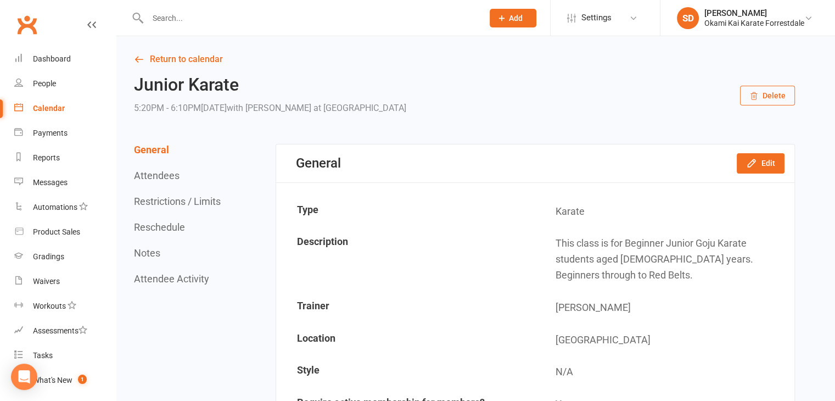
click at [519, 18] on span "Add" at bounding box center [516, 18] width 14 height 9
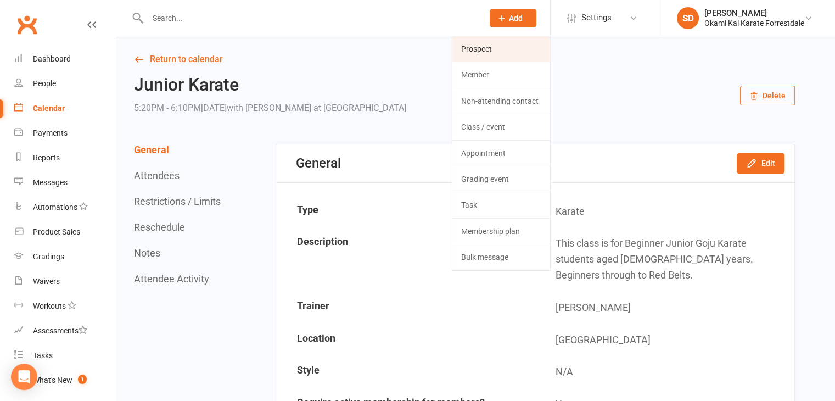
click at [499, 48] on link "Prospect" at bounding box center [502, 48] width 98 height 25
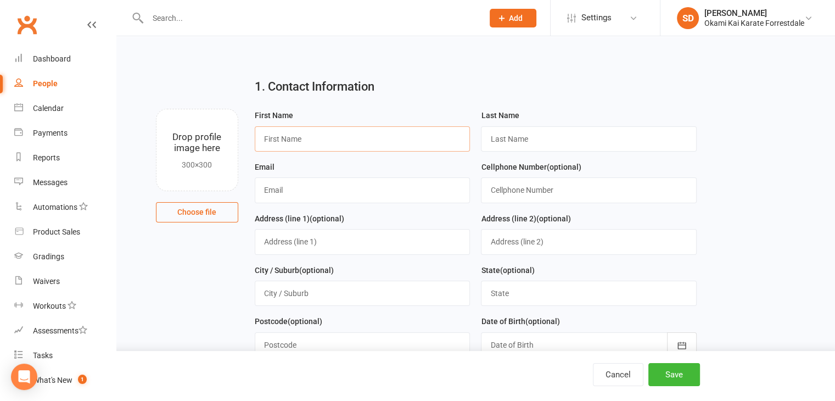
click at [315, 132] on input "text" at bounding box center [363, 138] width 216 height 25
type input "[PERSON_NAME]"
type input "[EMAIL_ADDRESS][DOMAIN_NAME]"
type input "0481858393"
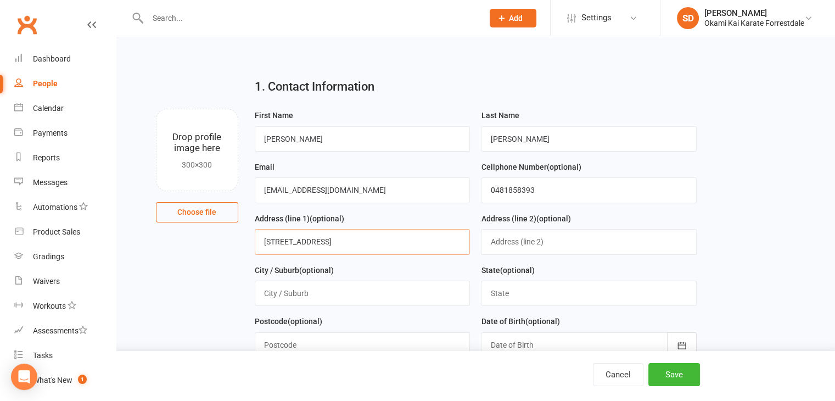
type input "[STREET_ADDRESS]"
type input "[GEOGRAPHIC_DATA]"
click at [443, 338] on input "text" at bounding box center [363, 344] width 216 height 25
type input "6112"
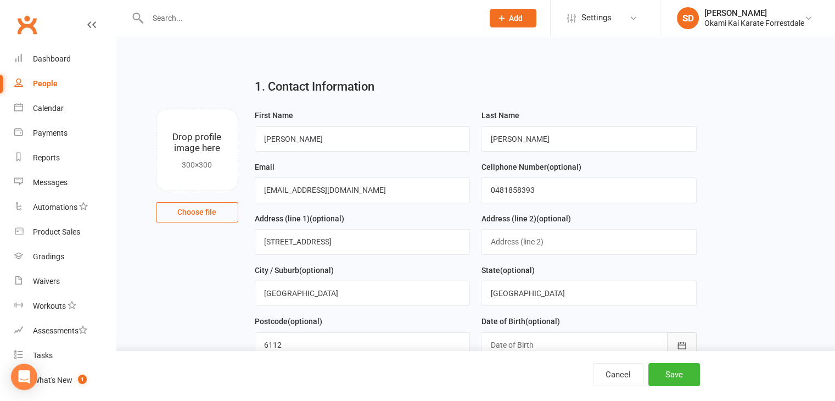
click at [678, 342] on icon "button" at bounding box center [682, 345] width 8 height 7
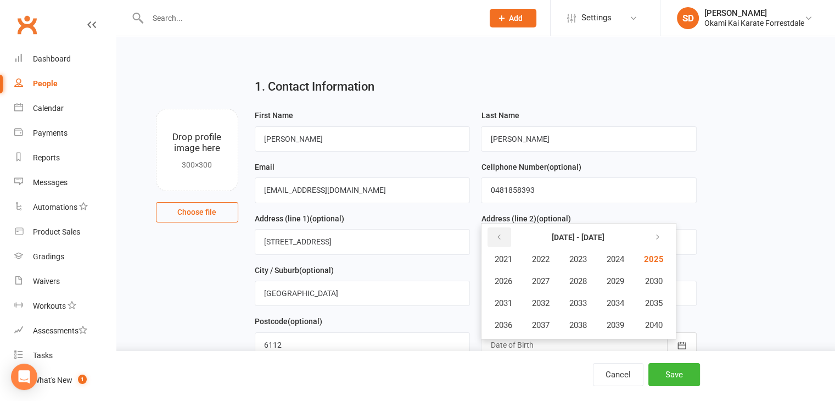
click at [501, 236] on icon "button" at bounding box center [499, 237] width 8 height 9
click at [579, 299] on span "2013" at bounding box center [578, 303] width 18 height 10
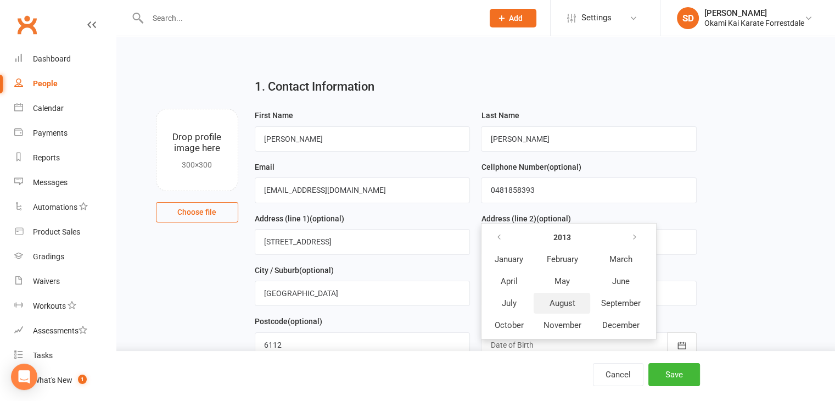
click at [571, 299] on span "August" at bounding box center [562, 303] width 26 height 10
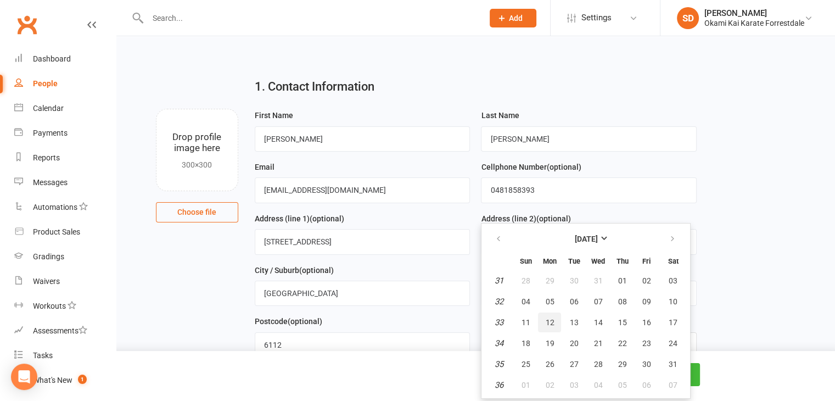
click at [551, 319] on span "12" at bounding box center [549, 322] width 9 height 9
type input "[DATE]"
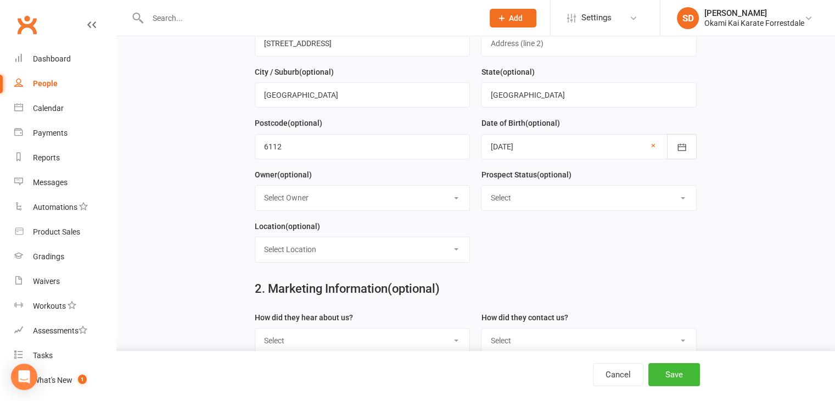
scroll to position [202, 0]
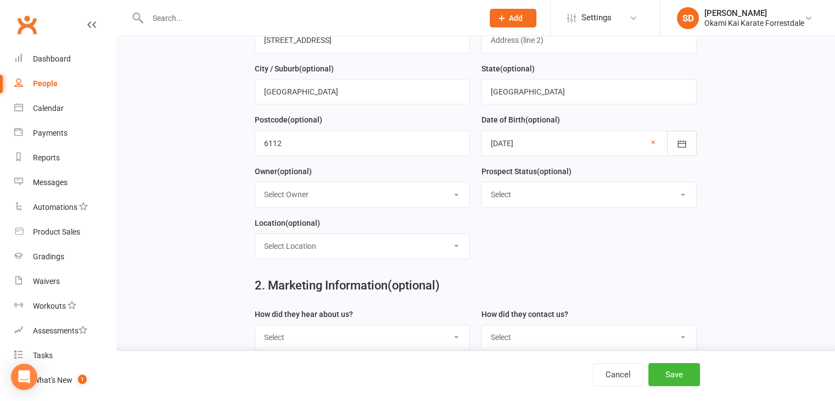
click at [458, 194] on select "Select Owner [PERSON_NAME]" at bounding box center [362, 194] width 215 height 24
select select "0"
click at [255, 182] on select "Select Owner [PERSON_NAME]" at bounding box center [362, 194] width 215 height 24
click at [445, 230] on div "Location (optional) Select Location [GEOGRAPHIC_DATA]" at bounding box center [363, 237] width 216 height 43
click at [455, 251] on select "Select Location [GEOGRAPHIC_DATA]" at bounding box center [362, 246] width 215 height 24
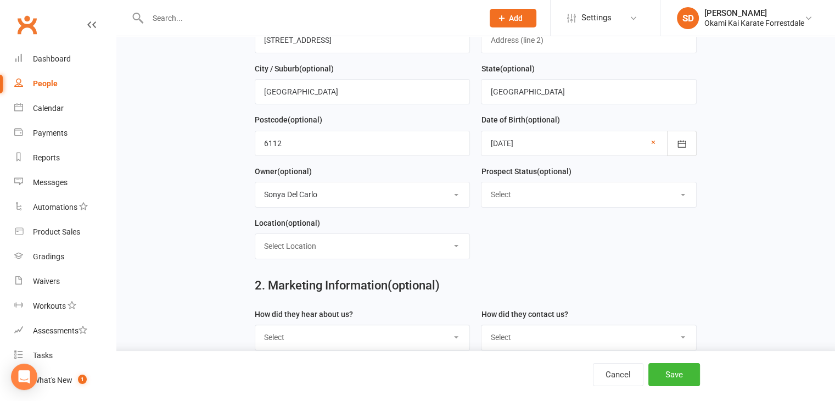
select select "0"
click at [255, 234] on select "Select Location [GEOGRAPHIC_DATA]" at bounding box center [362, 246] width 215 height 24
click at [455, 334] on select "Select Google Through A Friend Poster Magazine Walk by Letter Box Drop Facebook" at bounding box center [362, 337] width 215 height 24
select select "Walk by"
click at [255, 325] on select "Select Google Through A Friend Poster Magazine Walk by Letter Box Drop Facebook" at bounding box center [362, 337] width 215 height 24
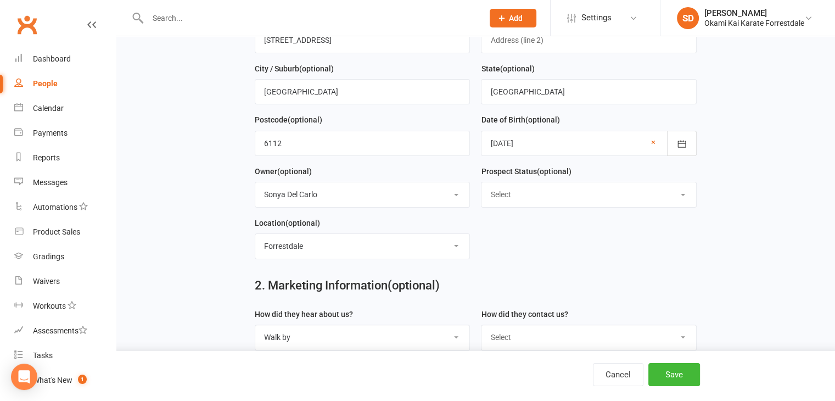
click at [683, 336] on select "Select Phone Email In-Facility" at bounding box center [589, 337] width 215 height 24
select select "In-Facility"
click at [482, 325] on select "Select Phone Email In-Facility" at bounding box center [589, 337] width 215 height 24
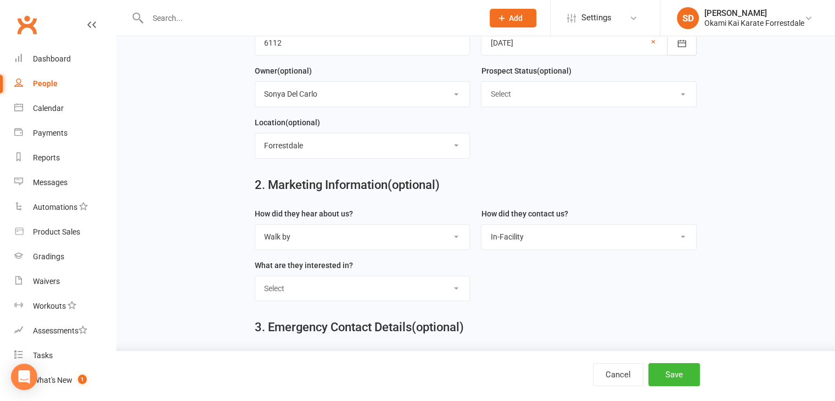
scroll to position [311, 0]
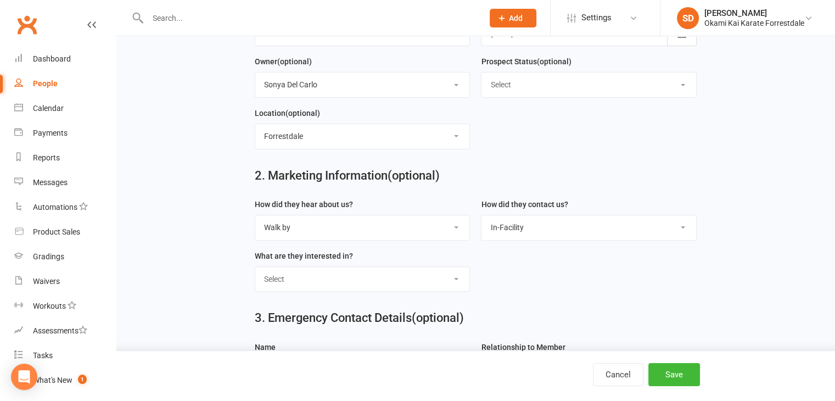
click at [460, 274] on select "Select Classes Personal Training Weight Loss Body Building De-Stressing Diet/Fo…" at bounding box center [362, 279] width 215 height 24
select select "Classes"
click at [255, 267] on select "Select Classes Personal Training Weight Loss Body Building De-Stressing Diet/Fo…" at bounding box center [362, 279] width 215 height 24
click at [670, 376] on button "Save" at bounding box center [675, 374] width 52 height 23
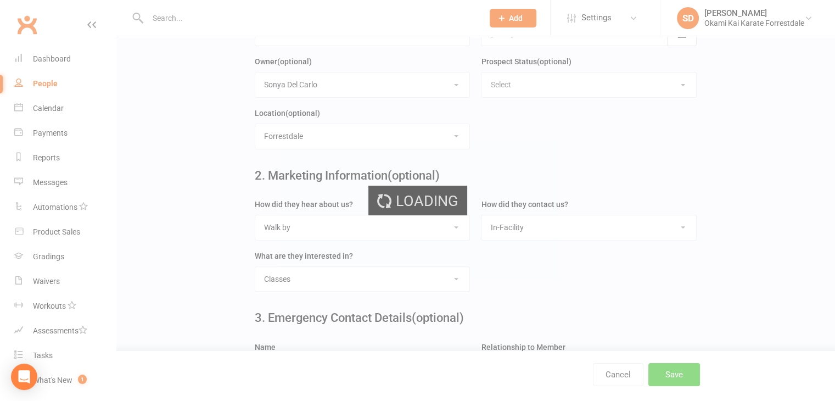
scroll to position [0, 0]
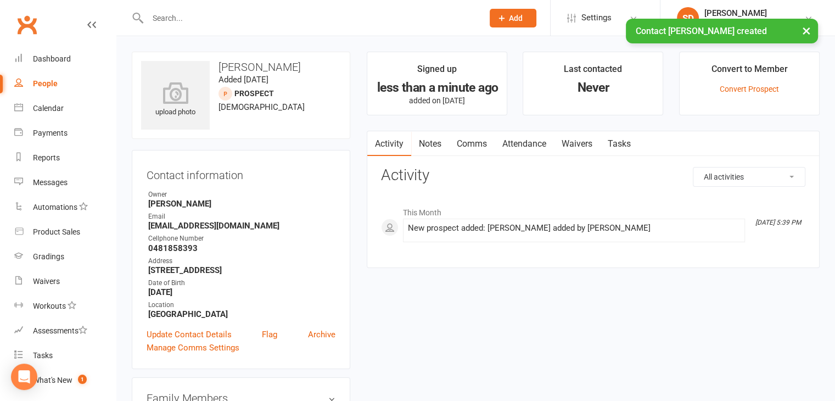
click at [221, 19] on div "× Contact [PERSON_NAME] created" at bounding box center [410, 19] width 821 height 0
click at [217, 11] on input "text" at bounding box center [309, 17] width 331 height 15
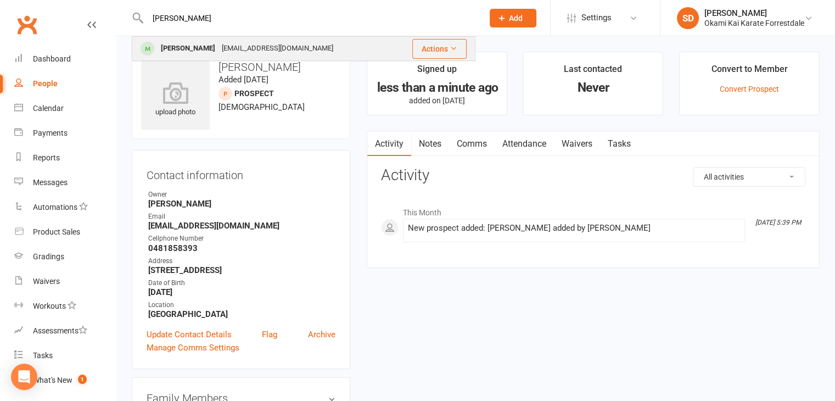
type input "[PERSON_NAME]"
click at [171, 47] on div "[PERSON_NAME]" at bounding box center [188, 49] width 61 height 16
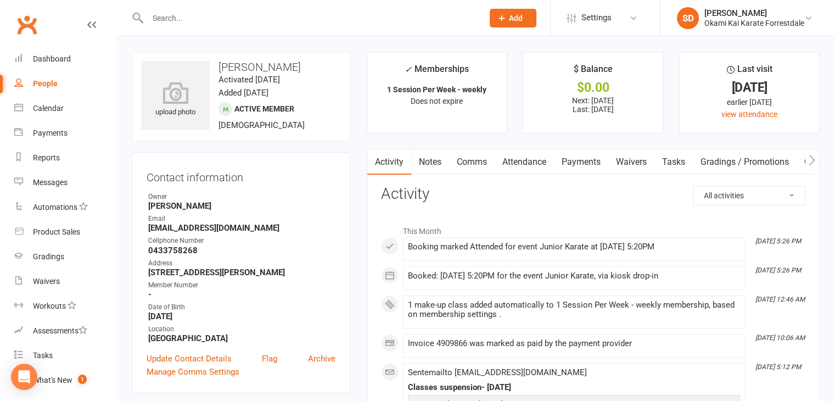
click at [584, 163] on link "Payments" at bounding box center [581, 161] width 54 height 25
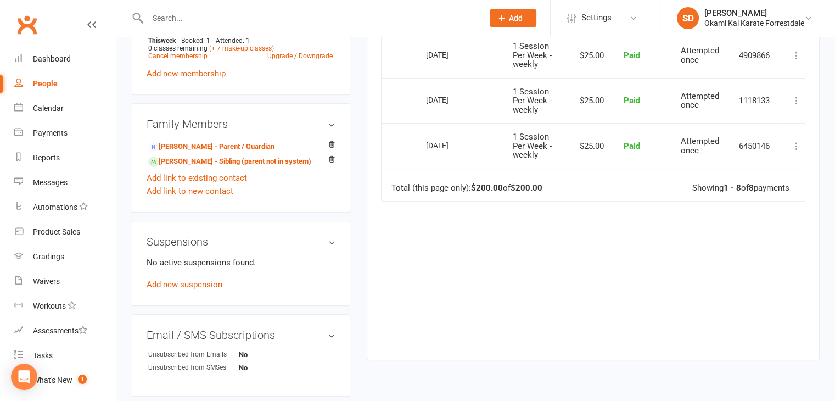
scroll to position [549, 0]
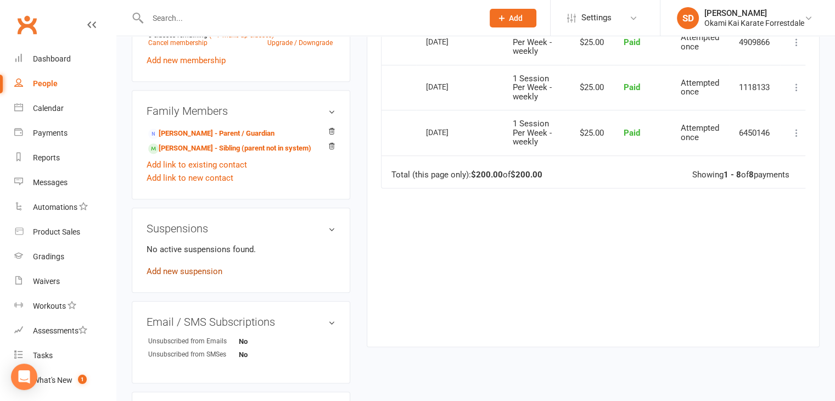
click at [198, 273] on link "Add new suspension" at bounding box center [185, 271] width 76 height 10
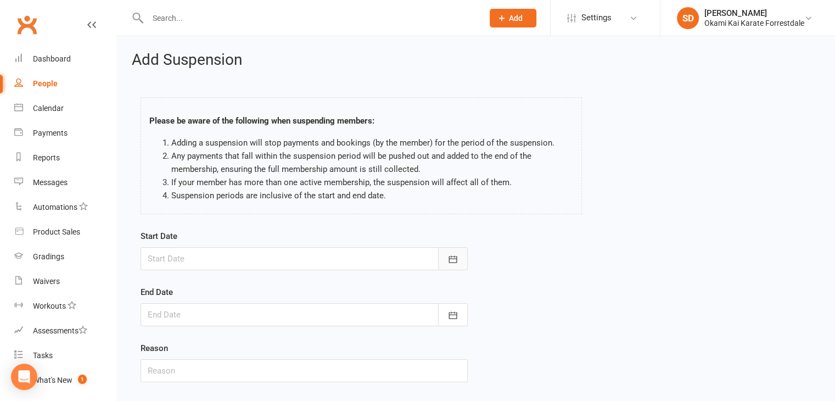
click at [455, 256] on icon "button" at bounding box center [453, 259] width 11 height 11
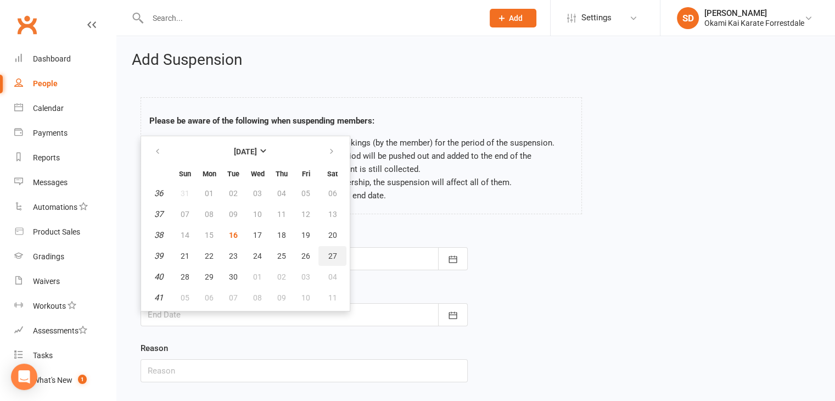
click at [330, 255] on span "27" at bounding box center [332, 256] width 9 height 9
type input "[DATE]"
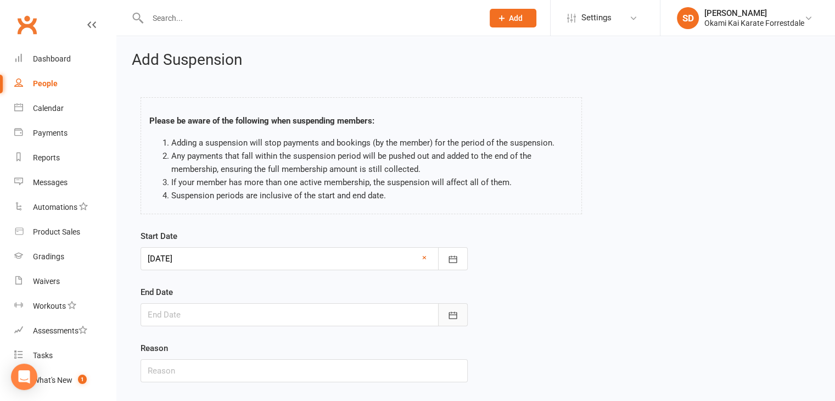
click at [459, 313] on button "button" at bounding box center [453, 314] width 30 height 23
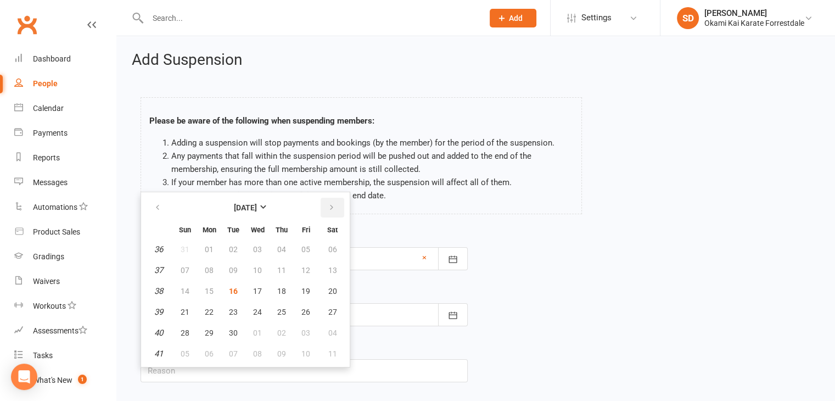
click at [330, 204] on icon "button" at bounding box center [332, 207] width 8 height 9
click at [157, 205] on icon "button" at bounding box center [158, 207] width 8 height 9
click at [211, 310] on span "20" at bounding box center [209, 312] width 9 height 9
type input "[DATE]"
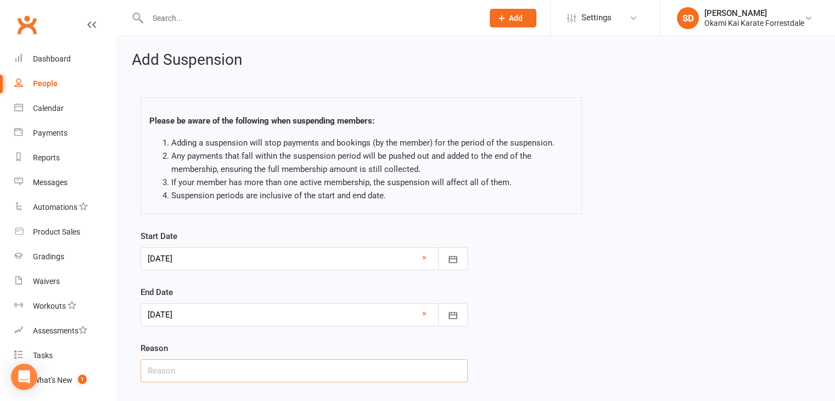
click at [206, 376] on input "text" at bounding box center [304, 370] width 327 height 23
type input "Family holiday"
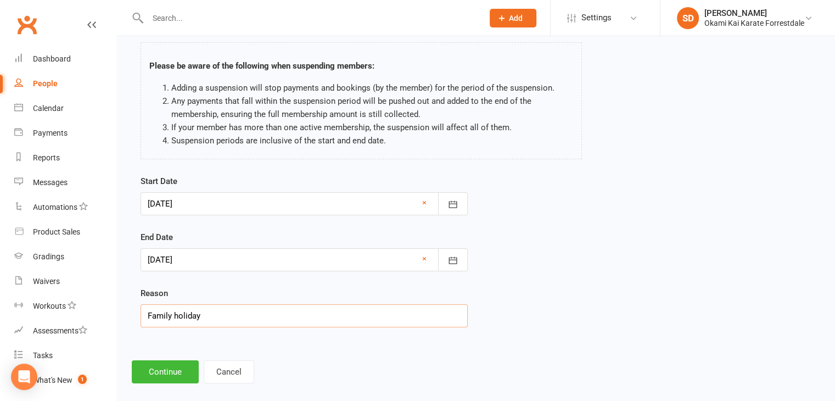
scroll to position [68, 0]
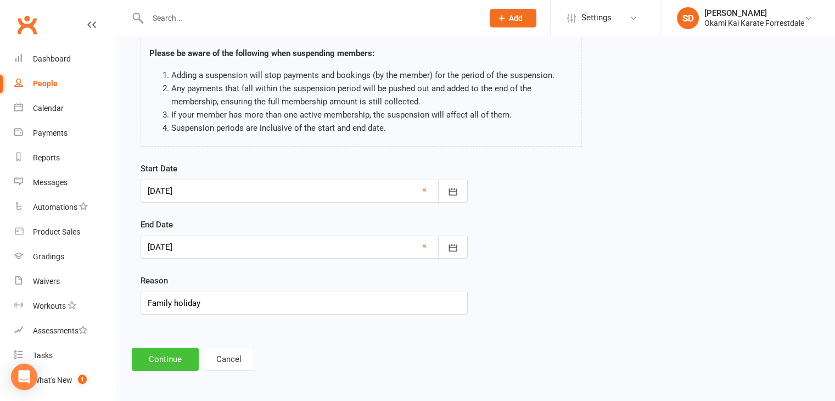
click at [178, 362] on button "Continue" at bounding box center [165, 359] width 67 height 23
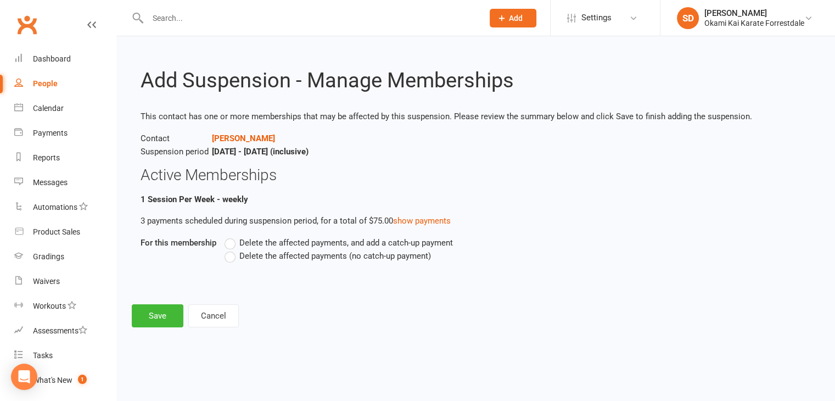
scroll to position [0, 0]
click at [227, 255] on label "Delete the affected payments (no catch-up payment)" at bounding box center [328, 255] width 207 height 13
click at [227, 249] on input "Delete the affected payments (no catch-up payment)" at bounding box center [228, 249] width 7 height 0
click at [157, 316] on button "Save" at bounding box center [158, 315] width 52 height 23
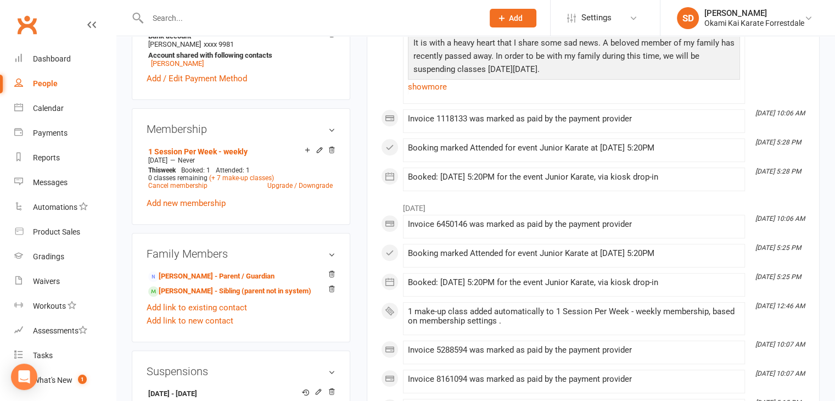
scroll to position [410, 0]
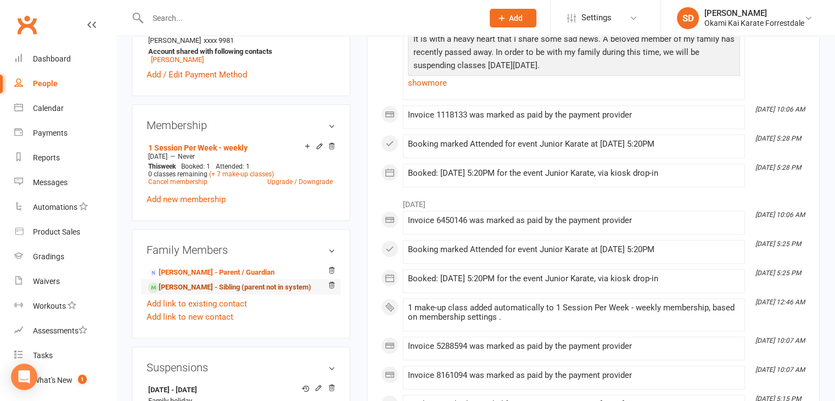
click at [225, 286] on link "[PERSON_NAME] - Sibling (parent not in system)" at bounding box center [229, 288] width 163 height 12
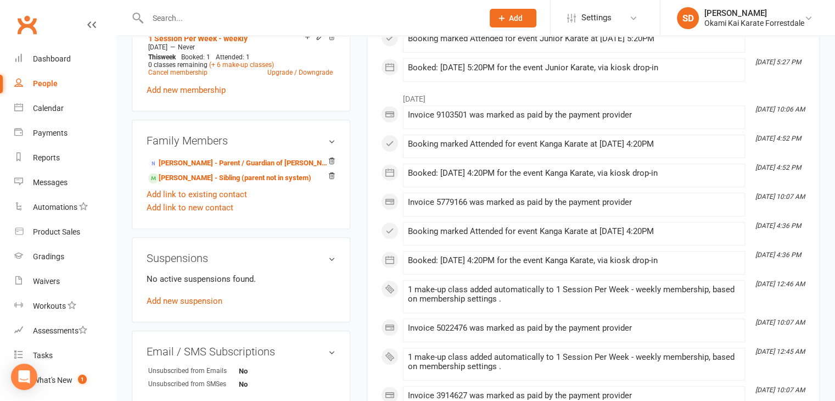
scroll to position [521, 0]
click at [205, 305] on link "Add new suspension" at bounding box center [185, 300] width 76 height 10
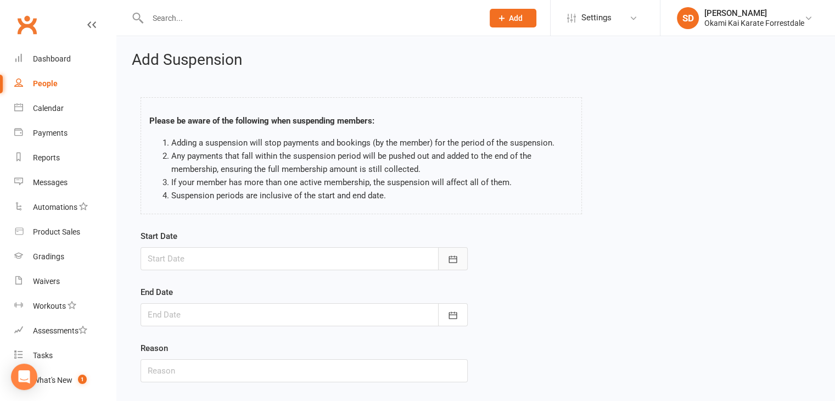
click at [461, 258] on button "button" at bounding box center [453, 258] width 30 height 23
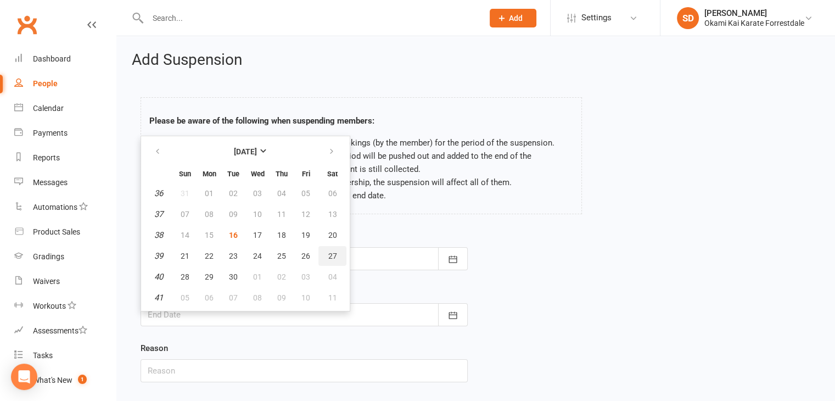
click at [337, 252] on button "27" at bounding box center [333, 256] width 28 height 20
type input "[DATE]"
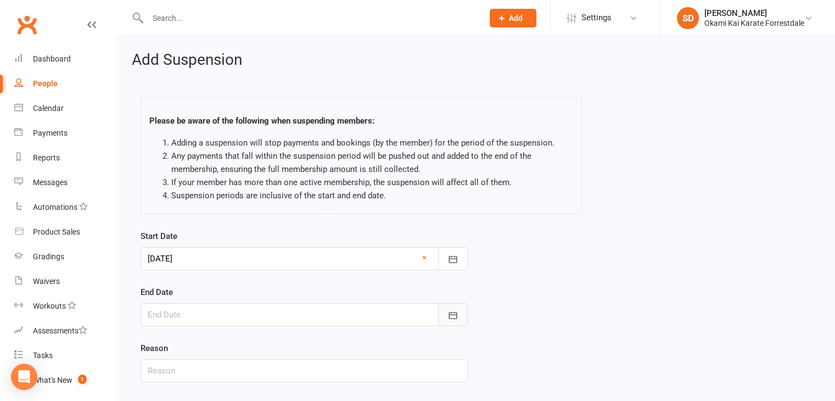
click at [455, 314] on icon "button" at bounding box center [453, 314] width 8 height 7
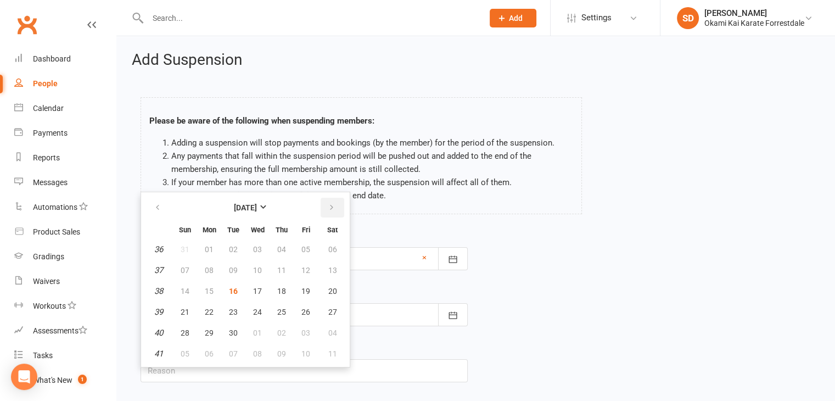
click at [333, 205] on button "button" at bounding box center [333, 208] width 24 height 20
click at [209, 308] on span "20" at bounding box center [209, 312] width 9 height 9
type input "[DATE]"
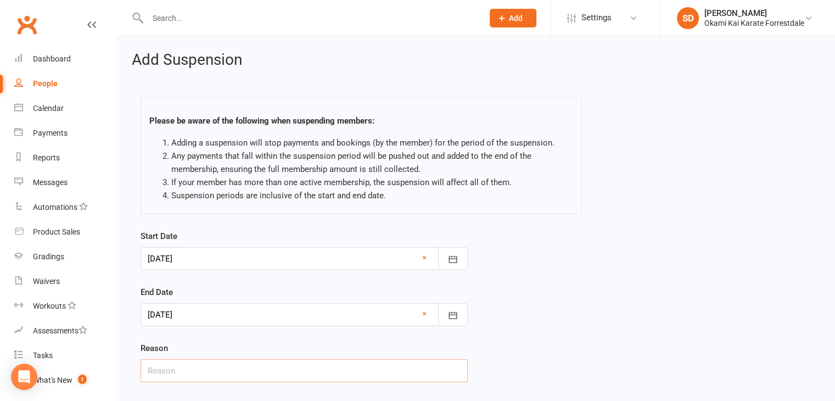
click at [380, 365] on input "text" at bounding box center [304, 370] width 327 height 23
type input "Family holiday"
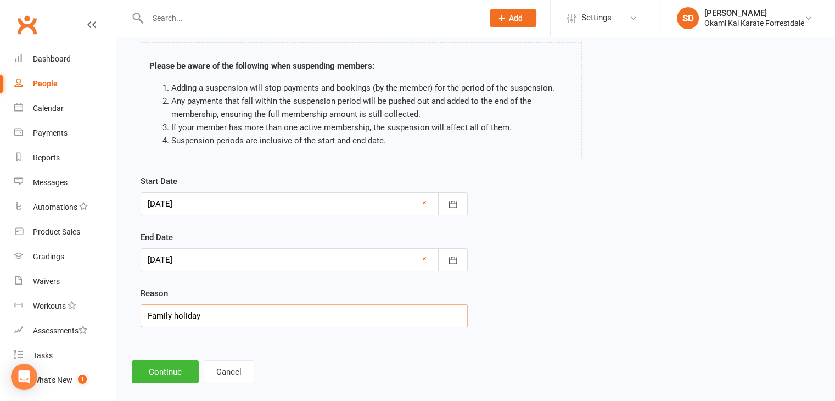
scroll to position [68, 0]
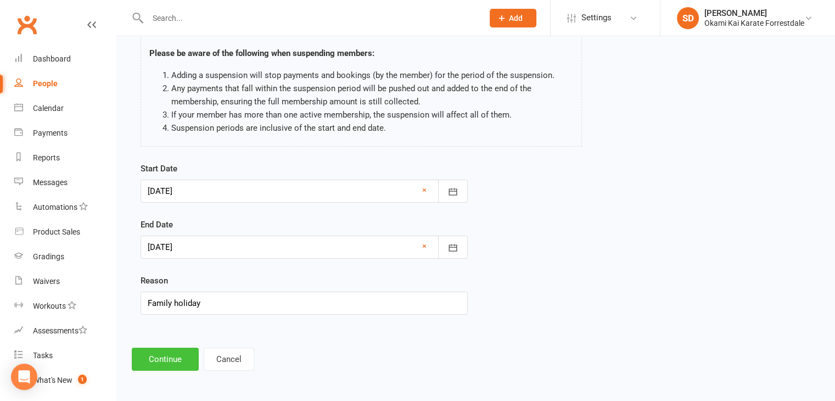
click at [169, 356] on button "Continue" at bounding box center [165, 359] width 67 height 23
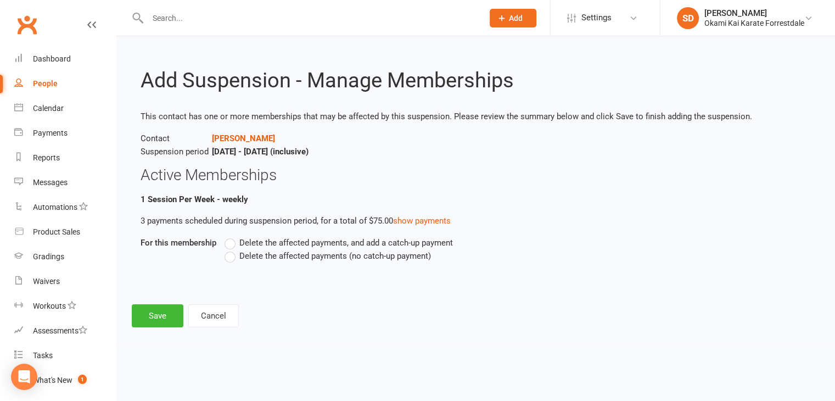
scroll to position [0, 0]
click at [235, 255] on label "Delete the affected payments (no catch-up payment)" at bounding box center [328, 255] width 207 height 13
click at [232, 249] on input "Delete the affected payments (no catch-up payment)" at bounding box center [228, 249] width 7 height 0
click at [169, 313] on button "Save" at bounding box center [158, 315] width 52 height 23
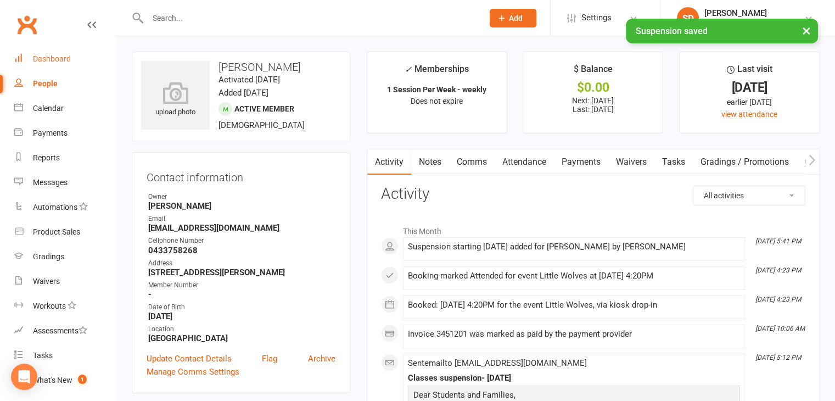
click at [53, 59] on div "Dashboard" at bounding box center [52, 58] width 38 height 9
